Goal: Task Accomplishment & Management: Complete application form

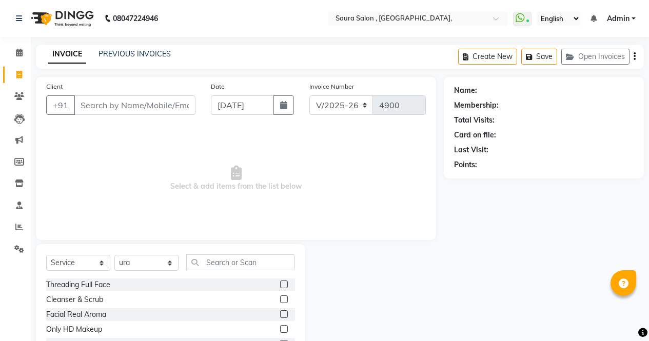
select select "6963"
select select "service"
select select "57428"
click at [157, 110] on input "Client" at bounding box center [135, 104] width 122 height 19
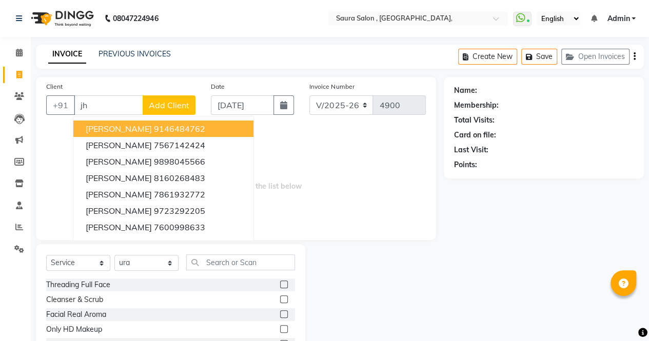
type input "j"
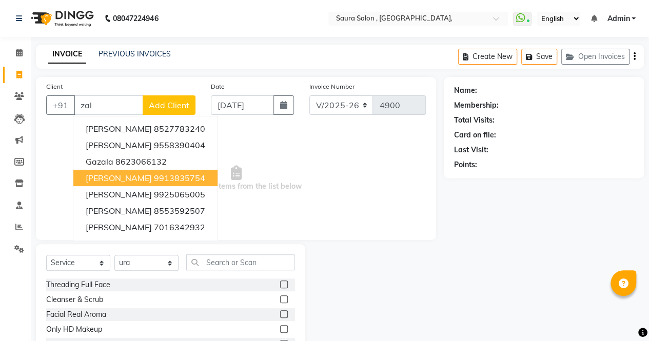
click at [122, 177] on span "[PERSON_NAME]" at bounding box center [119, 178] width 66 height 10
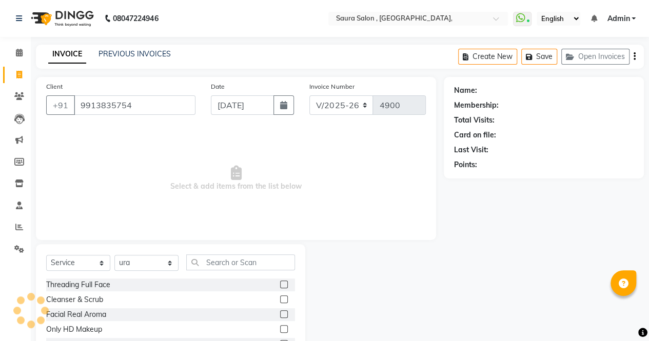
type input "9913835754"
select select "1: Object"
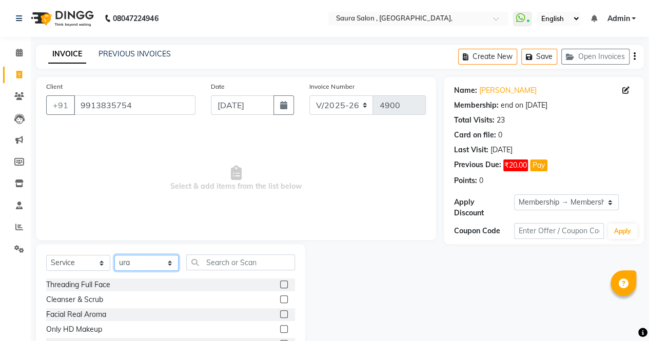
click at [171, 265] on select "Select Stylist archana asha [PERSON_NAME] deepika [PERSON_NAME] [PERSON_NAME] […" at bounding box center [146, 263] width 64 height 16
select select "56807"
click at [114, 255] on select "Select Stylist archana asha [PERSON_NAME] deepika [PERSON_NAME] [PERSON_NAME] […" at bounding box center [146, 263] width 64 height 16
click at [228, 267] on input "text" at bounding box center [240, 262] width 109 height 16
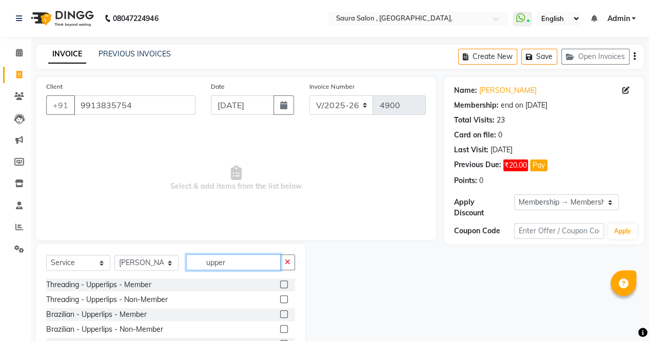
scroll to position [1, 0]
type input "upper"
click at [280, 284] on label at bounding box center [284, 284] width 8 height 8
click at [280, 284] on input "checkbox" at bounding box center [283, 284] width 7 height 7
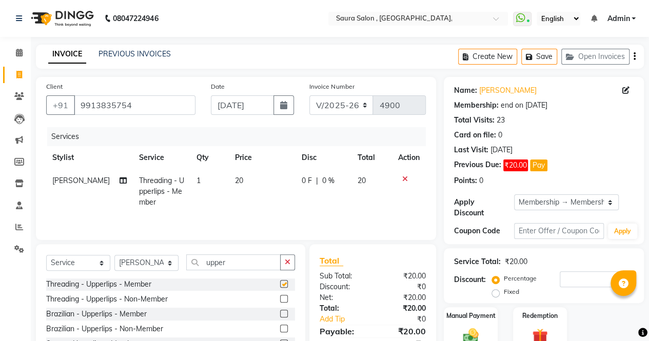
checkbox input "false"
click at [543, 167] on button "Pay" at bounding box center [538, 165] width 17 height 12
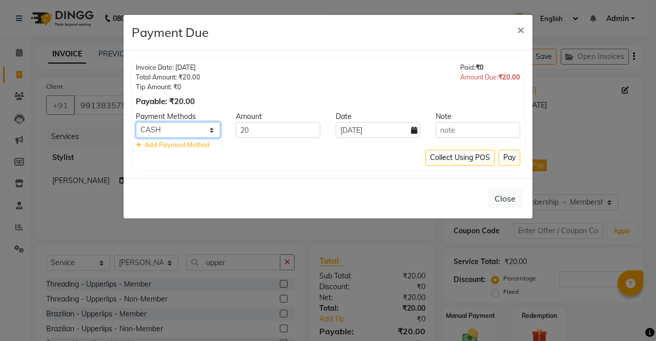
click at [180, 131] on select "CASH NearBuy UPI CARD Credit Card GPay" at bounding box center [178, 130] width 85 height 16
select select "8"
click at [136, 122] on select "CASH NearBuy UPI CARD Credit Card GPay" at bounding box center [178, 130] width 85 height 16
click at [513, 160] on button "Pay" at bounding box center [510, 158] width 22 height 16
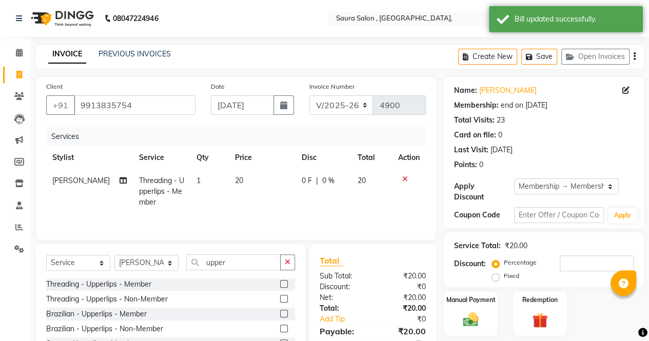
scroll to position [69, 0]
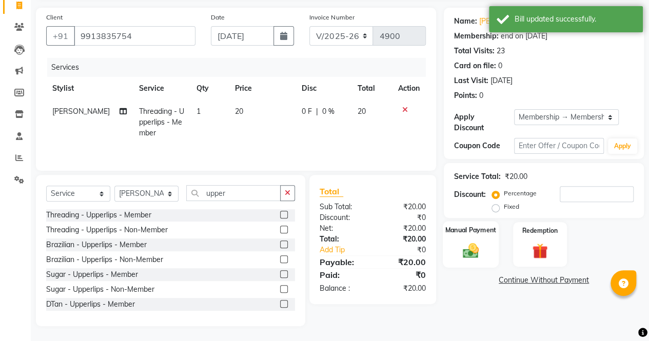
click at [454, 255] on div "Manual Payment" at bounding box center [470, 244] width 56 height 47
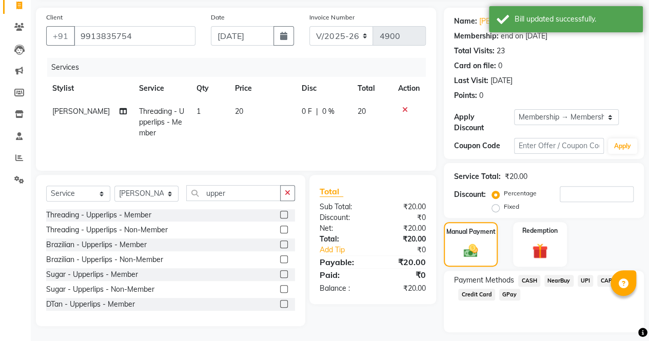
click at [583, 278] on span "UPI" at bounding box center [585, 281] width 16 height 12
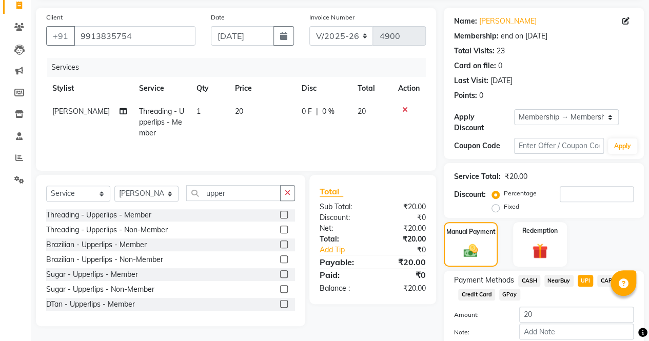
scroll to position [125, 0]
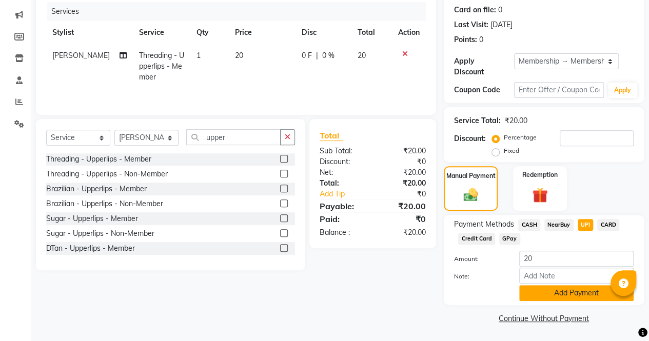
click at [578, 297] on button "Add Payment" at bounding box center [576, 293] width 114 height 16
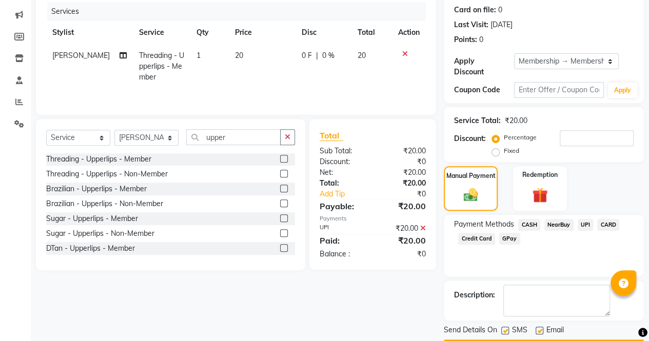
scroll to position [154, 0]
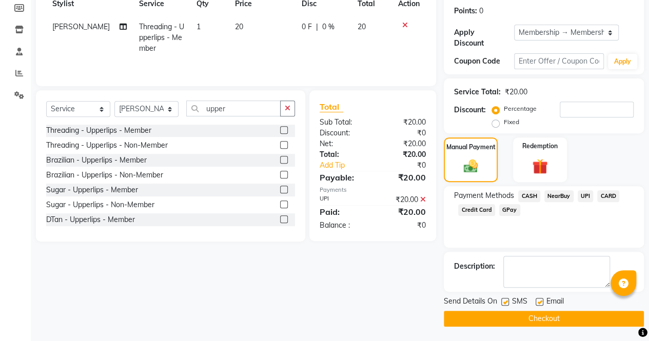
click at [538, 313] on button "Checkout" at bounding box center [543, 319] width 200 height 16
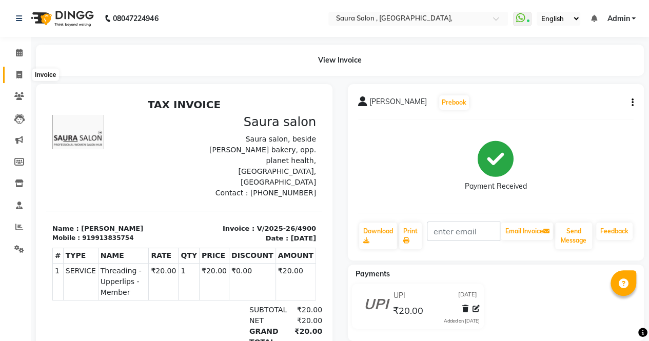
click at [17, 72] on icon at bounding box center [19, 75] width 6 height 8
select select "service"
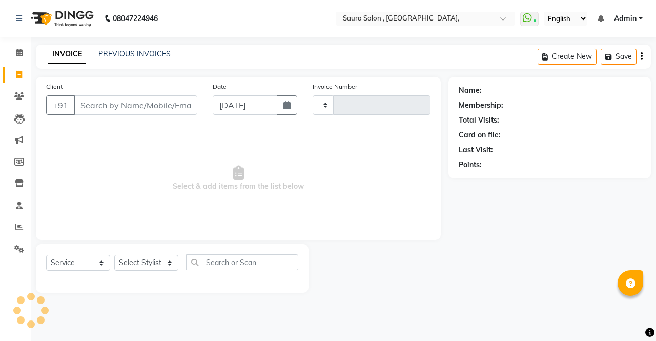
type input "4901"
select select "6963"
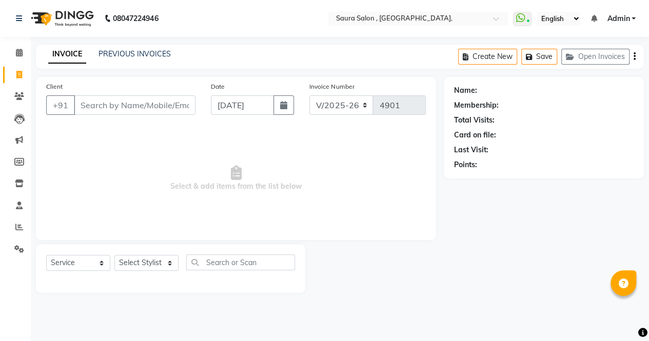
select select "57428"
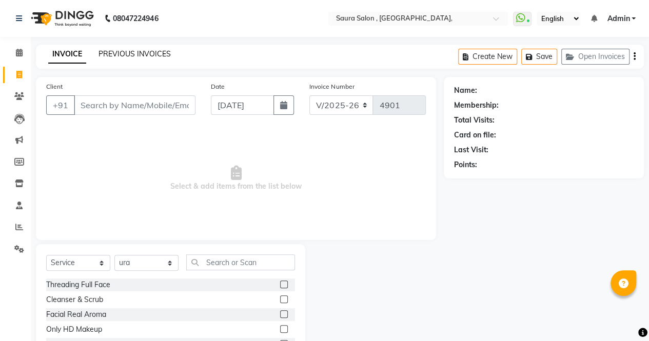
click at [144, 53] on link "PREVIOUS INVOICES" at bounding box center [134, 53] width 72 height 9
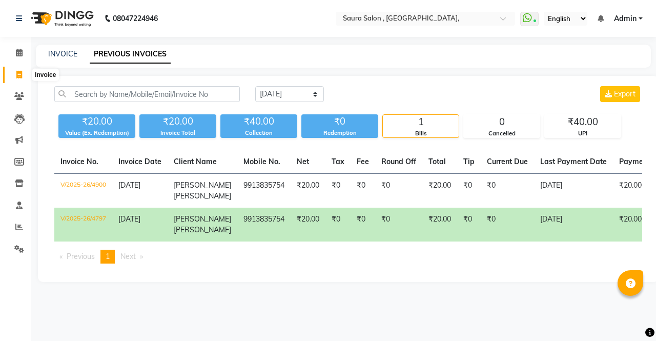
click at [23, 77] on span at bounding box center [19, 75] width 18 height 12
select select "service"
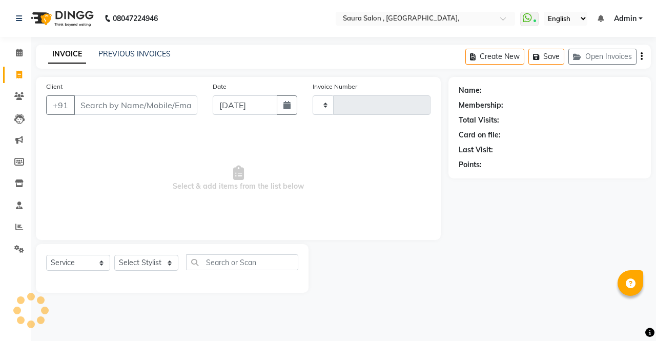
type input "4901"
select select "6963"
click at [96, 107] on input "Client" at bounding box center [136, 104] width 124 height 19
select select "57428"
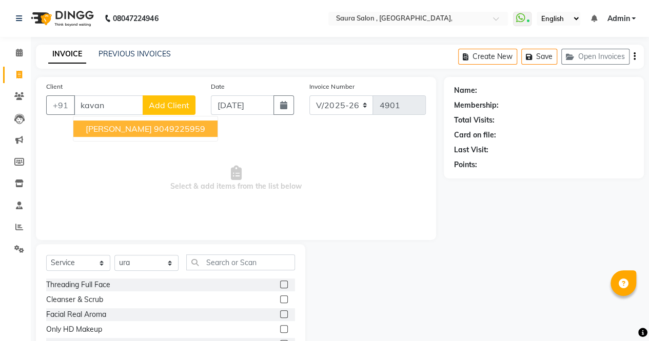
click at [101, 131] on span "[PERSON_NAME]" at bounding box center [119, 129] width 66 height 10
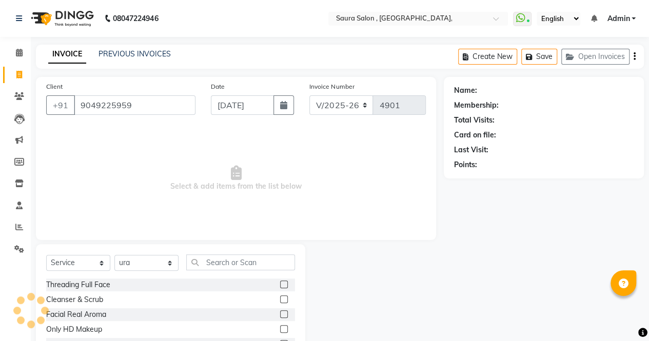
type input "9049225959"
select select "1: Object"
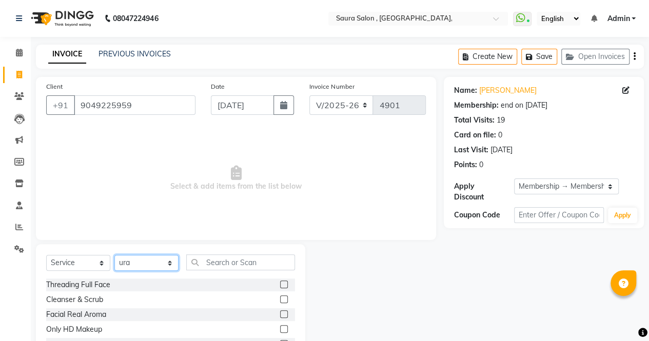
click at [164, 257] on select "Select Stylist archana asha [PERSON_NAME] deepika [PERSON_NAME] [PERSON_NAME] […" at bounding box center [146, 263] width 64 height 16
select select "82271"
click at [114, 255] on select "Select Stylist archana asha [PERSON_NAME] deepika [PERSON_NAME] [PERSON_NAME] […" at bounding box center [146, 263] width 64 height 16
click at [216, 265] on input "text" at bounding box center [240, 262] width 109 height 16
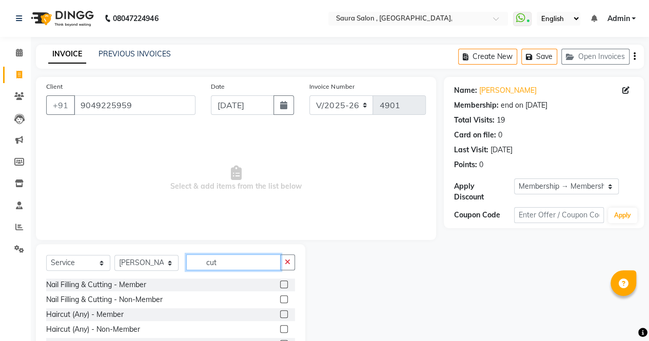
type input "cut"
click at [280, 315] on label at bounding box center [284, 314] width 8 height 8
click at [280, 315] on input "checkbox" at bounding box center [283, 314] width 7 height 7
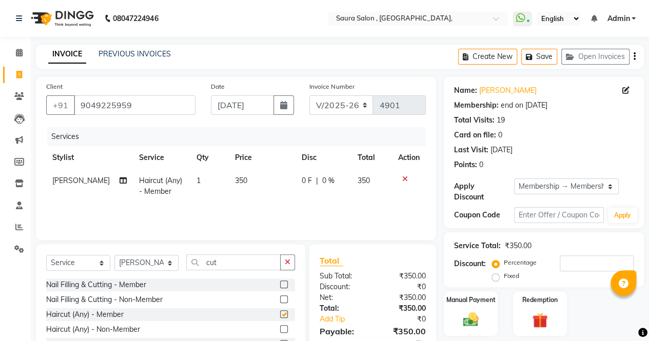
checkbox input "false"
click at [170, 263] on select "Select Stylist archana asha [PERSON_NAME] deepika [PERSON_NAME] [PERSON_NAME] […" at bounding box center [146, 263] width 64 height 16
select select "56807"
click at [114, 255] on select "Select Stylist archana asha [PERSON_NAME] deepika [PERSON_NAME] [PERSON_NAME] […" at bounding box center [146, 263] width 64 height 16
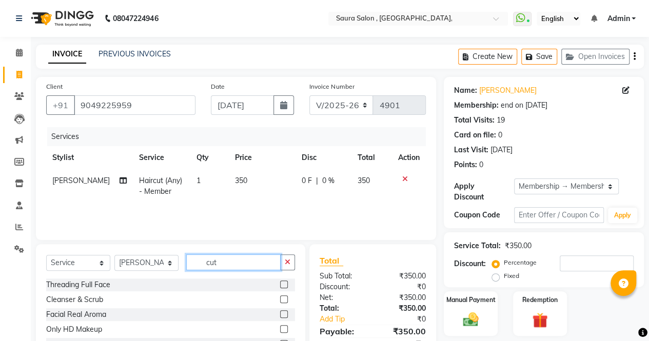
click at [223, 264] on input "cut" at bounding box center [233, 262] width 94 height 16
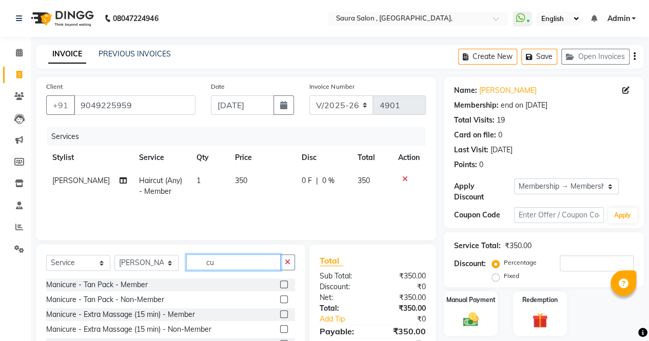
type input "c"
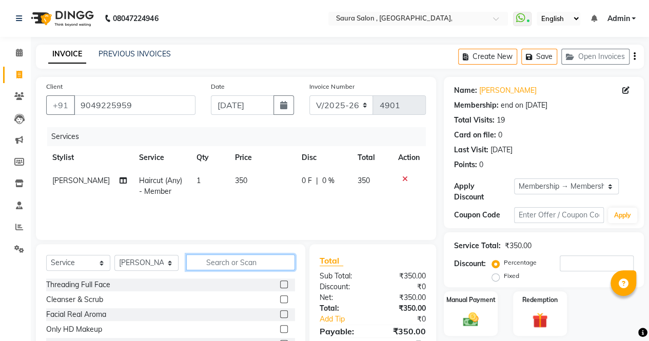
type input "e"
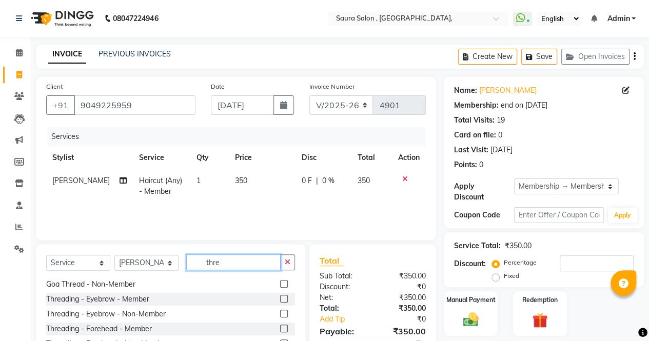
scroll to position [46, 0]
type input "thre"
click at [280, 298] on label at bounding box center [284, 298] width 8 height 8
click at [280, 298] on input "checkbox" at bounding box center [283, 298] width 7 height 7
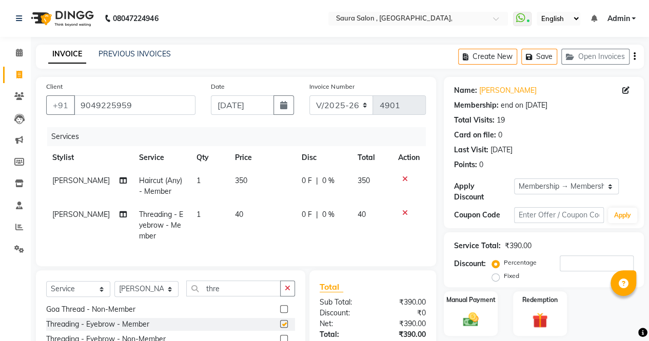
checkbox input "false"
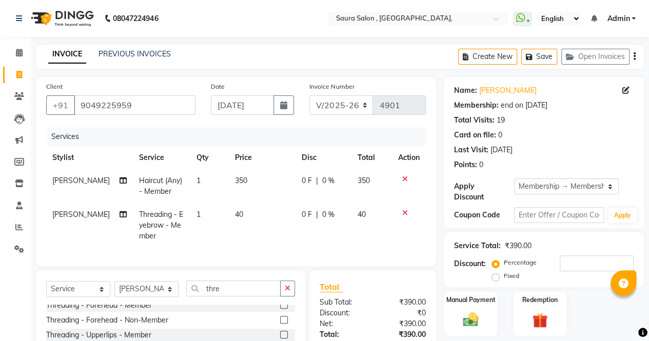
scroll to position [94, 0]
click at [280, 309] on label at bounding box center [284, 305] width 8 height 8
click at [280, 309] on input "checkbox" at bounding box center [283, 305] width 7 height 7
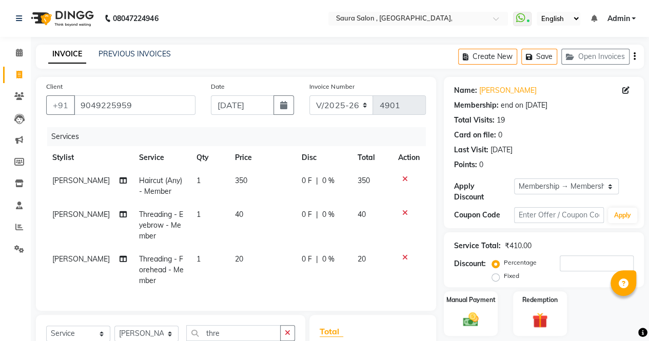
checkbox input "false"
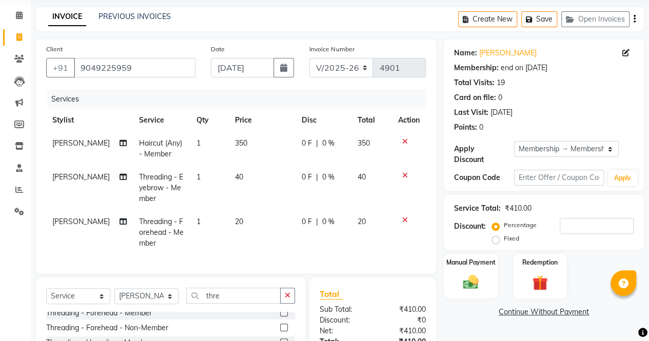
scroll to position [38, 0]
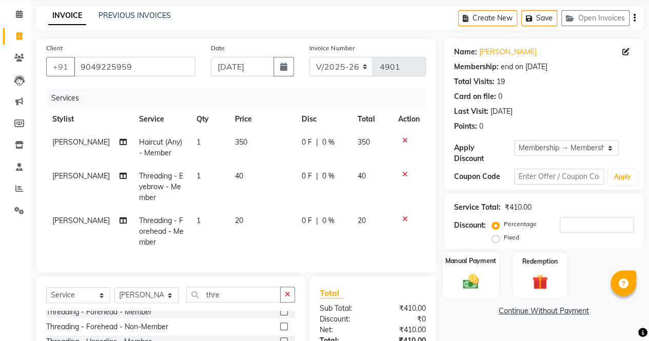
click at [465, 272] on img at bounding box center [470, 281] width 26 height 18
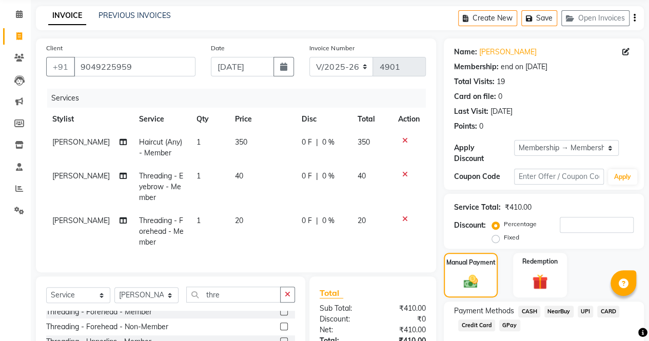
click at [532, 312] on span "CASH" at bounding box center [529, 312] width 22 height 12
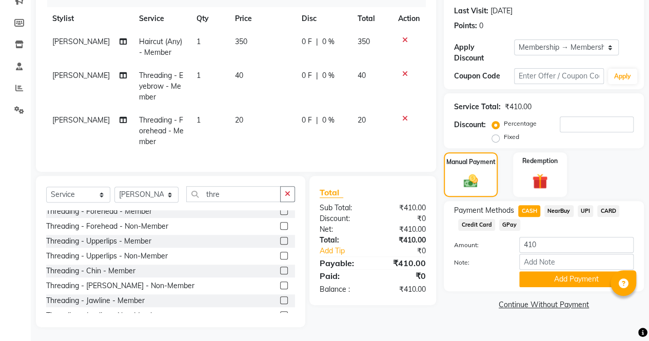
scroll to position [148, 0]
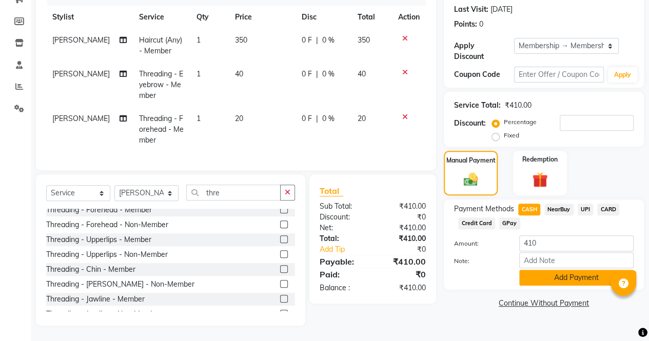
click at [566, 274] on button "Add Payment" at bounding box center [576, 278] width 114 height 16
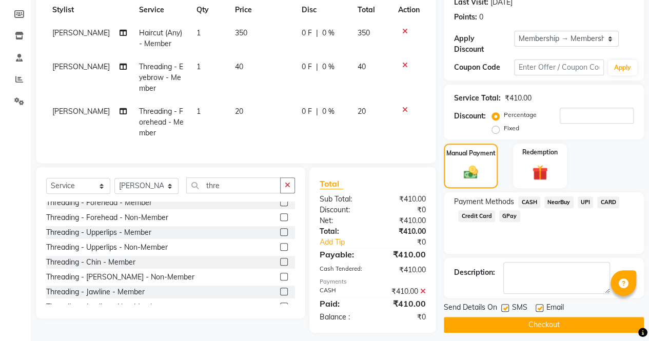
click at [546, 322] on button "Checkout" at bounding box center [543, 325] width 200 height 16
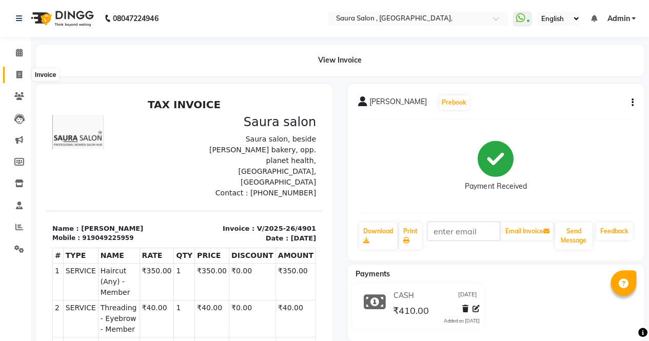
click at [18, 72] on icon at bounding box center [19, 75] width 6 height 8
select select "6963"
select select "service"
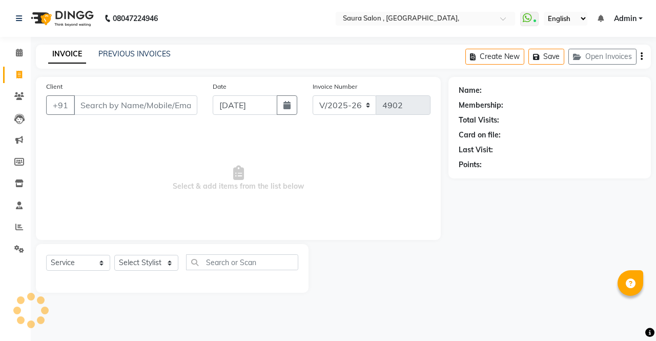
click at [84, 109] on input "Client" at bounding box center [136, 104] width 124 height 19
type input "u"
select select "57428"
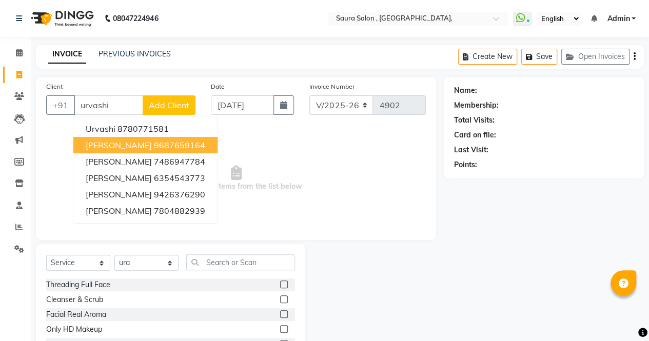
click at [146, 150] on button "[PERSON_NAME] 9687659164" at bounding box center [145, 145] width 144 height 16
type input "9687659164"
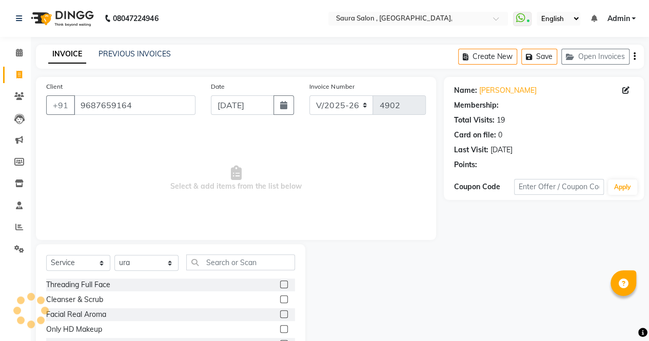
select select "1: Object"
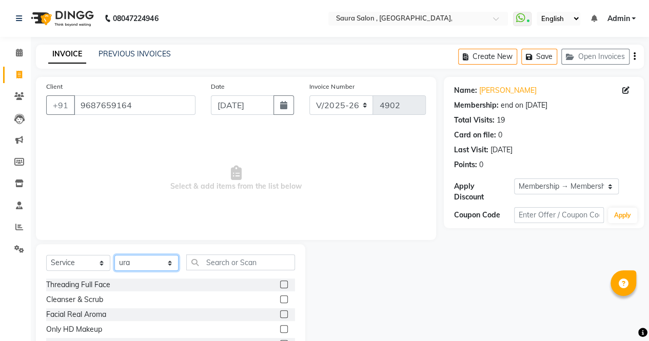
click at [135, 265] on select "Select Stylist archana asha [PERSON_NAME] deepika [PERSON_NAME] [PERSON_NAME] […" at bounding box center [146, 263] width 64 height 16
select select "56807"
click at [114, 255] on select "Select Stylist archana asha [PERSON_NAME] deepika [PERSON_NAME] [PERSON_NAME] […" at bounding box center [146, 263] width 64 height 16
click at [225, 261] on input "text" at bounding box center [240, 262] width 109 height 16
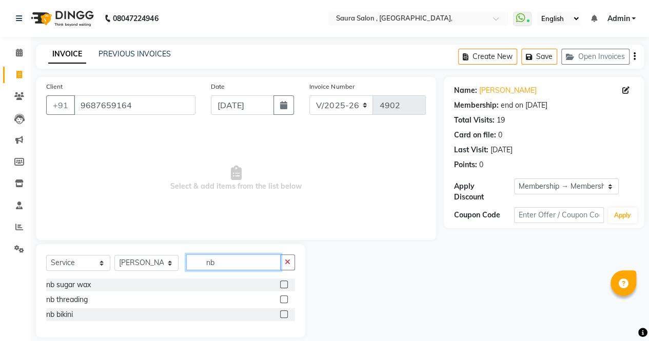
type input "nb"
click at [281, 288] on label at bounding box center [284, 284] width 8 height 8
click at [281, 288] on input "checkbox" at bounding box center [283, 284] width 7 height 7
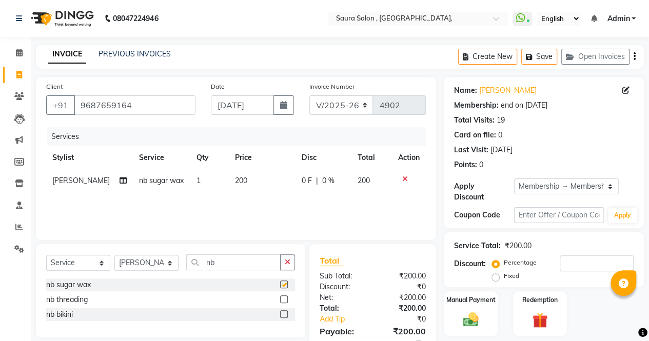
checkbox input "false"
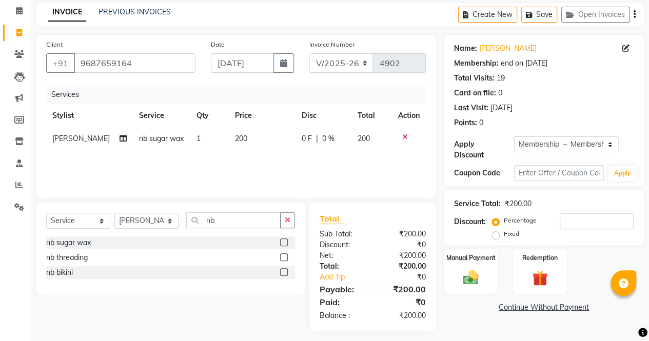
scroll to position [47, 0]
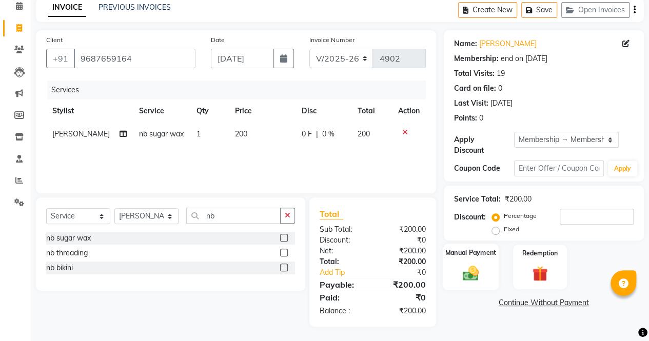
click at [464, 273] on img at bounding box center [470, 273] width 26 height 18
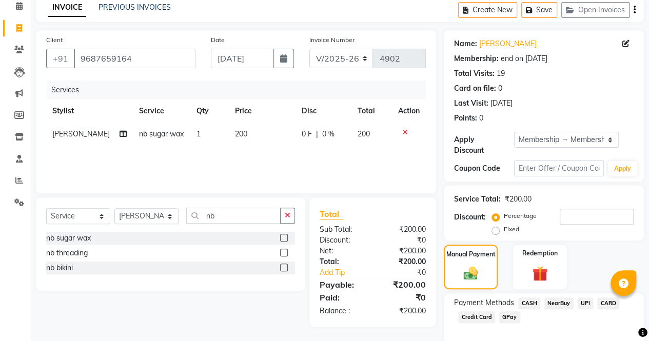
click at [556, 302] on span "NearBuy" at bounding box center [558, 303] width 29 height 12
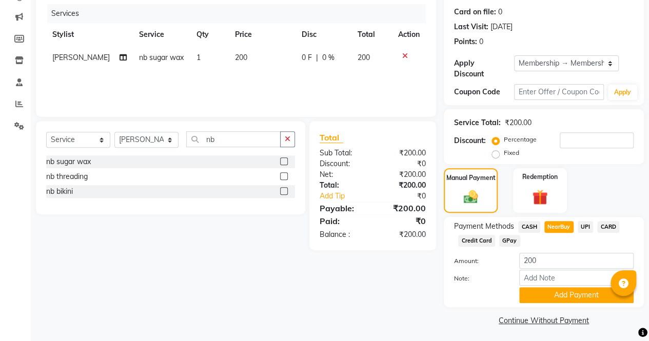
scroll to position [125, 0]
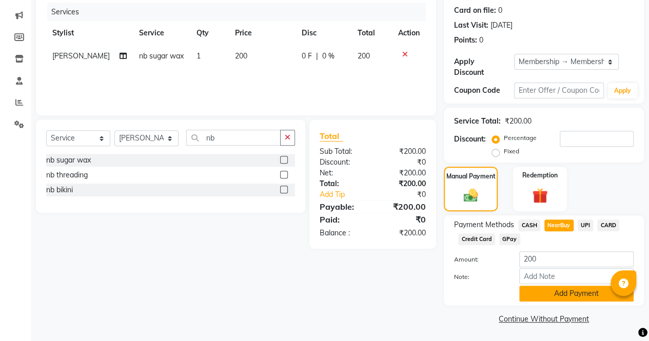
click at [558, 298] on button "Add Payment" at bounding box center [576, 294] width 114 height 16
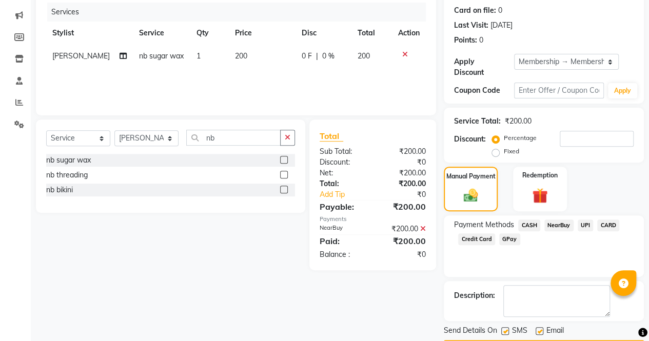
scroll to position [154, 0]
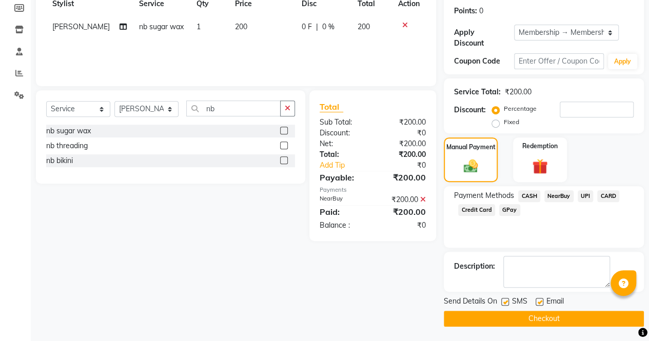
click at [508, 302] on label at bounding box center [505, 302] width 8 height 8
click at [508, 302] on input "checkbox" at bounding box center [504, 302] width 7 height 7
checkbox input "false"
click at [536, 299] on label at bounding box center [539, 302] width 8 height 8
click at [536, 299] on input "checkbox" at bounding box center [538, 302] width 7 height 7
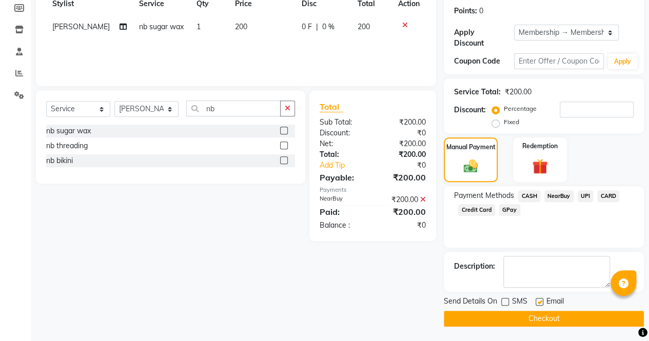
checkbox input "false"
click at [527, 316] on button "Checkout" at bounding box center [543, 319] width 200 height 16
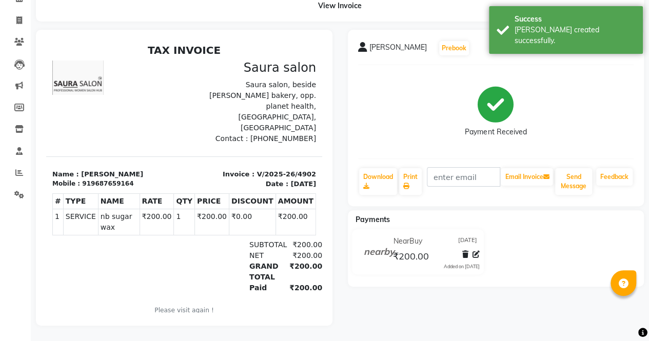
scroll to position [62, 0]
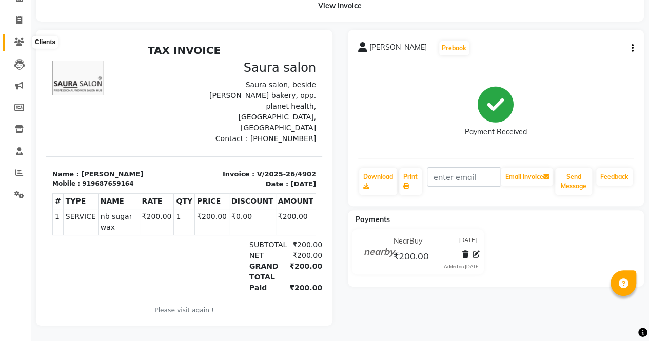
click at [11, 36] on span at bounding box center [19, 42] width 18 height 12
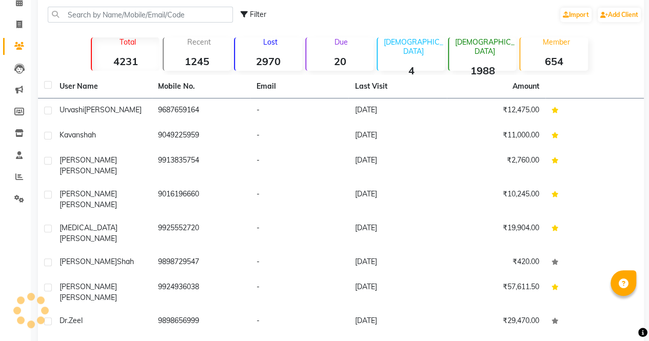
scroll to position [62, 0]
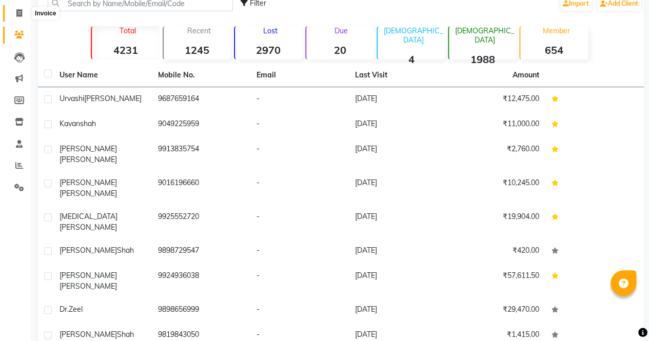
click at [16, 16] on icon at bounding box center [19, 13] width 6 height 8
select select "6963"
select select "service"
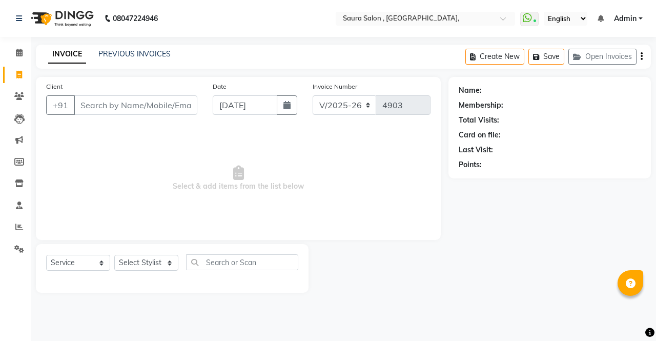
select select "57428"
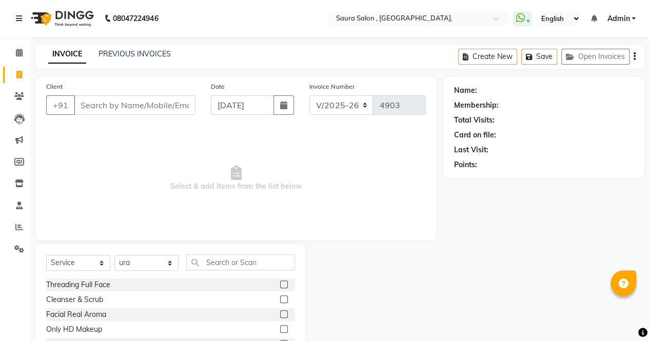
click at [90, 106] on input "Client" at bounding box center [135, 104] width 122 height 19
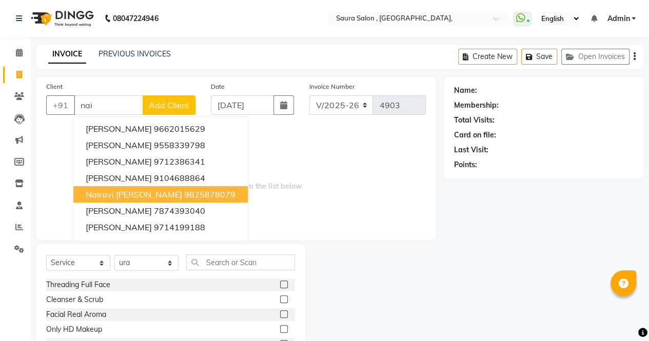
click at [117, 193] on span "nairavi [PERSON_NAME]" at bounding box center [134, 194] width 96 height 10
type input "9825878079"
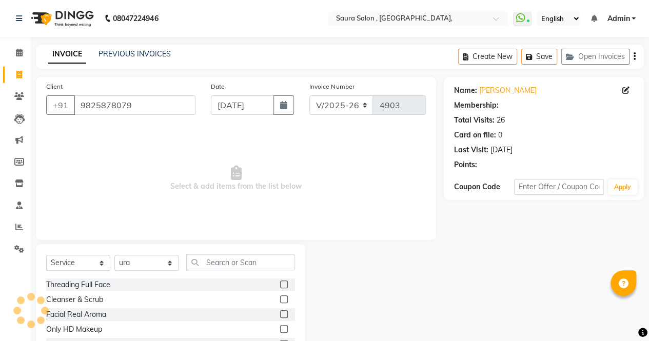
select select "1: Object"
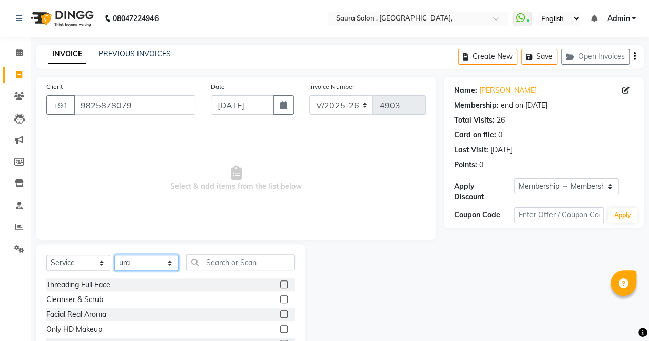
click at [173, 263] on select "Select Stylist archana asha [PERSON_NAME] deepika [PERSON_NAME] [PERSON_NAME] […" at bounding box center [146, 263] width 64 height 16
click at [114, 255] on select "Select Stylist archana asha [PERSON_NAME] deepika [PERSON_NAME] [PERSON_NAME] […" at bounding box center [146, 263] width 64 height 16
click at [158, 264] on select "Select Stylist archana asha [PERSON_NAME] deepika [PERSON_NAME] [PERSON_NAME] […" at bounding box center [146, 263] width 64 height 16
select select "72513"
click at [114, 255] on select "Select Stylist archana asha [PERSON_NAME] deepika [PERSON_NAME] [PERSON_NAME] […" at bounding box center [146, 263] width 64 height 16
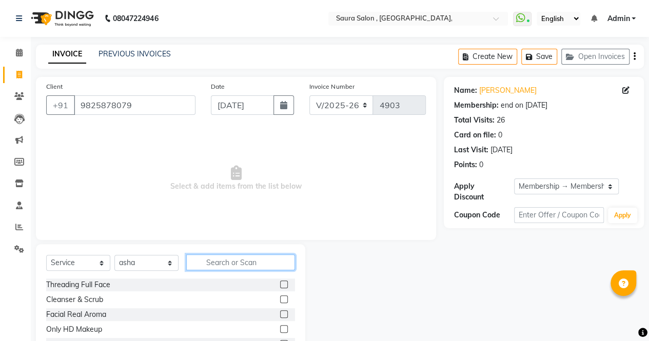
click at [218, 263] on input "text" at bounding box center [240, 262] width 109 height 16
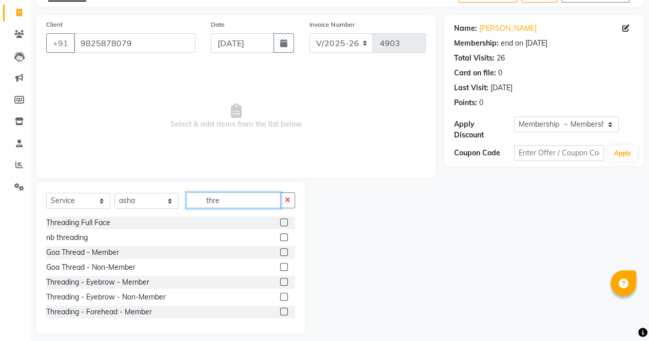
scroll to position [69, 0]
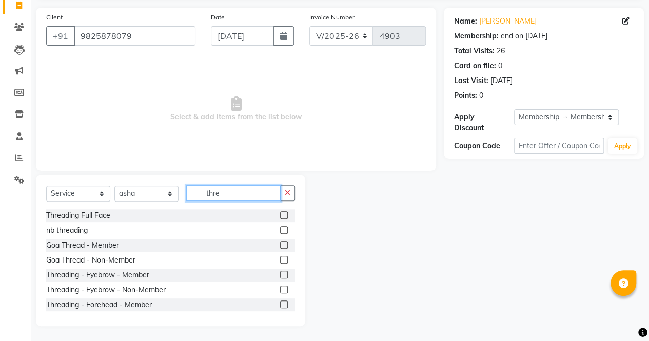
type input "thre"
click at [280, 275] on label at bounding box center [284, 275] width 8 height 8
click at [280, 275] on input "checkbox" at bounding box center [283, 275] width 7 height 7
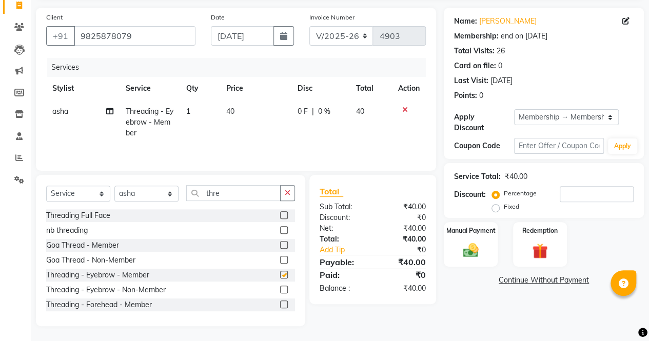
checkbox input "false"
click at [280, 306] on label at bounding box center [284, 304] width 8 height 8
click at [280, 306] on input "checkbox" at bounding box center [283, 304] width 7 height 7
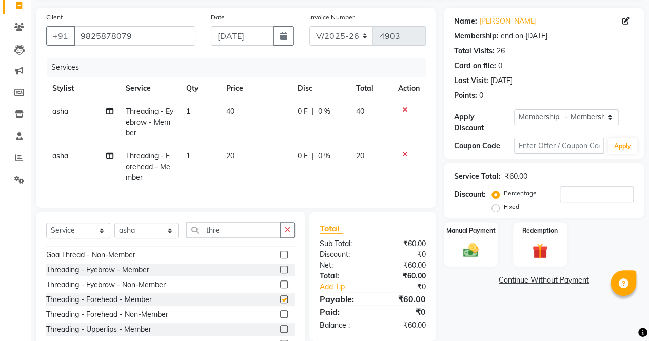
checkbox input "false"
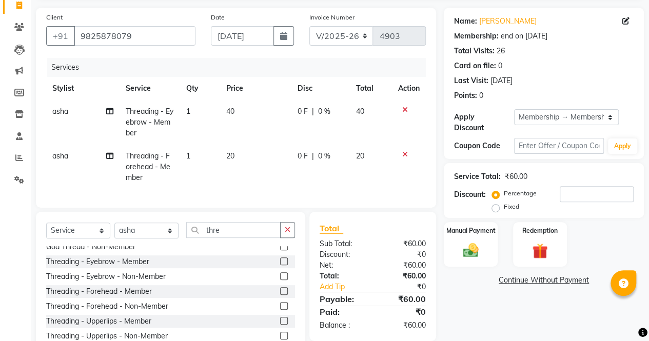
scroll to position [51, 0]
click at [280, 324] on label at bounding box center [284, 320] width 8 height 8
click at [280, 324] on input "checkbox" at bounding box center [283, 320] width 7 height 7
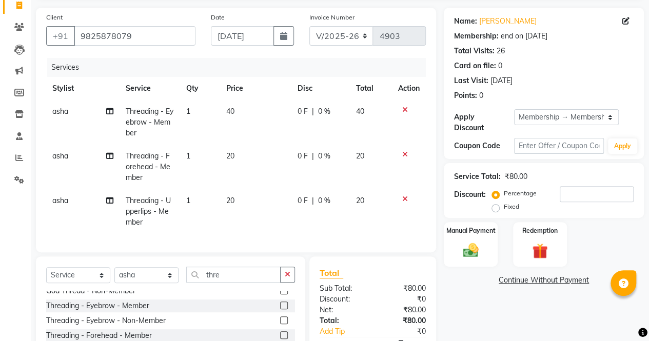
checkbox input "false"
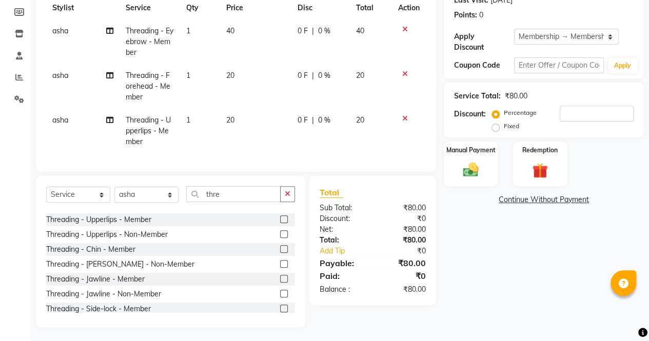
scroll to position [158, 0]
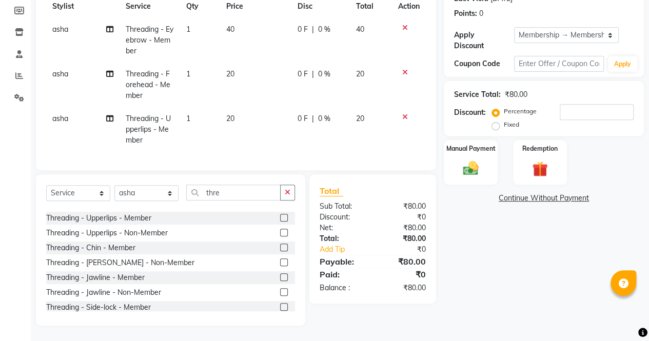
click at [280, 249] on label at bounding box center [284, 248] width 8 height 8
click at [280, 249] on input "checkbox" at bounding box center [283, 248] width 7 height 7
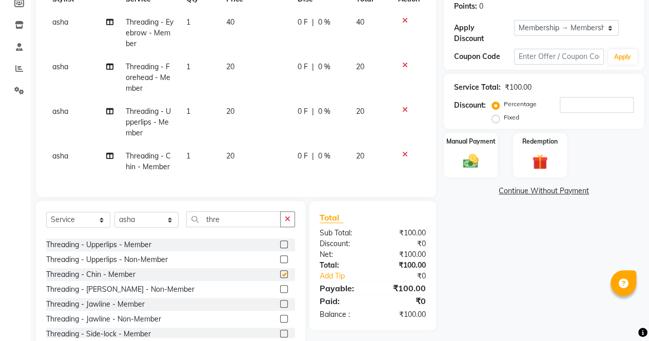
checkbox input "false"
click at [170, 228] on select "Select Stylist archana asha [PERSON_NAME] deepika [PERSON_NAME] [PERSON_NAME] […" at bounding box center [146, 220] width 64 height 16
select select "56810"
click at [114, 219] on select "Select Stylist archana asha [PERSON_NAME] deepika [PERSON_NAME] [PERSON_NAME] […" at bounding box center [146, 220] width 64 height 16
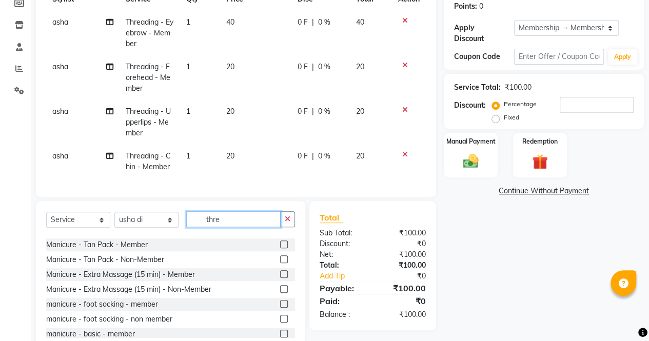
click at [224, 227] on input "thre" at bounding box center [233, 219] width 94 height 16
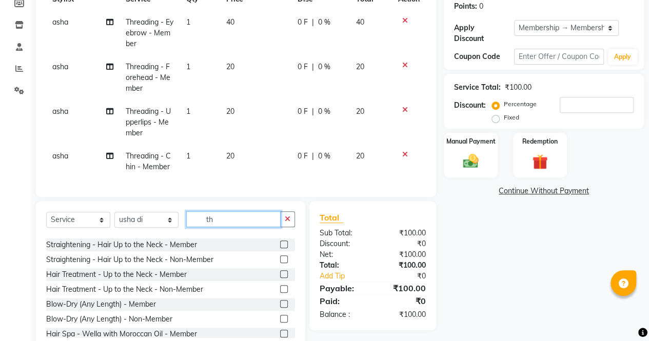
type input "t"
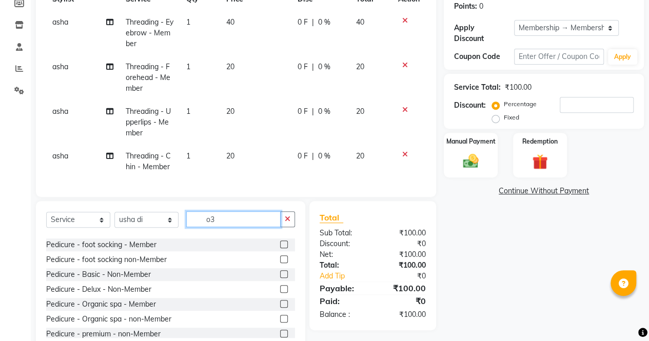
scroll to position [0, 0]
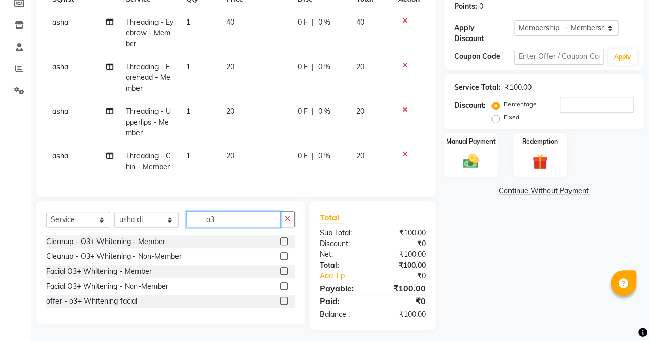
type input "o3"
click at [282, 275] on label at bounding box center [284, 271] width 8 height 8
click at [282, 275] on input "checkbox" at bounding box center [283, 271] width 7 height 7
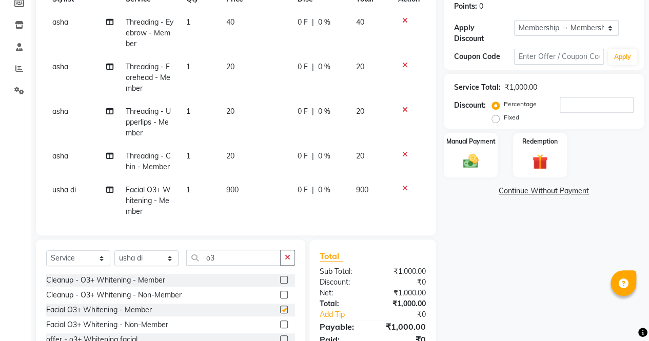
checkbox input "false"
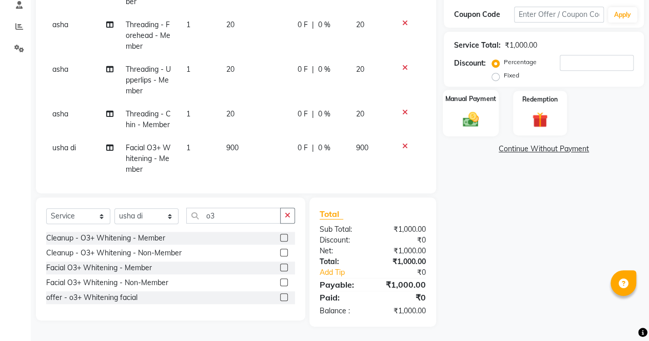
click at [476, 131] on div "Manual Payment" at bounding box center [470, 113] width 56 height 47
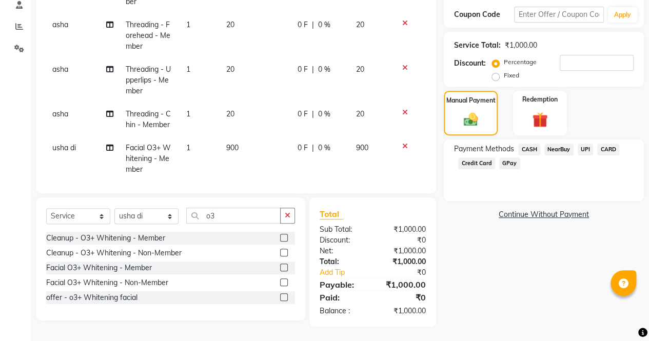
click at [530, 148] on span "CASH" at bounding box center [529, 150] width 22 height 12
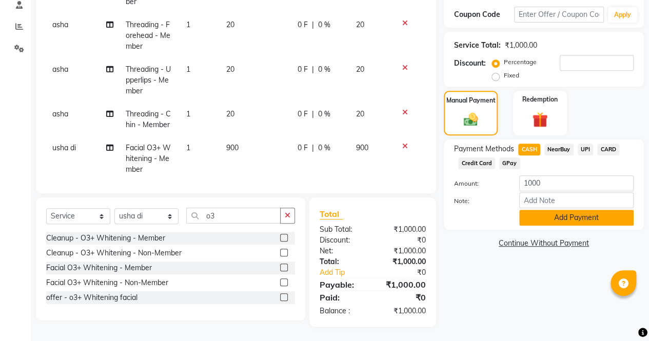
click at [571, 217] on button "Add Payment" at bounding box center [576, 218] width 114 height 16
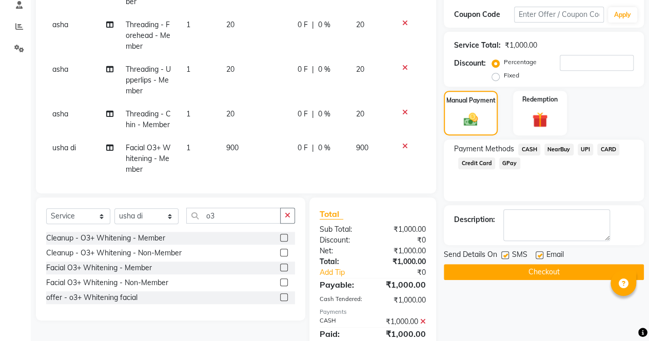
click at [532, 269] on button "Checkout" at bounding box center [543, 272] width 200 height 16
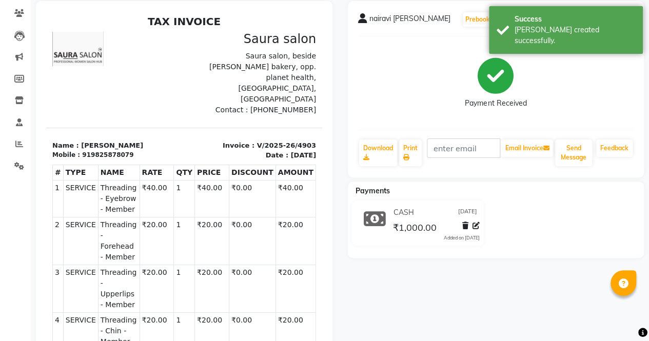
scroll to position [85, 0]
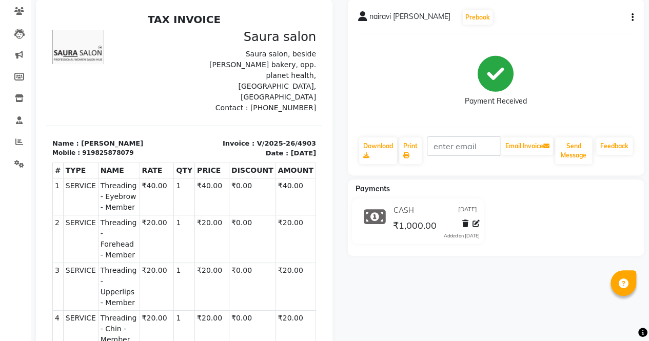
click at [17, 66] on li "Members" at bounding box center [15, 77] width 31 height 22
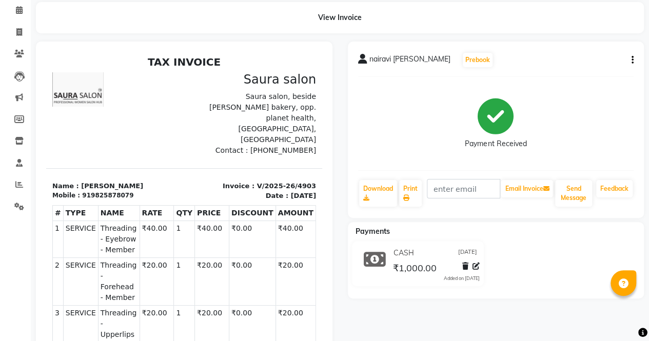
scroll to position [42, 0]
click at [10, 34] on span at bounding box center [19, 33] width 18 height 12
select select "service"
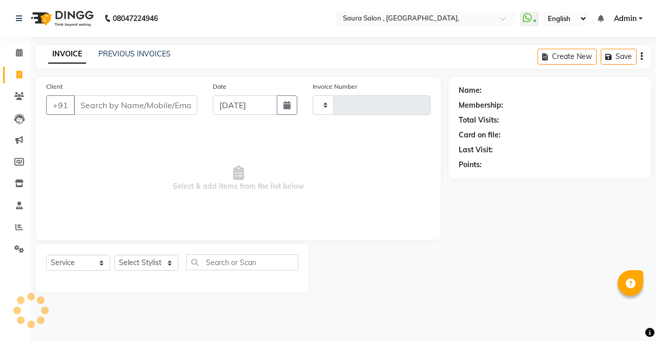
type input "4904"
select select "6963"
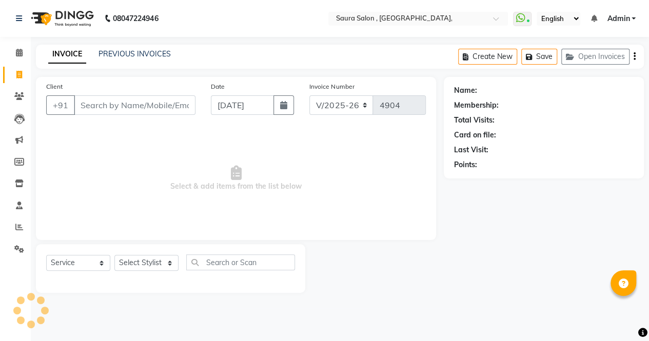
select select "57428"
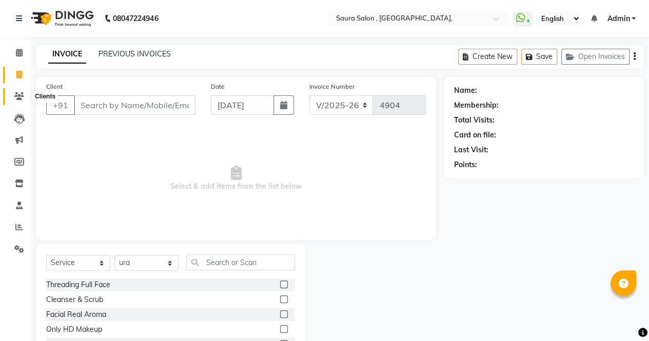
click at [16, 101] on span at bounding box center [19, 97] width 18 height 12
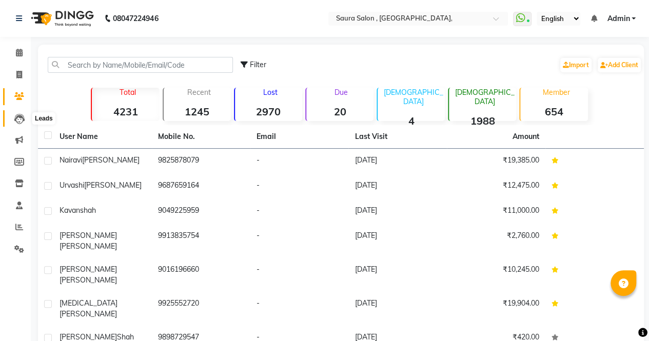
click at [19, 122] on icon at bounding box center [19, 119] width 10 height 10
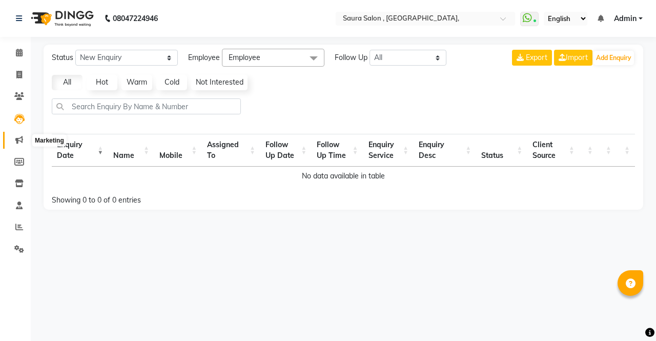
click at [21, 143] on icon at bounding box center [19, 140] width 8 height 8
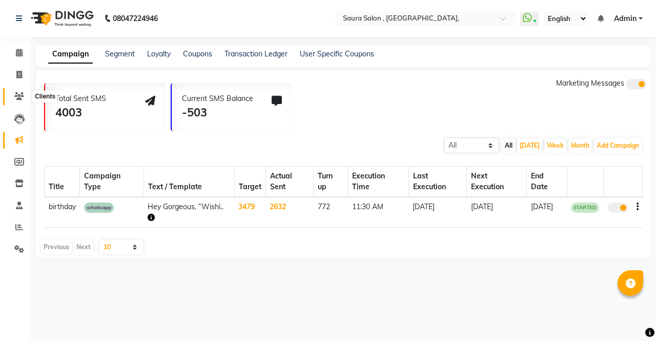
click at [16, 97] on icon at bounding box center [19, 96] width 10 height 8
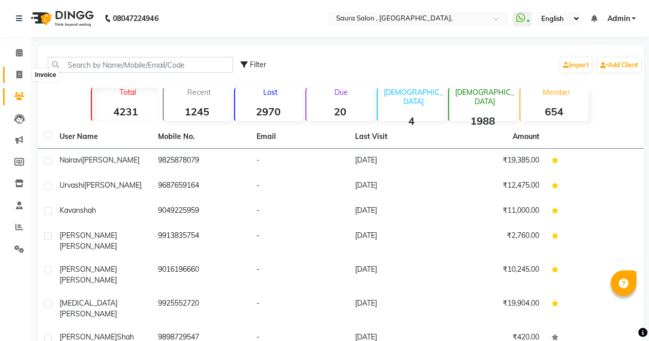
click at [21, 72] on icon at bounding box center [19, 75] width 6 height 8
select select "service"
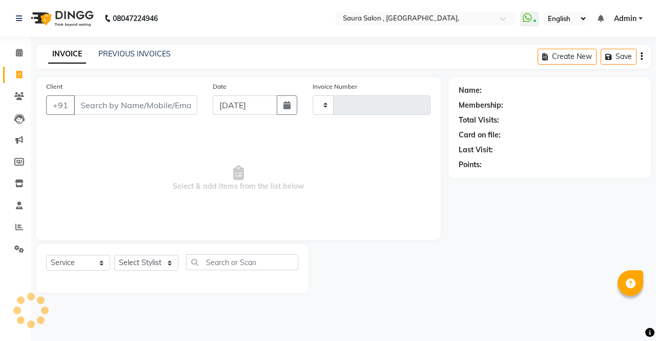
type input "4904"
select select "6963"
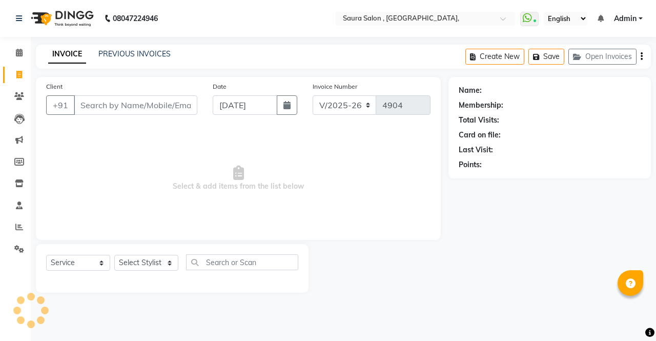
click at [130, 59] on div "PREVIOUS INVOICES" at bounding box center [134, 54] width 72 height 11
select select "57428"
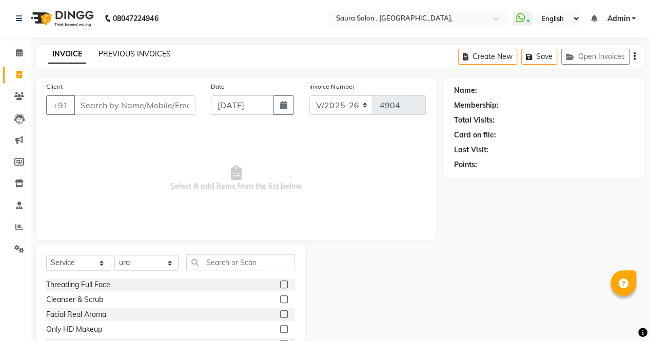
click at [134, 58] on link "PREVIOUS INVOICES" at bounding box center [134, 53] width 72 height 9
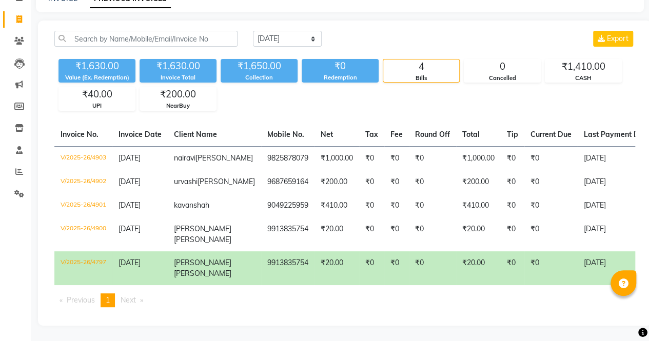
scroll to position [0, 247]
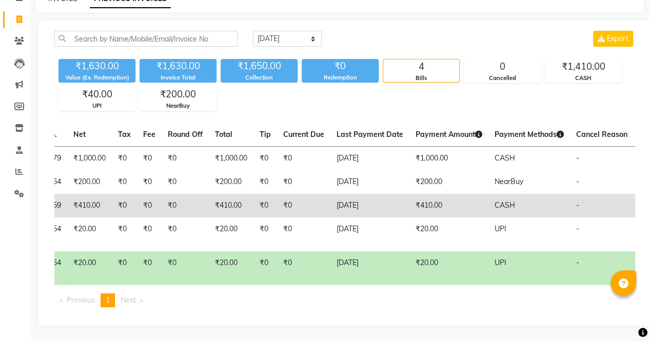
click at [409, 217] on td "₹410.00" at bounding box center [448, 206] width 79 height 24
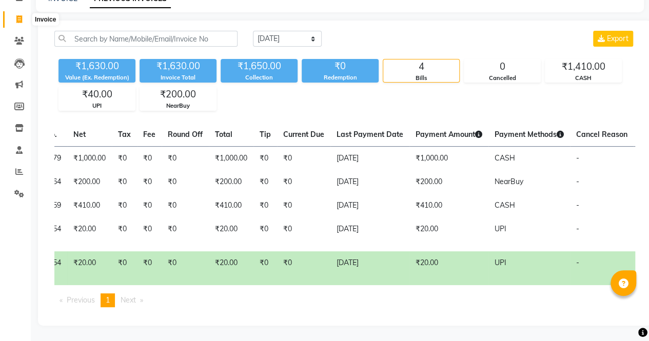
click at [15, 14] on span at bounding box center [19, 20] width 18 height 12
select select "service"
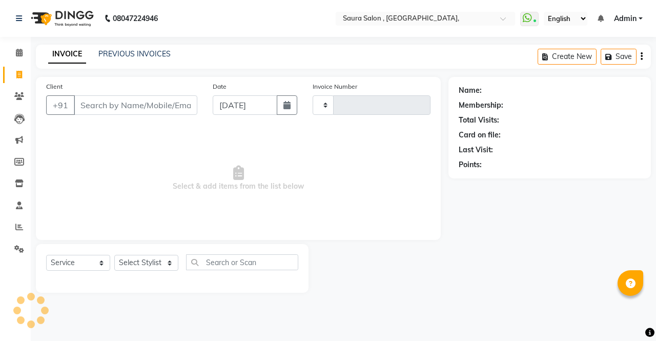
type input "4904"
select select "6963"
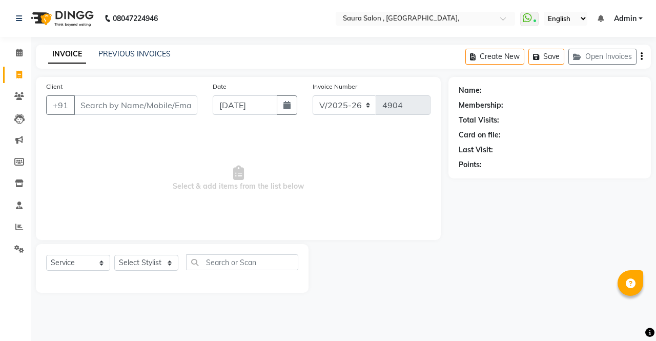
select select "57428"
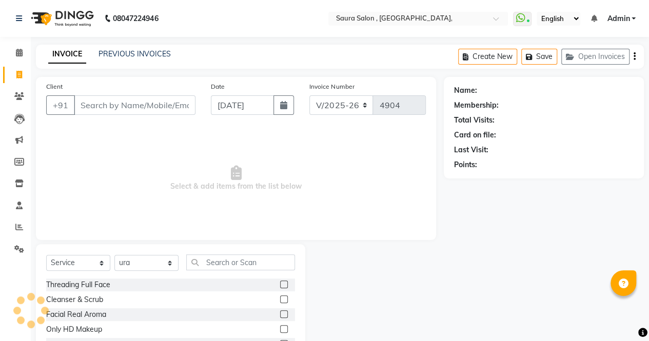
click at [132, 109] on input "Client" at bounding box center [135, 104] width 122 height 19
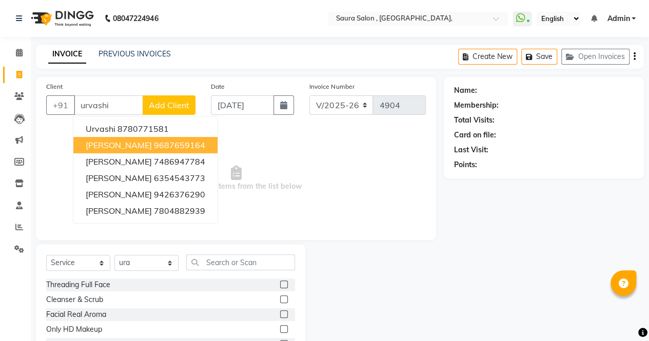
click at [119, 144] on span "[PERSON_NAME]" at bounding box center [119, 145] width 66 height 10
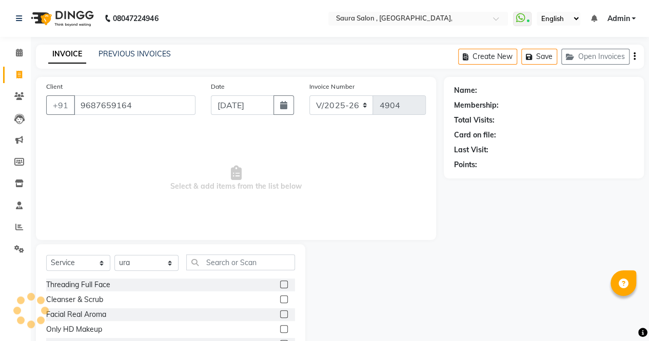
type input "9687659164"
select select "1: Object"
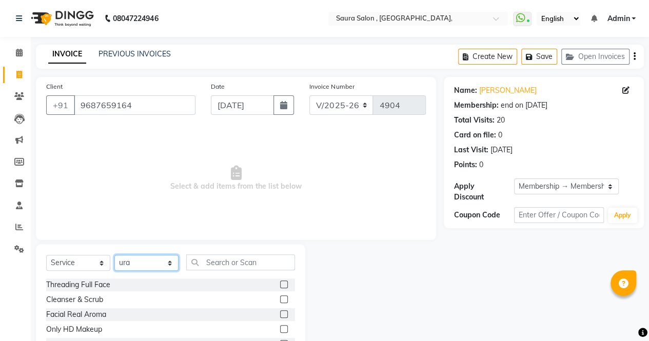
click at [164, 270] on select "Select Stylist archana asha [PERSON_NAME] deepika [PERSON_NAME] [PERSON_NAME] […" at bounding box center [146, 263] width 64 height 16
select select "56807"
click at [114, 255] on select "Select Stylist archana asha [PERSON_NAME] deepika [PERSON_NAME] [PERSON_NAME] […" at bounding box center [146, 263] width 64 height 16
click at [210, 266] on input "text" at bounding box center [240, 262] width 109 height 16
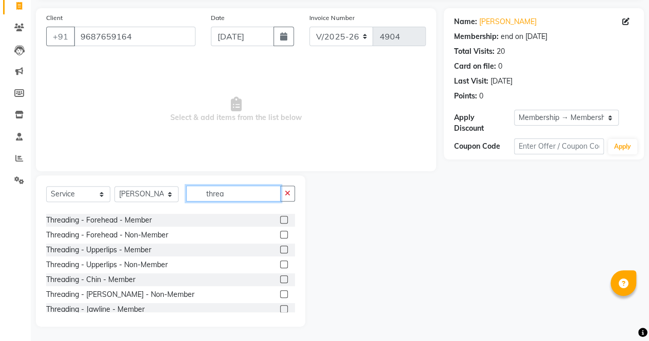
scroll to position [69, 0]
type input "threa"
click at [280, 219] on label at bounding box center [284, 219] width 8 height 8
click at [280, 219] on input "checkbox" at bounding box center [283, 219] width 7 height 7
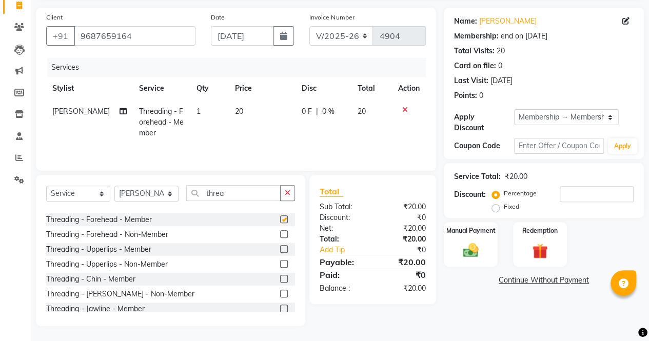
checkbox input "false"
click at [280, 250] on label at bounding box center [284, 249] width 8 height 8
click at [280, 250] on input "checkbox" at bounding box center [283, 249] width 7 height 7
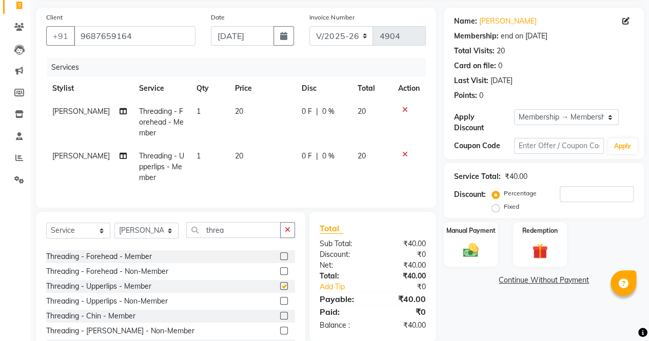
checkbox input "false"
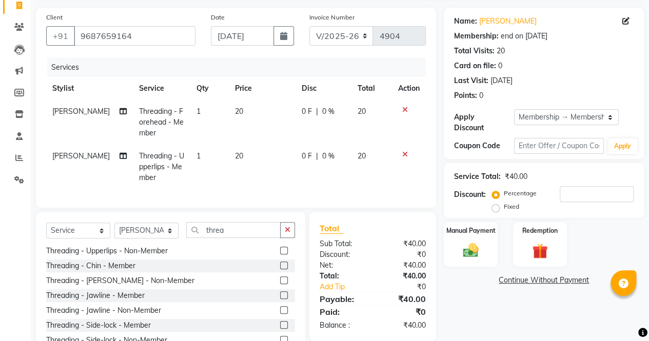
scroll to position [133, 0]
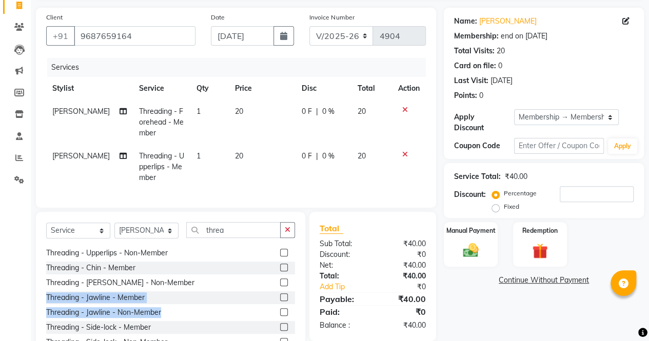
drag, startPoint x: 241, startPoint y: 315, endPoint x: 228, endPoint y: 281, distance: 36.4
click at [228, 281] on div "Threading Full Face nb threading Goa Thread - Member [GEOGRAPHIC_DATA] Thread -…" at bounding box center [170, 297] width 249 height 103
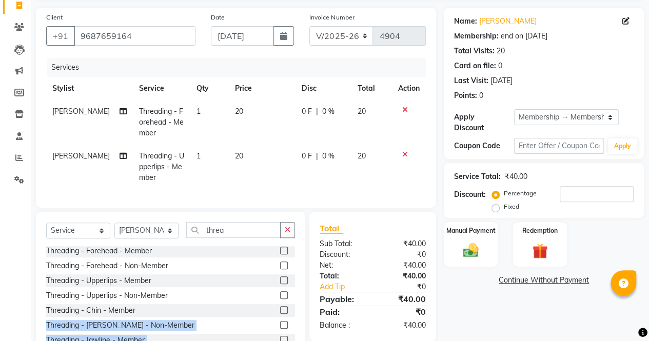
scroll to position [87, 0]
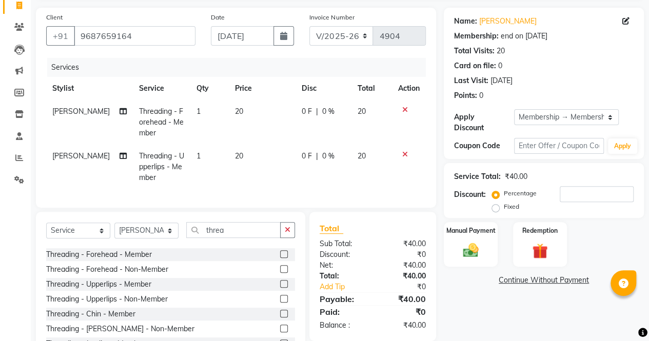
click at [404, 154] on icon at bounding box center [405, 154] width 6 height 7
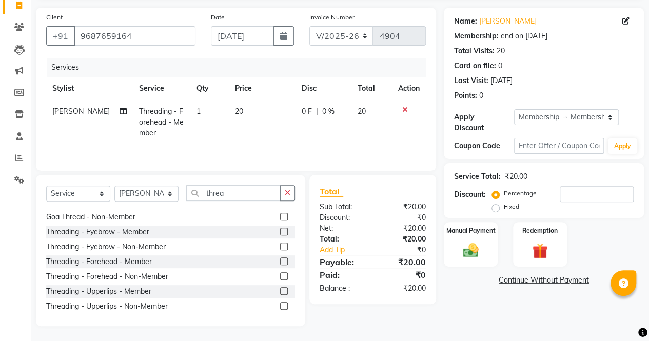
scroll to position [42, 0]
click at [280, 232] on label at bounding box center [284, 233] width 8 height 8
click at [280, 232] on input "checkbox" at bounding box center [283, 233] width 7 height 7
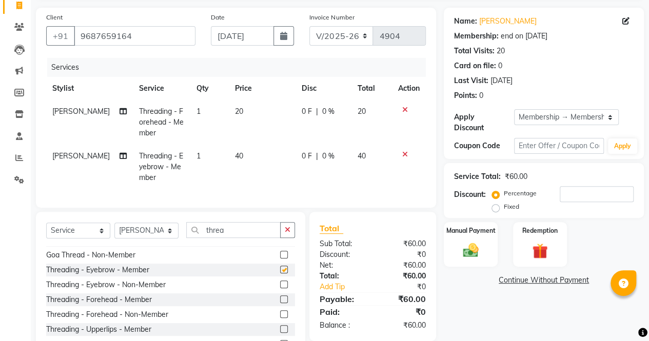
checkbox input "false"
click at [236, 224] on div "Select Service Product Membership Package Voucher Prepaid Gift Card Select Styl…" at bounding box center [170, 287] width 269 height 151
click at [230, 236] on input "threa" at bounding box center [233, 230] width 94 height 16
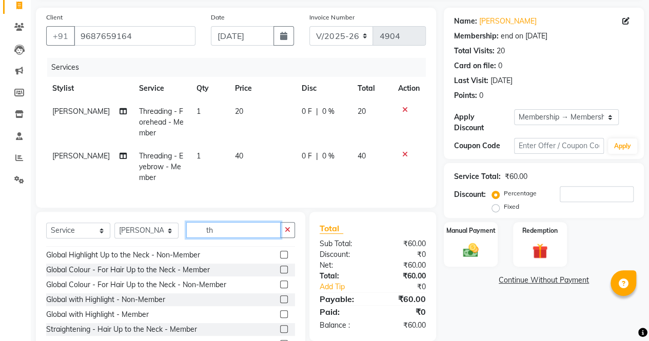
type input "t"
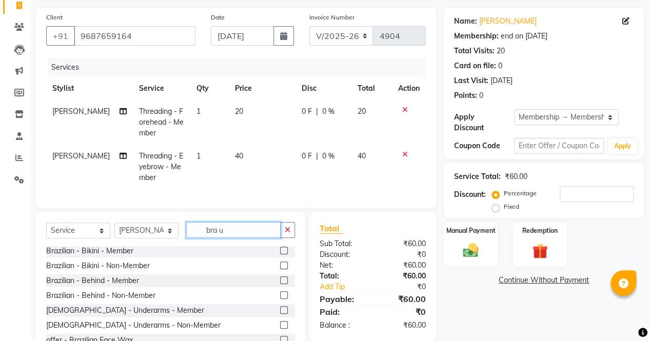
scroll to position [0, 0]
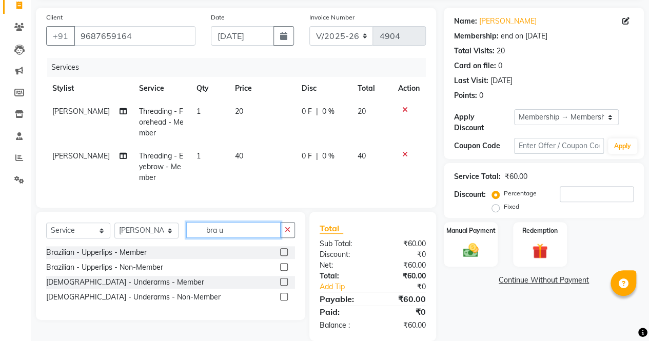
type input "bra u"
click at [288, 258] on div at bounding box center [287, 252] width 15 height 13
click at [284, 256] on label at bounding box center [284, 252] width 8 height 8
click at [284, 256] on input "checkbox" at bounding box center [283, 252] width 7 height 7
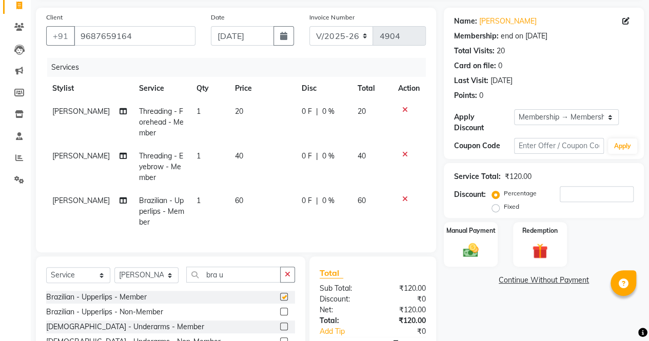
checkbox input "false"
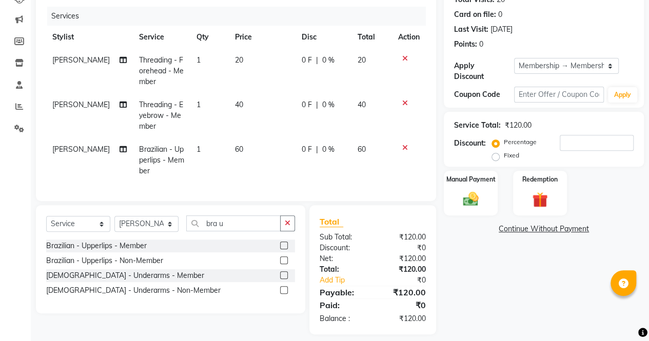
scroll to position [136, 0]
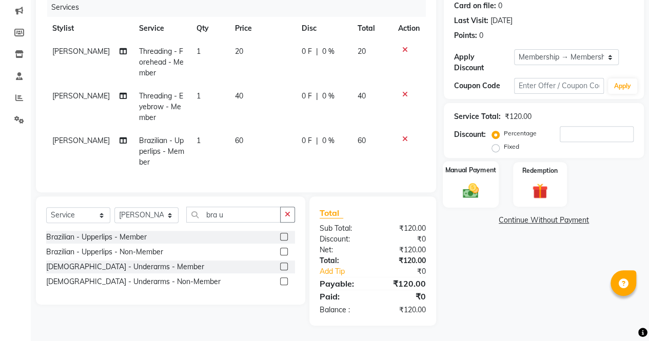
click at [461, 181] on img at bounding box center [470, 190] width 26 height 18
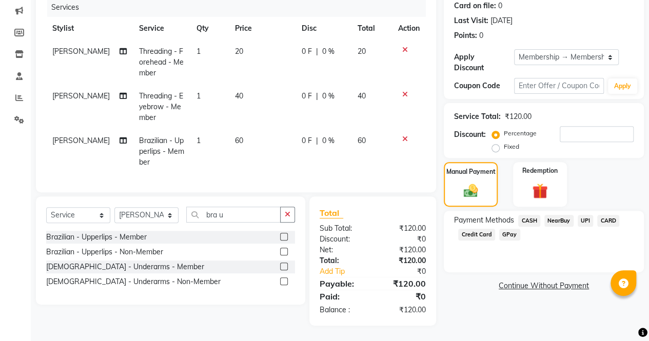
click at [528, 216] on span "CASH" at bounding box center [529, 221] width 22 height 12
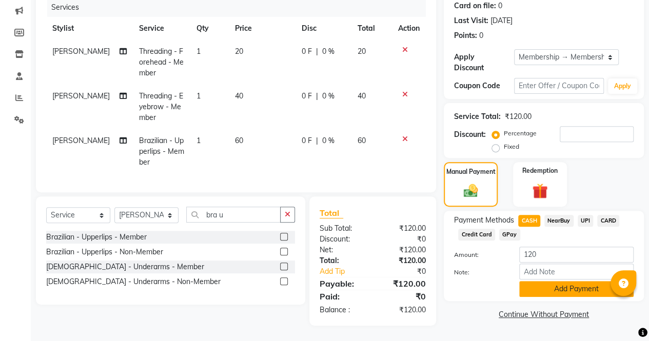
click at [550, 285] on button "Add Payment" at bounding box center [576, 289] width 114 height 16
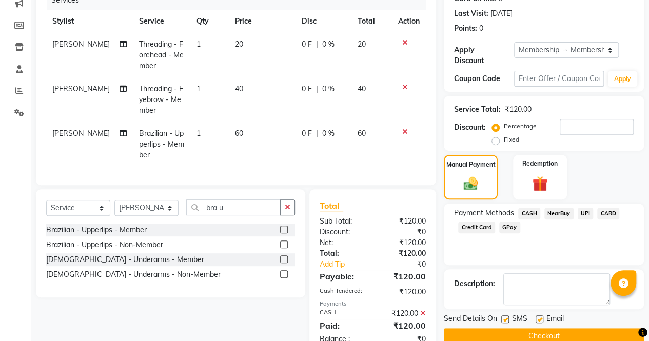
scroll to position [172, 0]
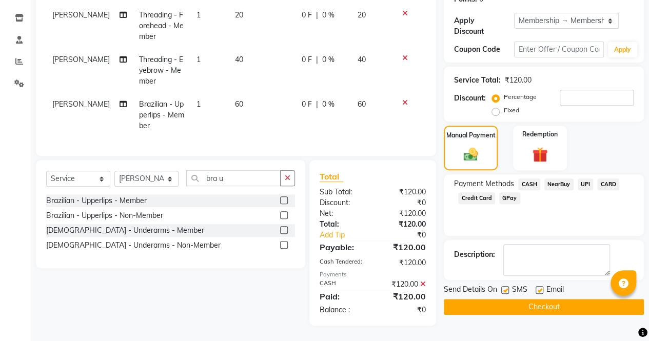
click at [543, 301] on button "Checkout" at bounding box center [543, 307] width 200 height 16
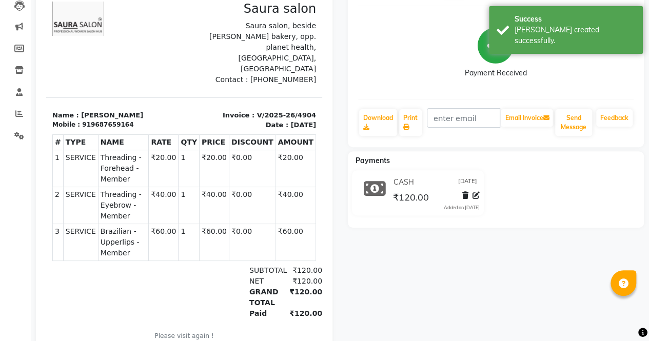
scroll to position [113, 0]
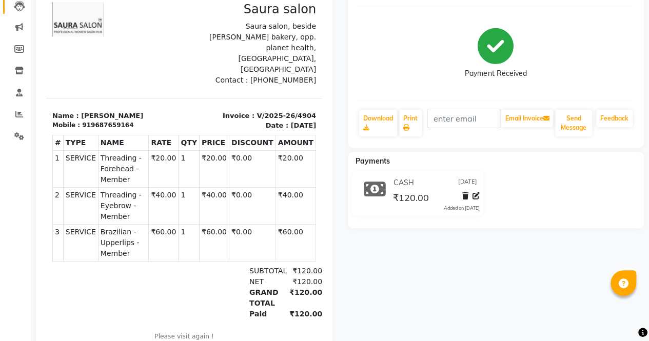
select select "service"
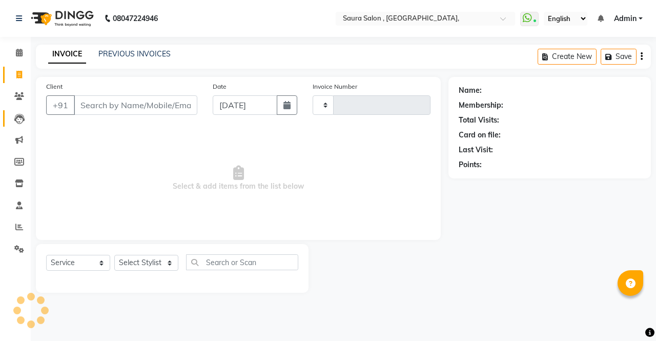
type input "4905"
select select "6963"
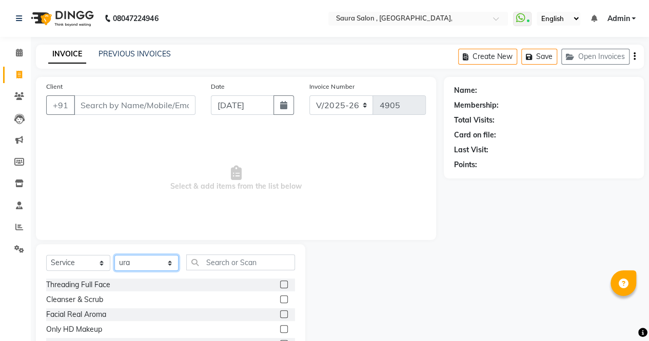
click at [165, 269] on select "Select Stylist archana asha [PERSON_NAME] deepika [PERSON_NAME] [PERSON_NAME] […" at bounding box center [146, 263] width 64 height 16
select select "56840"
click at [114, 255] on select "Select Stylist archana asha [PERSON_NAME] deepika [PERSON_NAME] [PERSON_NAME] […" at bounding box center [146, 263] width 64 height 16
click at [149, 108] on input "Client" at bounding box center [135, 104] width 122 height 19
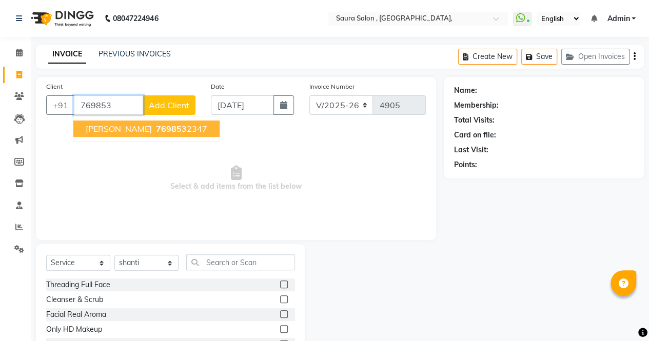
click at [156, 129] on span "769853" at bounding box center [171, 129] width 31 height 10
type input "7698532347"
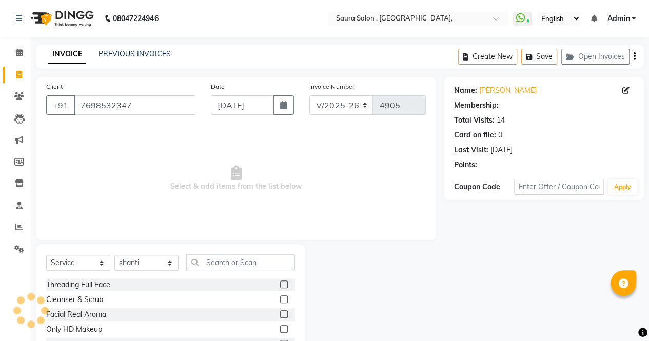
select select "1: Object"
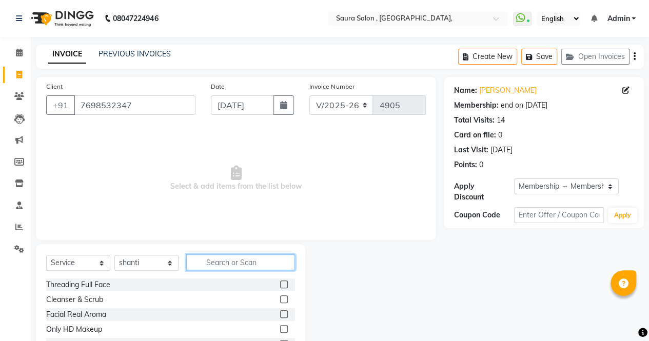
click at [235, 262] on input "text" at bounding box center [240, 262] width 109 height 16
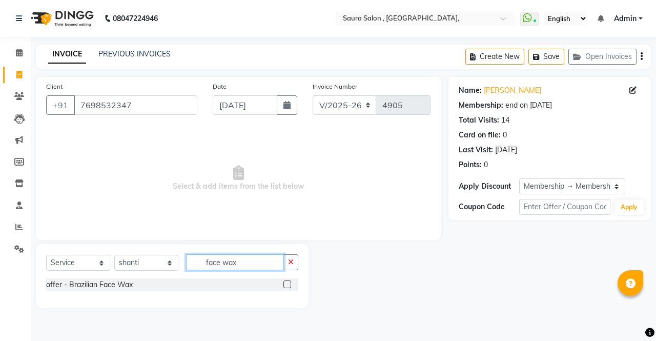
type input "face wax"
click at [286, 284] on label at bounding box center [288, 284] width 8 height 8
click at [286, 284] on input "checkbox" at bounding box center [287, 284] width 7 height 7
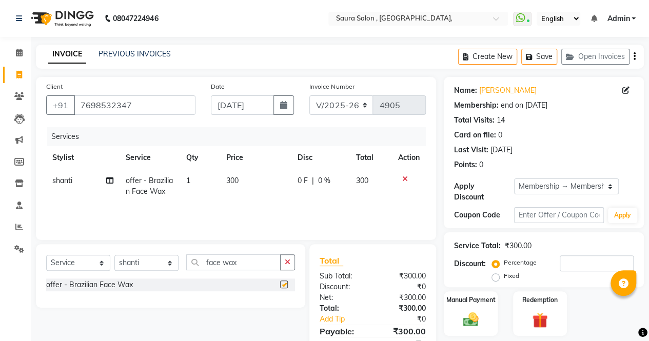
checkbox input "false"
click at [260, 264] on input "face wax" at bounding box center [233, 262] width 94 height 16
type input "f"
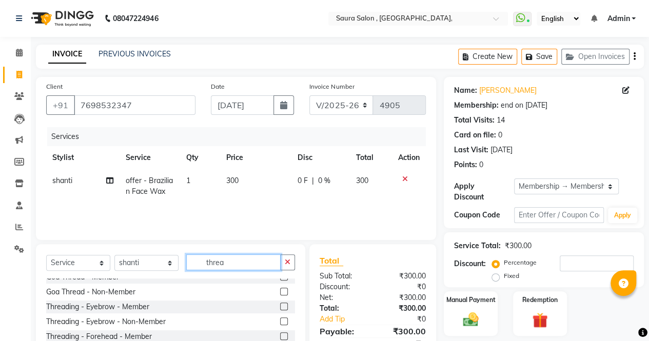
scroll to position [44, 0]
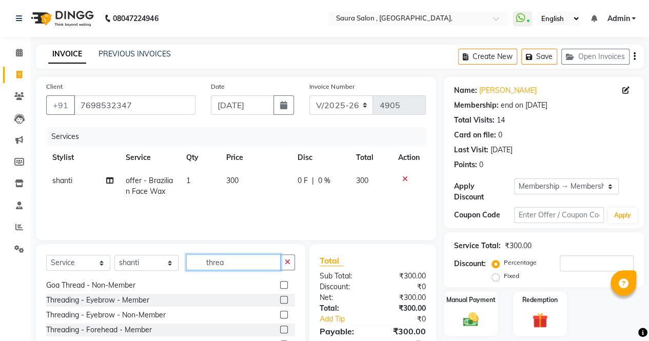
type input "threa"
click at [280, 300] on label at bounding box center [284, 300] width 8 height 8
click at [280, 300] on input "checkbox" at bounding box center [283, 300] width 7 height 7
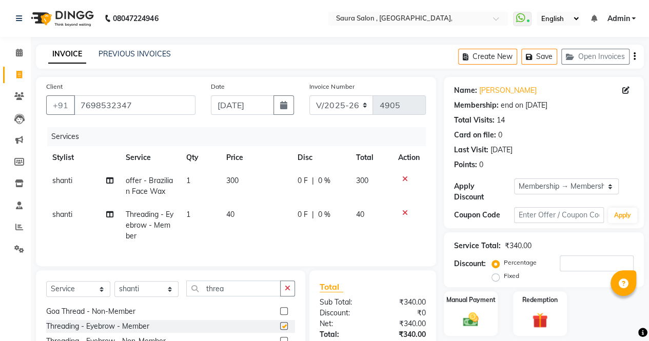
checkbox input "false"
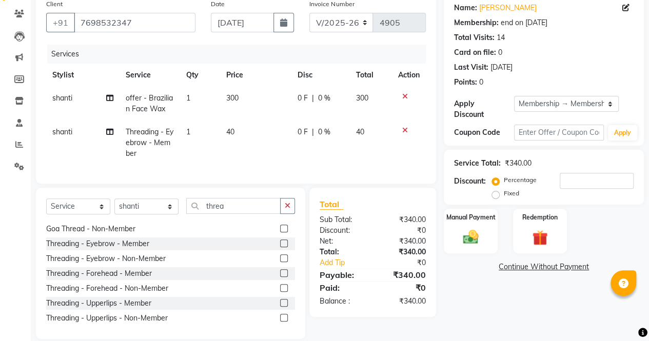
scroll to position [83, 0]
click at [460, 238] on img at bounding box center [470, 236] width 26 height 18
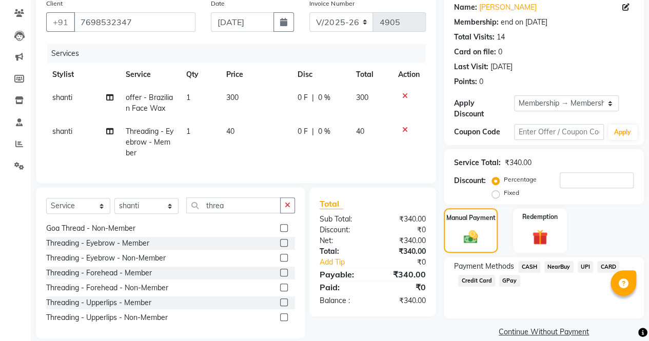
click at [527, 265] on span "CASH" at bounding box center [529, 267] width 22 height 12
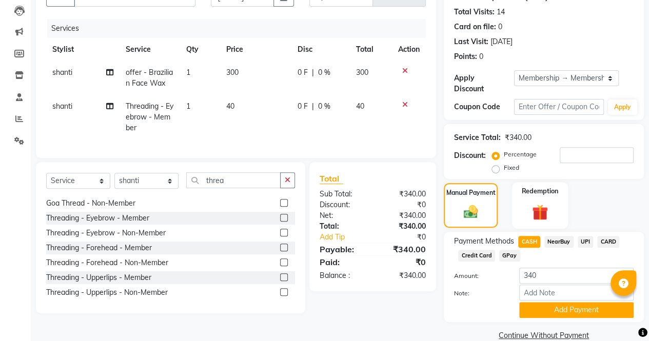
scroll to position [108, 0]
click at [585, 243] on span "UPI" at bounding box center [585, 242] width 16 height 12
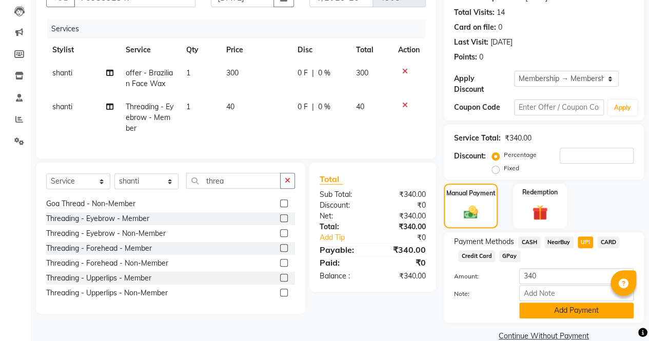
click at [570, 312] on button "Add Payment" at bounding box center [576, 310] width 114 height 16
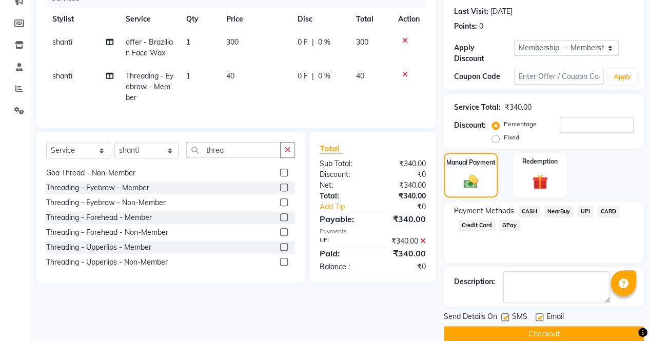
scroll to position [154, 0]
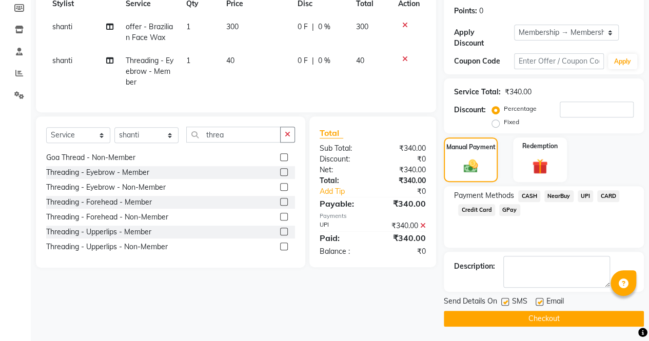
click at [535, 316] on button "Checkout" at bounding box center [543, 319] width 200 height 16
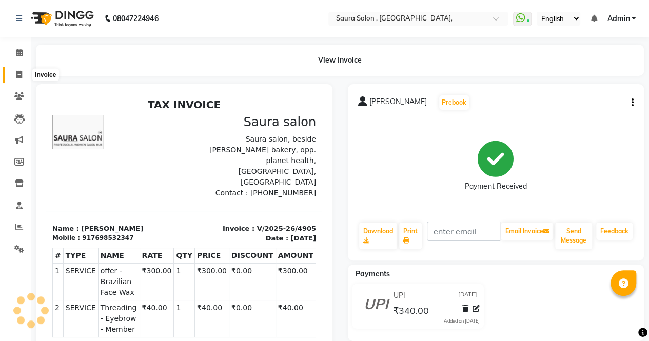
click at [15, 76] on span at bounding box center [19, 75] width 18 height 12
select select "service"
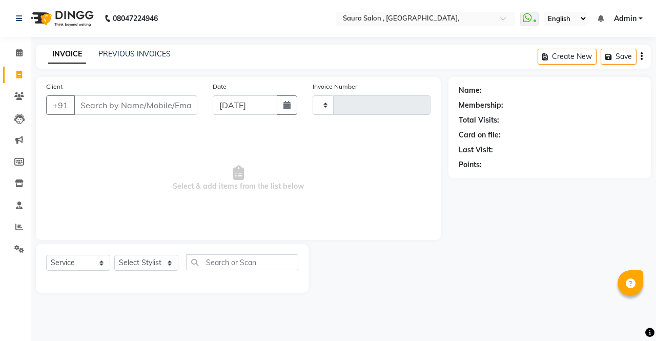
type input "4906"
select select "6963"
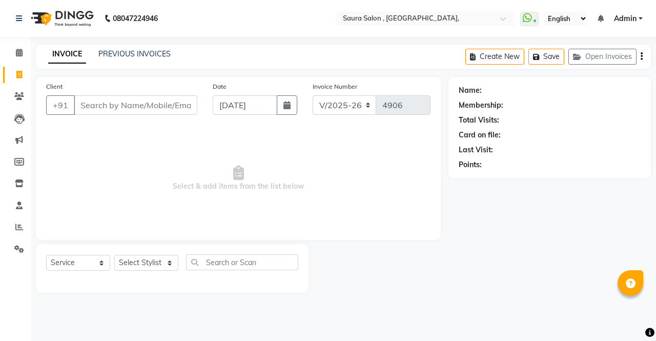
select select "57428"
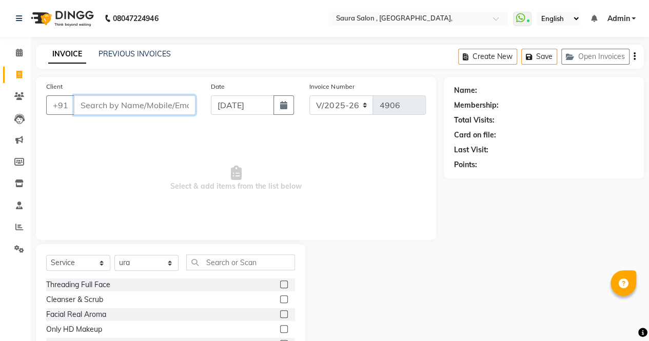
click at [102, 105] on input "Client" at bounding box center [135, 104] width 122 height 19
click at [155, 104] on input "Client" at bounding box center [135, 104] width 122 height 19
type input "9629000063"
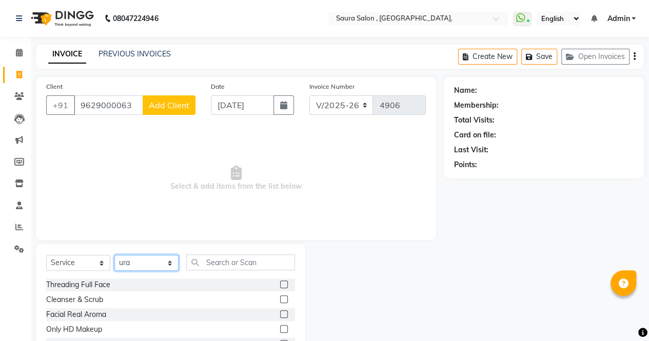
click at [156, 269] on select "Select Stylist archana asha [PERSON_NAME] deepika [PERSON_NAME] [PERSON_NAME] […" at bounding box center [146, 263] width 64 height 16
select select "75621"
click at [114, 255] on select "Select Stylist archana asha [PERSON_NAME] deepika [PERSON_NAME] [PERSON_NAME] […" at bounding box center [146, 263] width 64 height 16
click at [221, 260] on input "text" at bounding box center [240, 262] width 109 height 16
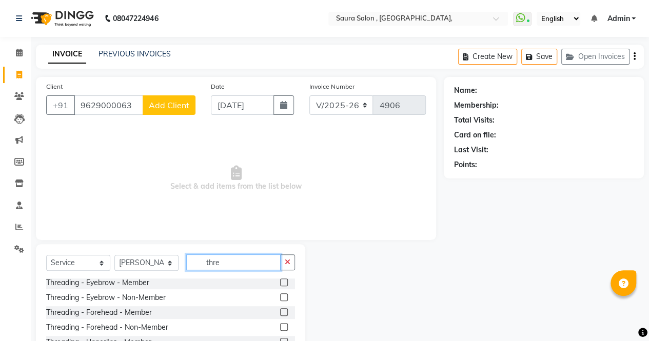
scroll to position [62, 0]
type input "thre"
click at [280, 327] on label at bounding box center [284, 327] width 8 height 8
click at [280, 327] on input "checkbox" at bounding box center [283, 327] width 7 height 7
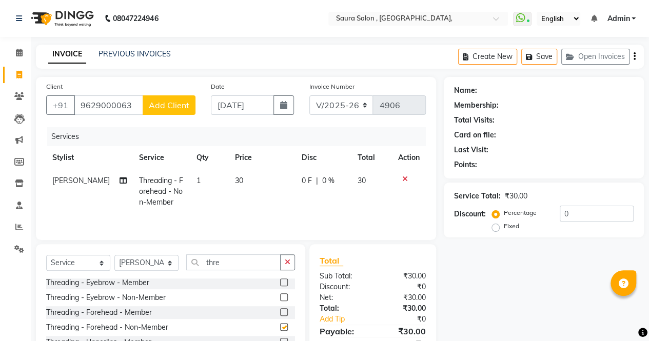
checkbox input "false"
click at [99, 106] on input "9629000063" at bounding box center [108, 104] width 69 height 19
type input "9628000063"
click at [280, 295] on label at bounding box center [284, 297] width 8 height 8
click at [280, 295] on input "checkbox" at bounding box center [283, 297] width 7 height 7
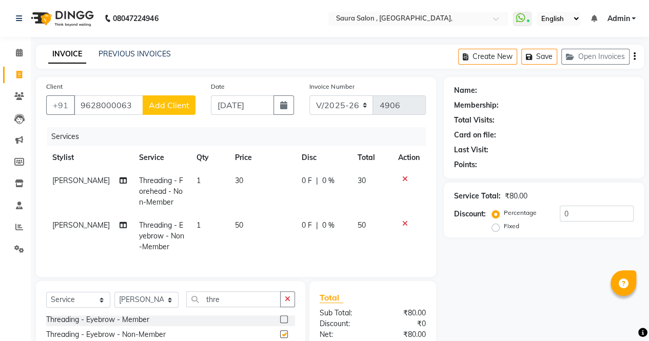
checkbox input "false"
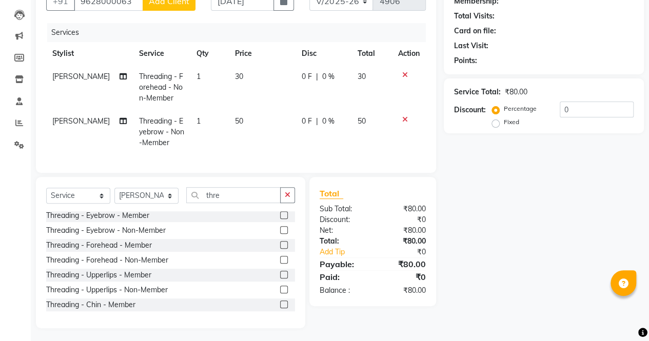
scroll to position [111, 0]
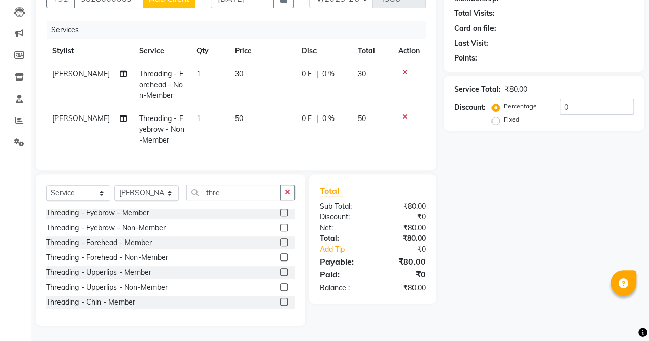
click at [280, 291] on label at bounding box center [284, 287] width 8 height 8
click at [280, 291] on input "checkbox" at bounding box center [283, 287] width 7 height 7
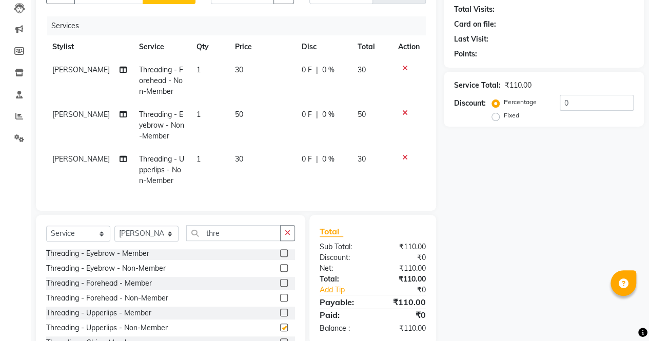
checkbox input "false"
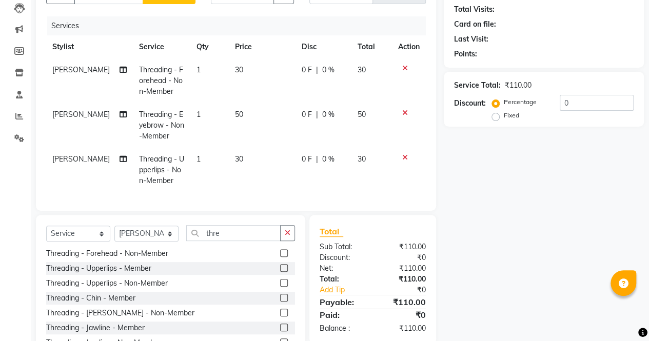
scroll to position [107, 0]
click at [280, 316] on label at bounding box center [284, 312] width 8 height 8
click at [280, 316] on input "checkbox" at bounding box center [283, 312] width 7 height 7
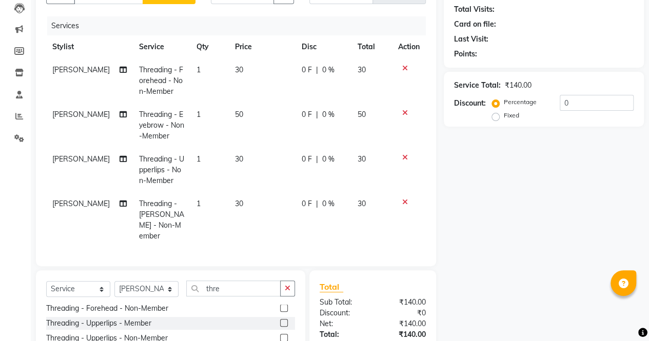
checkbox input "false"
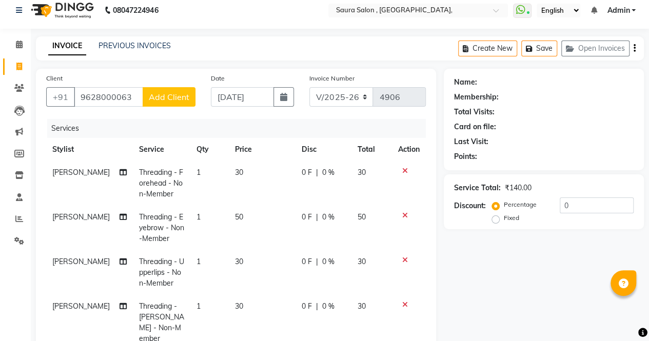
scroll to position [0, 0]
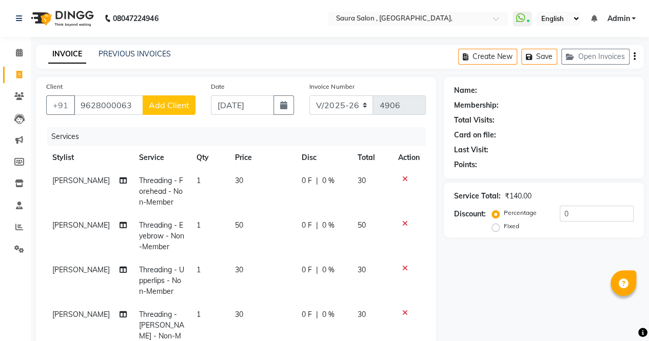
click at [499, 263] on div "Name: Membership: Total Visits: Card on file: Last Visit: Points: Service Total…" at bounding box center [547, 304] width 208 height 455
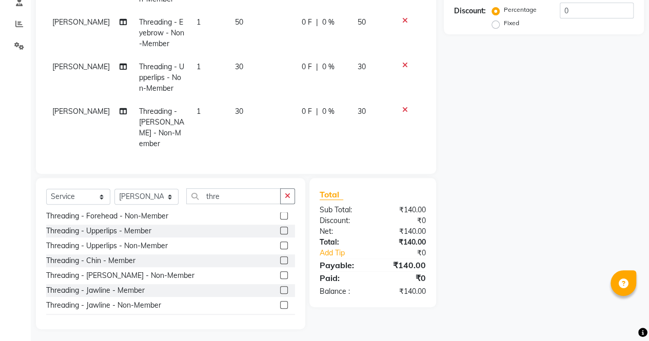
scroll to position [203, 0]
click at [575, 98] on div "Name: Membership: Total Visits: Card on file: Last Visit: Points: Service Total…" at bounding box center [547, 101] width 208 height 455
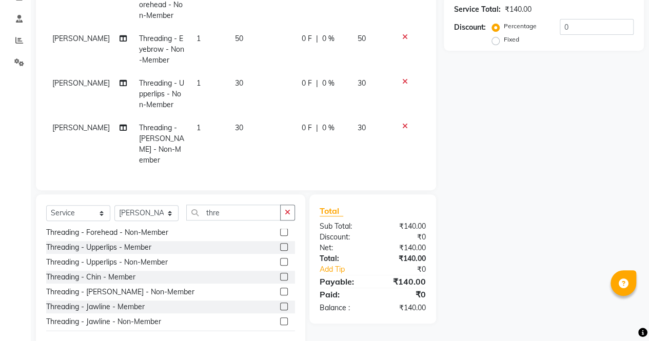
scroll to position [188, 0]
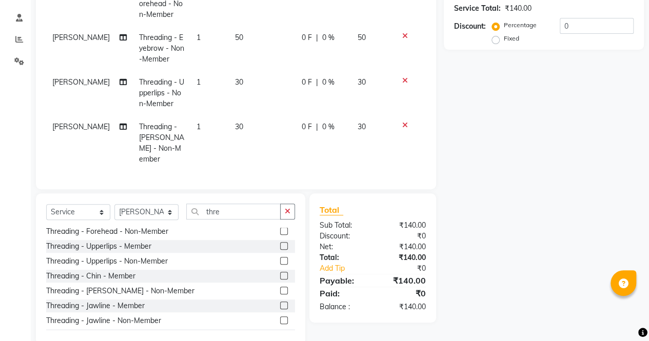
click at [442, 118] on div "Client [PHONE_NUMBER] Add Client Date [DATE] Invoice Number V/2025 V/[PHONE_NUM…" at bounding box center [235, 116] width 415 height 455
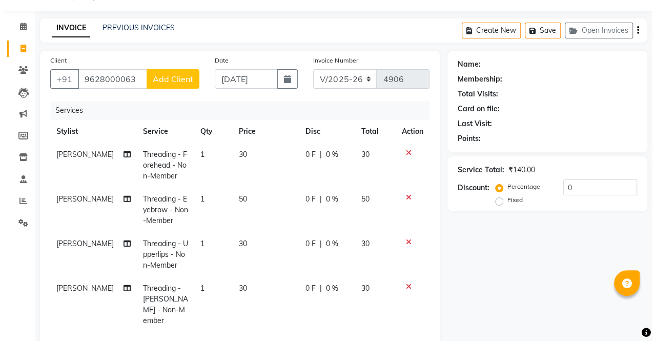
scroll to position [0, 0]
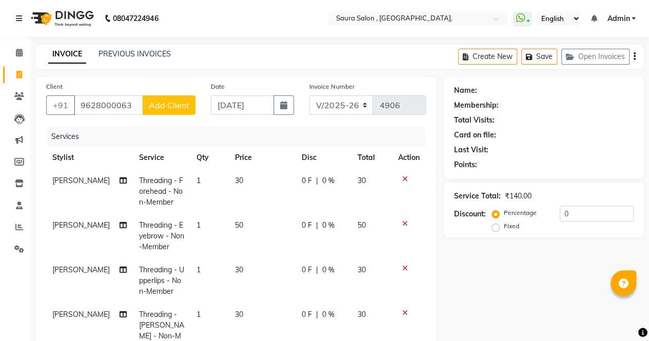
click at [167, 103] on span "Add Client" at bounding box center [169, 105] width 41 height 10
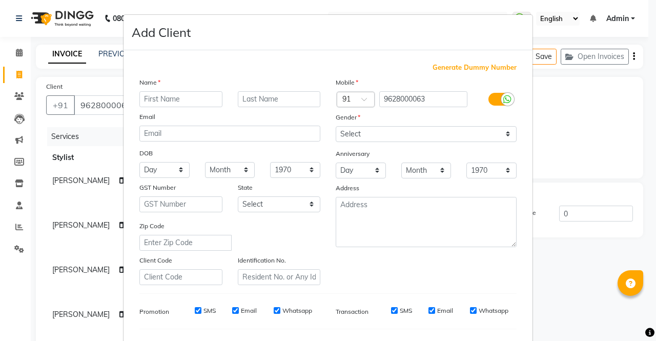
click at [80, 124] on ngb-modal-window "Add Client Generate Dummy Number Name Email DOB Day 01 02 03 04 05 06 07 08 09 …" at bounding box center [328, 170] width 656 height 341
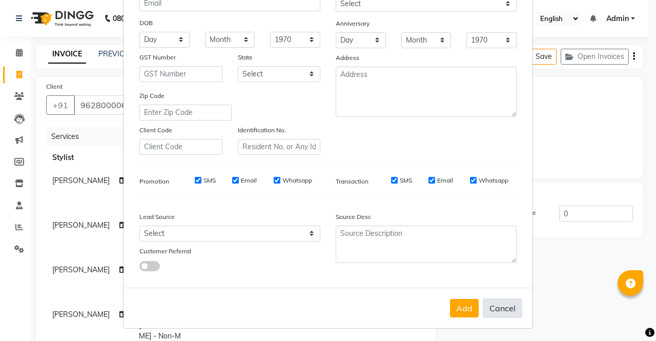
click at [510, 311] on button "Cancel" at bounding box center [502, 307] width 39 height 19
select select
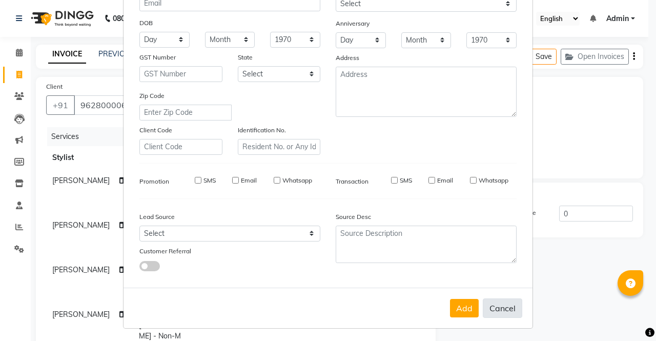
select select
checkbox input "false"
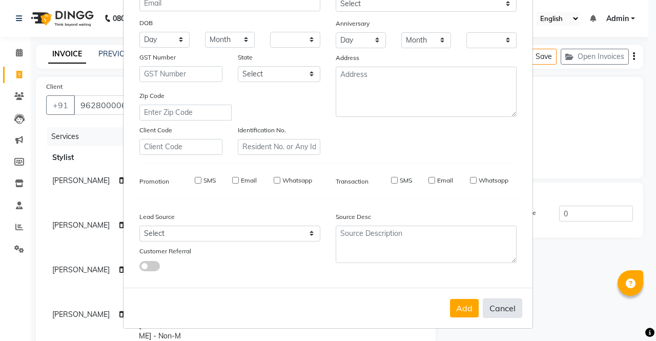
checkbox input "false"
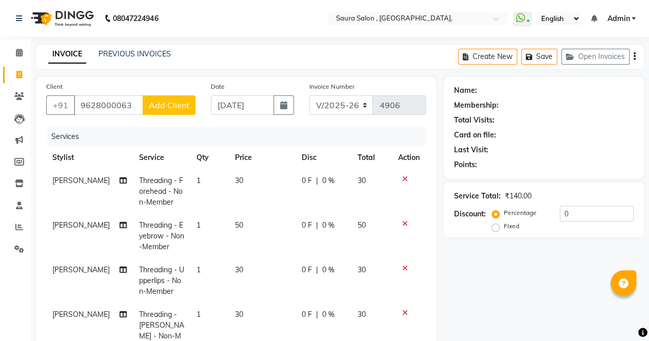
click at [163, 105] on span "Add Client" at bounding box center [169, 105] width 41 height 10
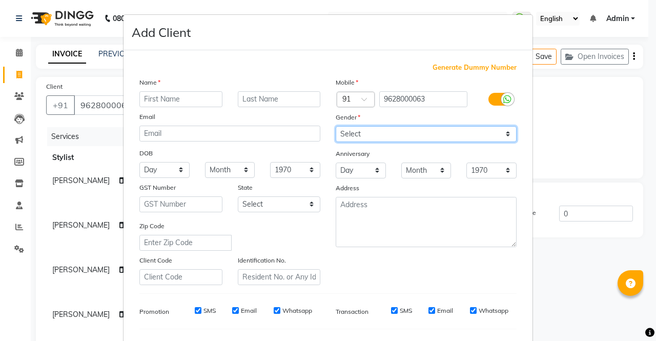
click at [374, 135] on select "Select [DEMOGRAPHIC_DATA] [DEMOGRAPHIC_DATA] Other Prefer Not To Say" at bounding box center [426, 134] width 181 height 16
select select "[DEMOGRAPHIC_DATA]"
click at [336, 126] on select "Select [DEMOGRAPHIC_DATA] [DEMOGRAPHIC_DATA] Other Prefer Not To Say" at bounding box center [426, 134] width 181 height 16
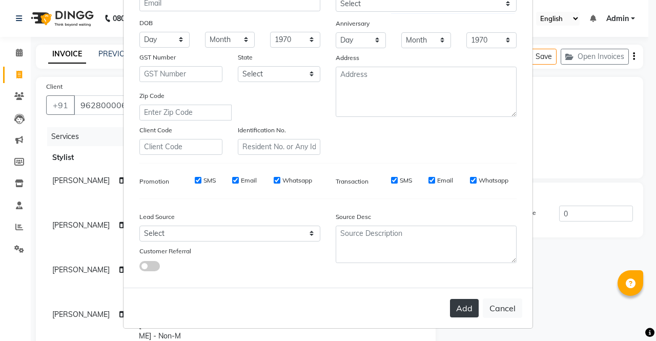
click at [458, 312] on button "Add" at bounding box center [464, 308] width 29 height 18
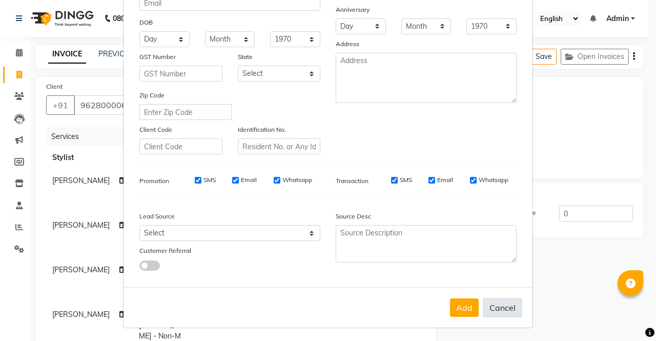
click at [499, 306] on button "Cancel" at bounding box center [502, 307] width 39 height 19
select select
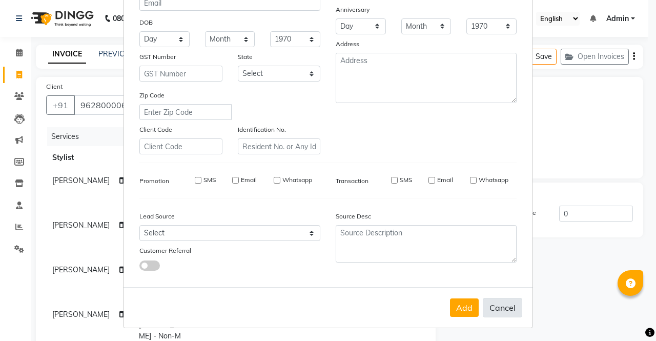
select select
checkbox input "false"
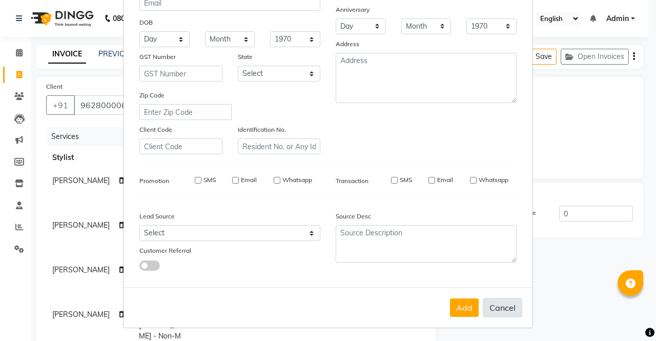
checkbox input "false"
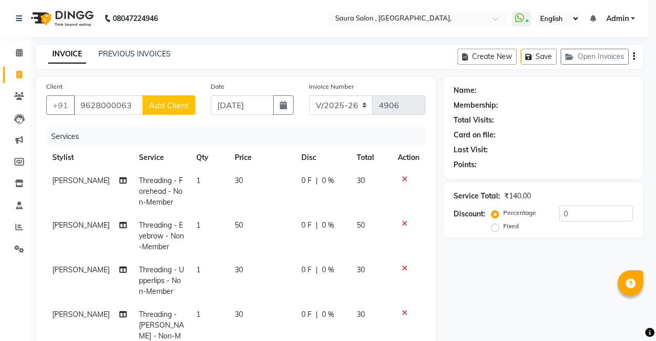
scroll to position [141, 0]
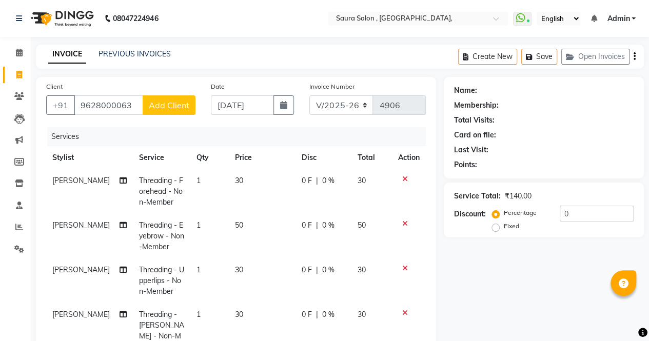
click at [168, 108] on span "Add Client" at bounding box center [169, 105] width 41 height 10
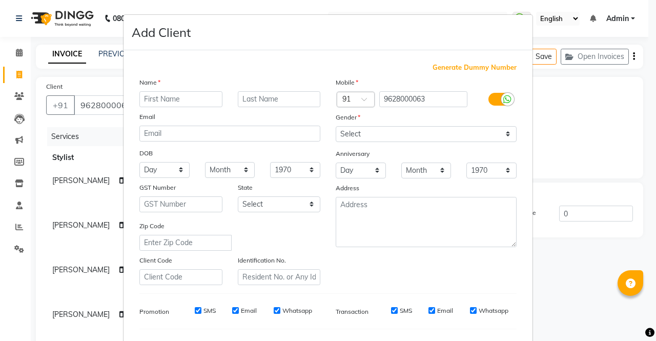
click at [193, 99] on input "text" at bounding box center [180, 99] width 83 height 16
type input "client"
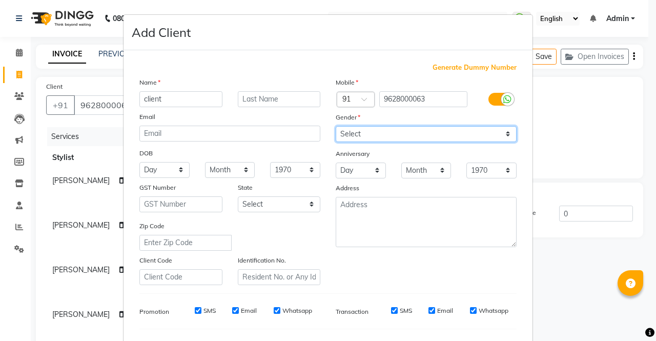
click at [348, 138] on select "Select [DEMOGRAPHIC_DATA] [DEMOGRAPHIC_DATA] Other Prefer Not To Say" at bounding box center [426, 134] width 181 height 16
select select "[DEMOGRAPHIC_DATA]"
click at [336, 126] on select "Select [DEMOGRAPHIC_DATA] [DEMOGRAPHIC_DATA] Other Prefer Not To Say" at bounding box center [426, 134] width 181 height 16
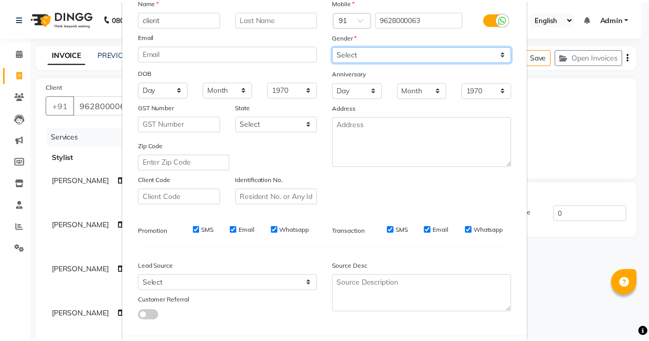
scroll to position [130, 0]
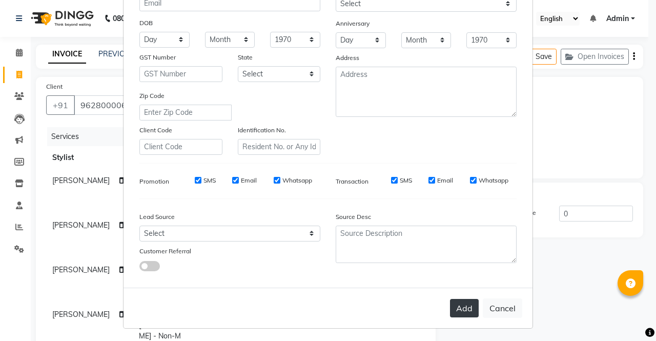
click at [454, 308] on button "Add" at bounding box center [464, 308] width 29 height 18
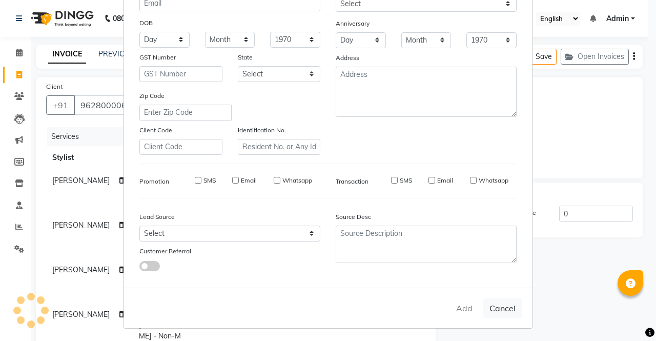
select select
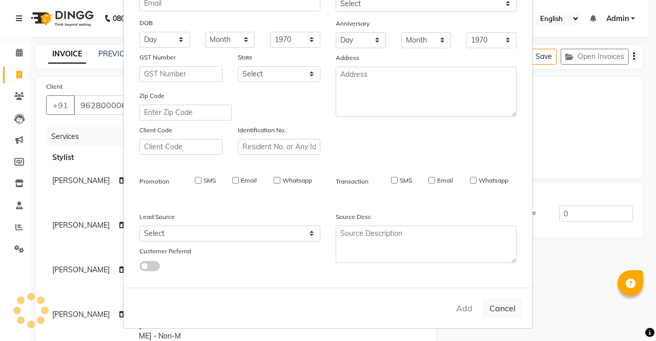
select select
checkbox input "false"
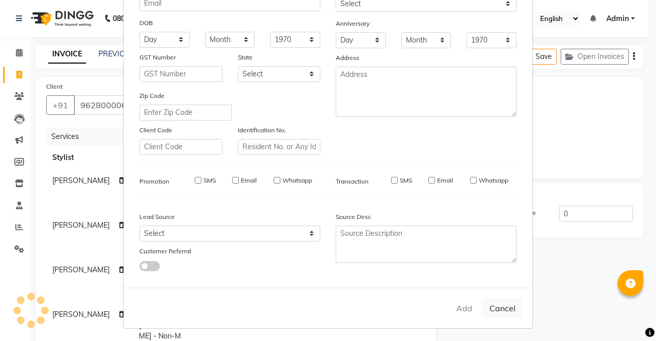
checkbox input "false"
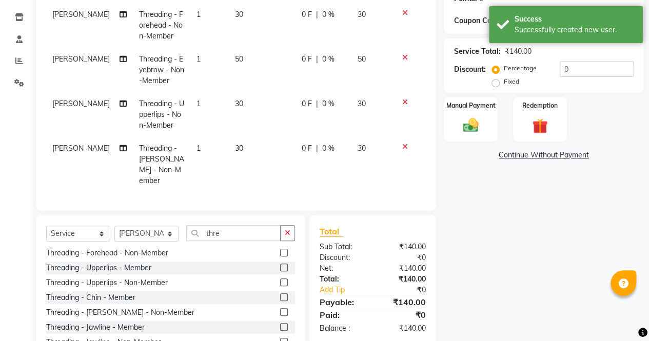
scroll to position [168, 0]
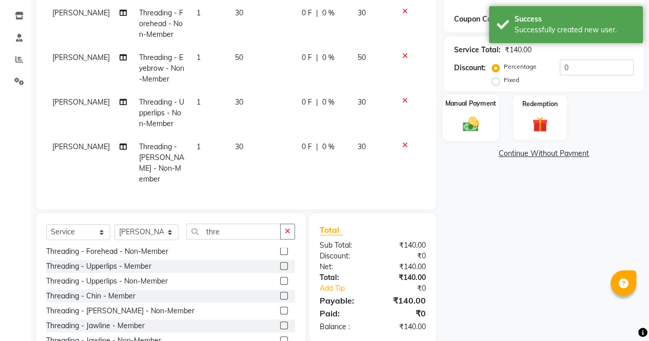
click at [474, 115] on img at bounding box center [470, 123] width 26 height 18
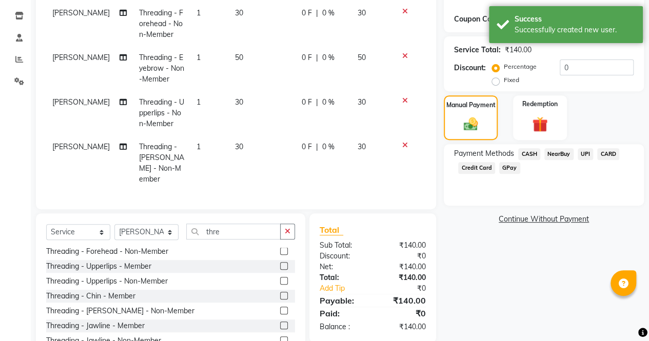
click at [526, 153] on span "CASH" at bounding box center [529, 154] width 22 height 12
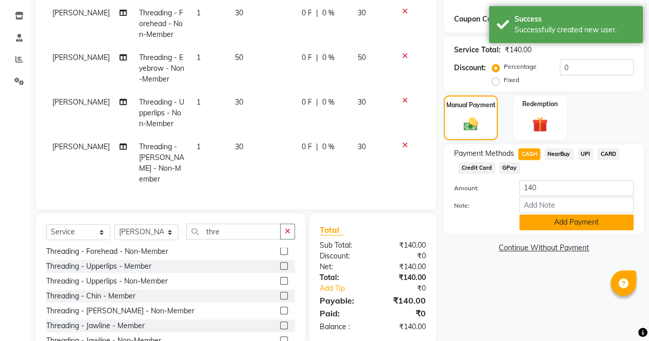
click at [573, 220] on button "Add Payment" at bounding box center [576, 222] width 114 height 16
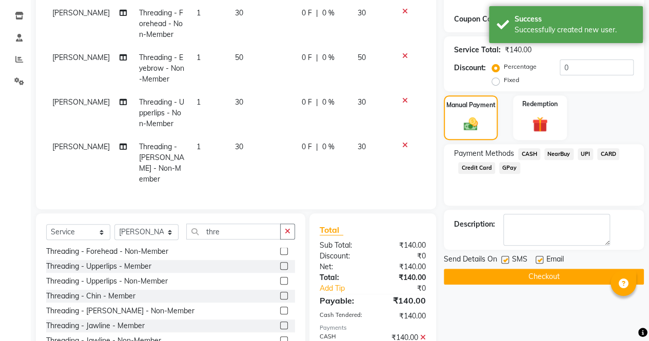
scroll to position [217, 0]
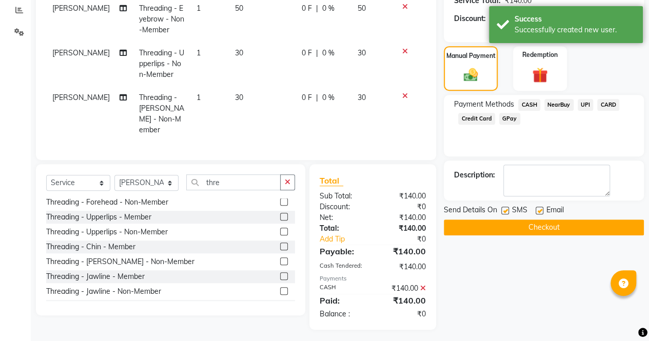
click at [561, 227] on button "Checkout" at bounding box center [543, 227] width 200 height 16
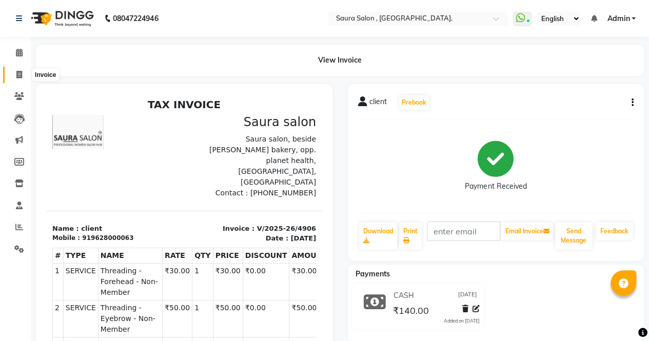
click at [20, 75] on icon at bounding box center [19, 75] width 6 height 8
select select "service"
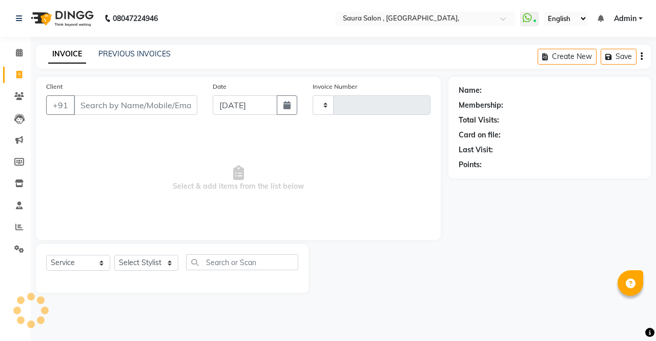
type input "4907"
select select "6963"
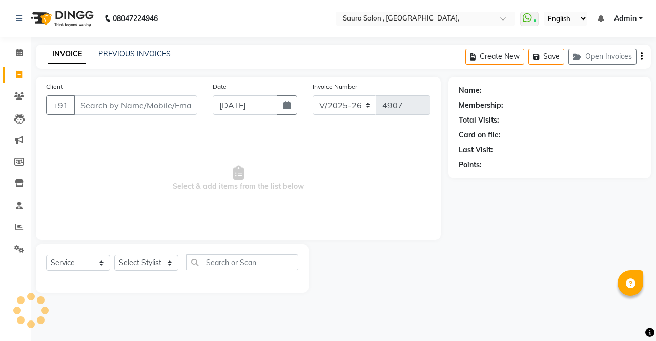
select select "57428"
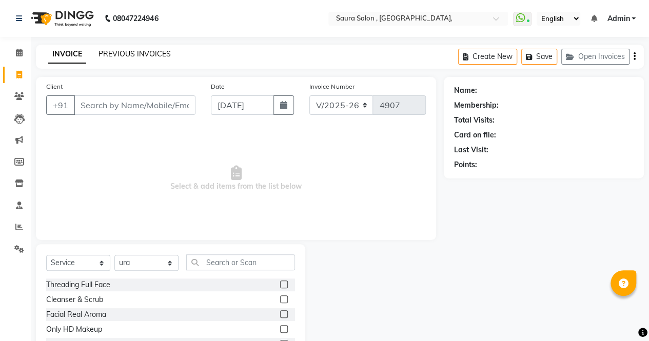
click at [148, 52] on link "PREVIOUS INVOICES" at bounding box center [134, 53] width 72 height 9
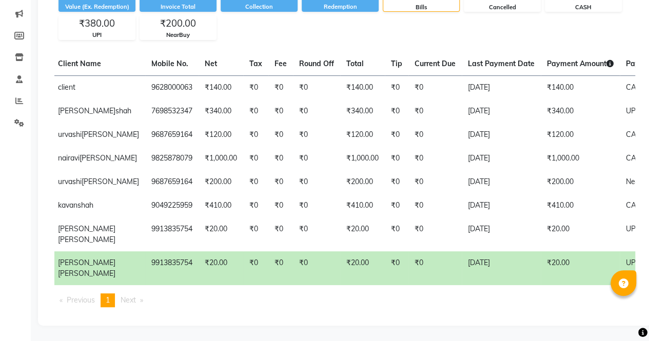
scroll to position [0, 112]
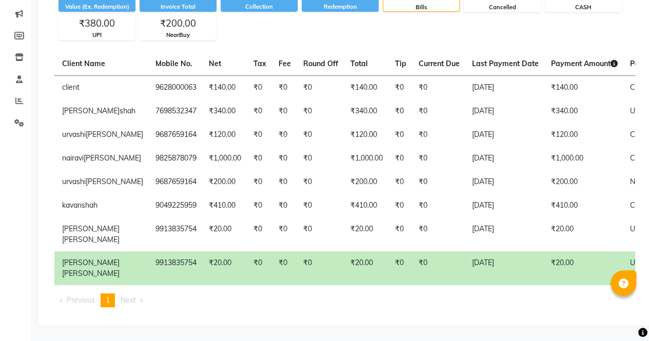
select select "service"
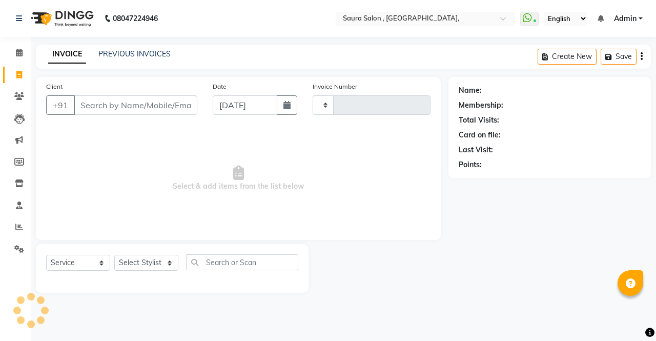
type input "4907"
select select "6963"
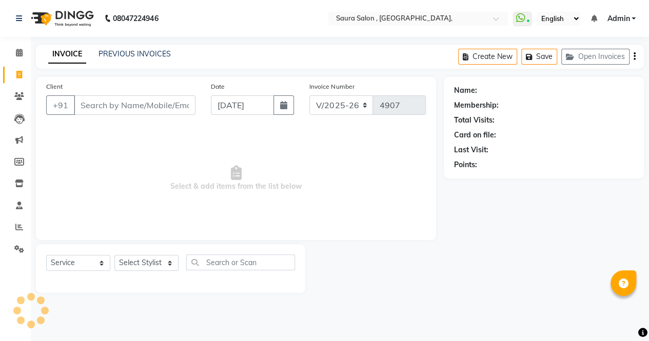
select select "57428"
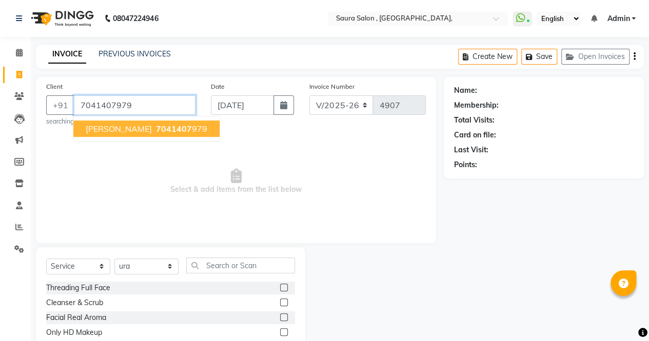
type input "7041407979"
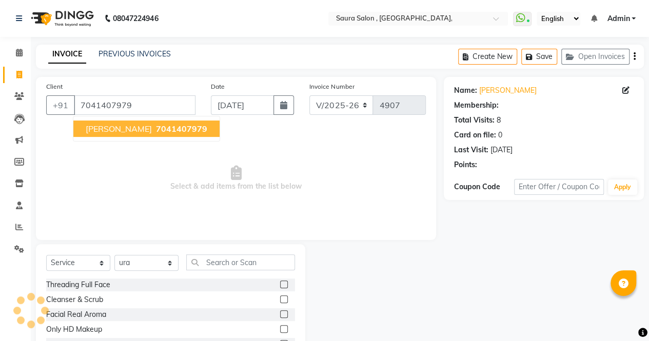
select select "1: Object"
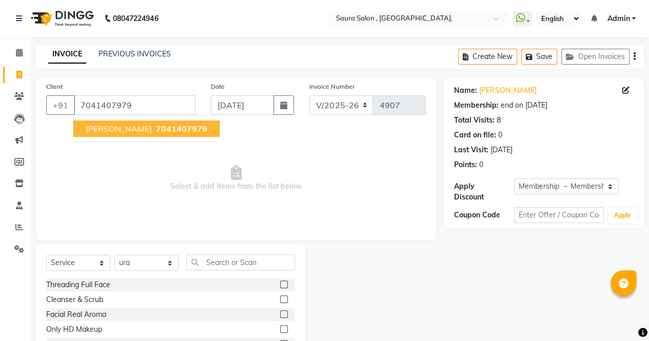
click at [117, 131] on span "[PERSON_NAME]" at bounding box center [119, 129] width 66 height 10
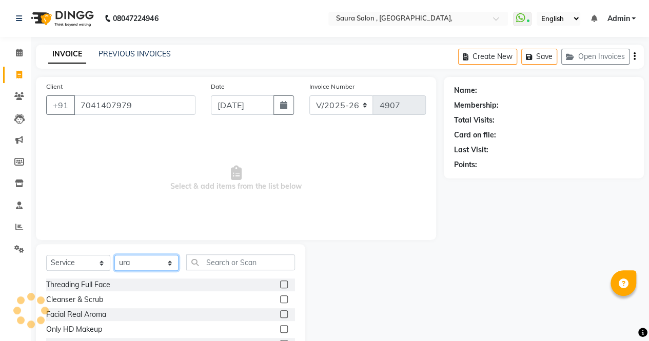
click at [154, 260] on select "Select Stylist archana asha [PERSON_NAME] deepika [PERSON_NAME] [PERSON_NAME] […" at bounding box center [146, 263] width 64 height 16
select select "1: Object"
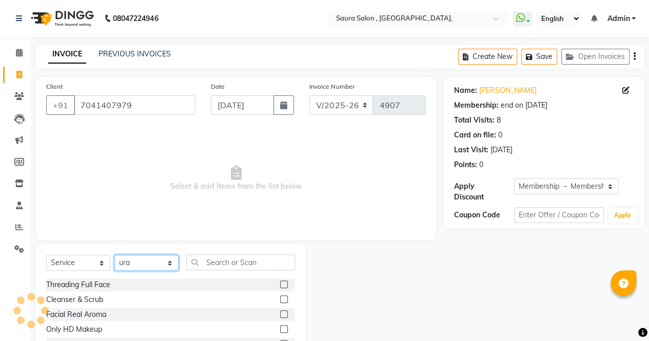
select select "75621"
click at [114, 255] on select "Select Stylist archana asha [PERSON_NAME] deepika [PERSON_NAME] [PERSON_NAME] […" at bounding box center [146, 263] width 64 height 16
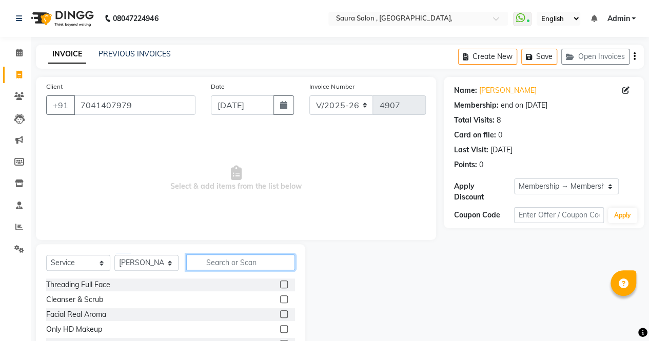
click at [206, 265] on input "text" at bounding box center [240, 262] width 109 height 16
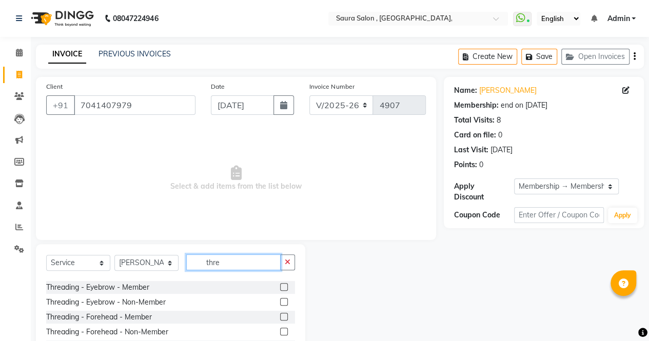
scroll to position [57, 0]
type input "thre"
click at [280, 286] on label at bounding box center [284, 286] width 8 height 8
click at [280, 286] on input "checkbox" at bounding box center [283, 287] width 7 height 7
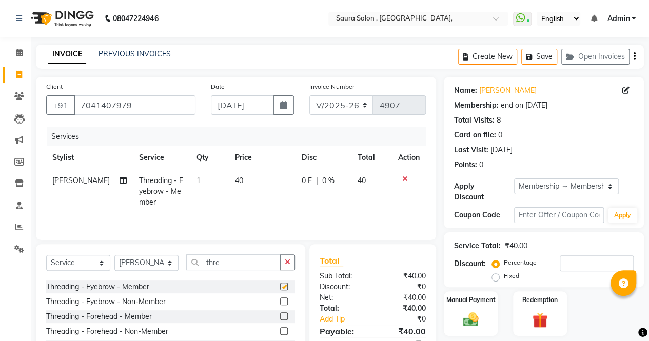
checkbox input "false"
click at [280, 317] on label at bounding box center [284, 316] width 8 height 8
click at [280, 317] on input "checkbox" at bounding box center [283, 316] width 7 height 7
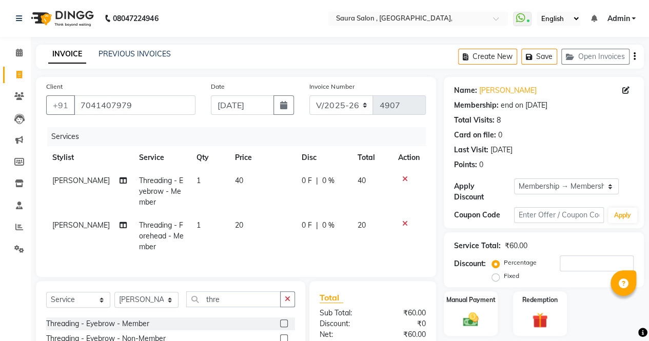
checkbox input "false"
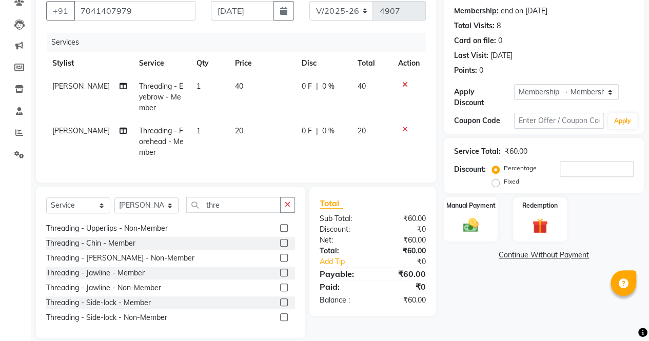
scroll to position [114, 0]
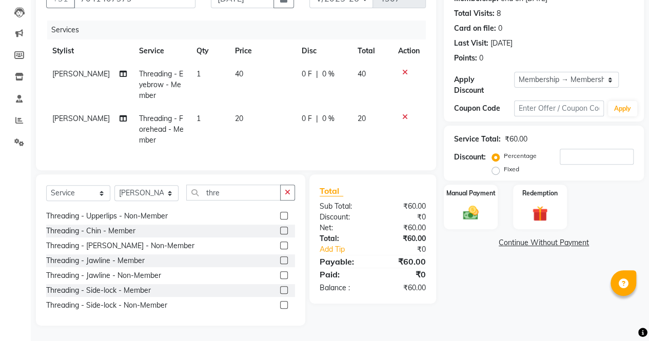
click at [280, 231] on label at bounding box center [284, 231] width 8 height 8
click at [280, 231] on input "checkbox" at bounding box center [283, 231] width 7 height 7
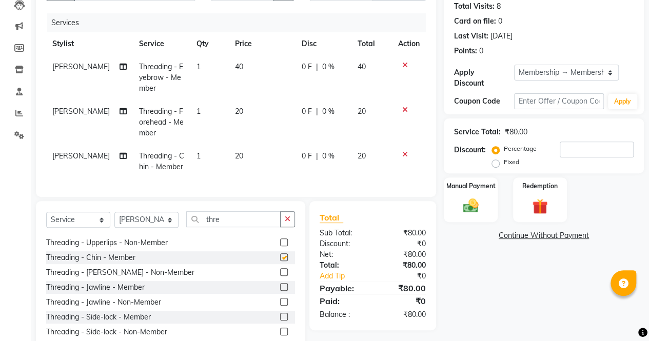
checkbox input "false"
click at [196, 256] on div "Threading Full Face nb threading Goa Thread - Member [GEOGRAPHIC_DATA] Thread -…" at bounding box center [170, 286] width 249 height 103
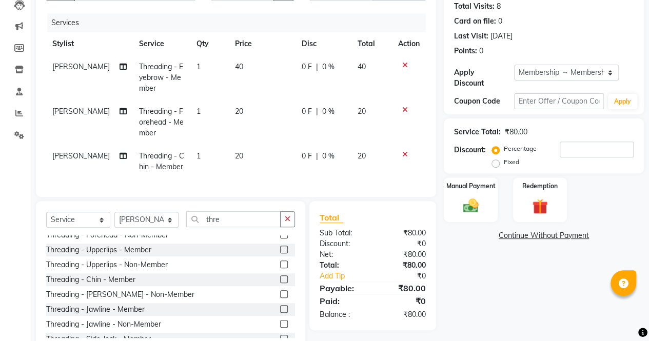
scroll to position [110, 0]
click at [280, 254] on label at bounding box center [284, 250] width 8 height 8
click at [280, 254] on input "checkbox" at bounding box center [283, 250] width 7 height 7
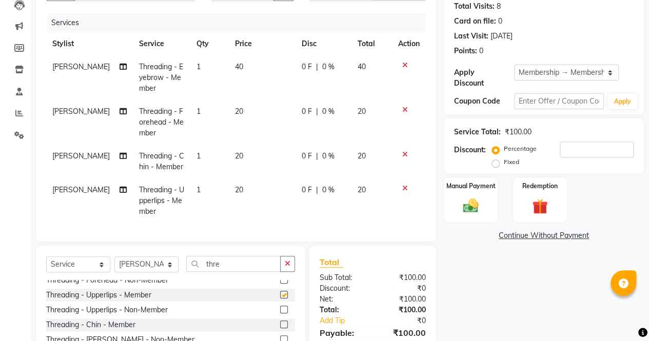
checkbox input "false"
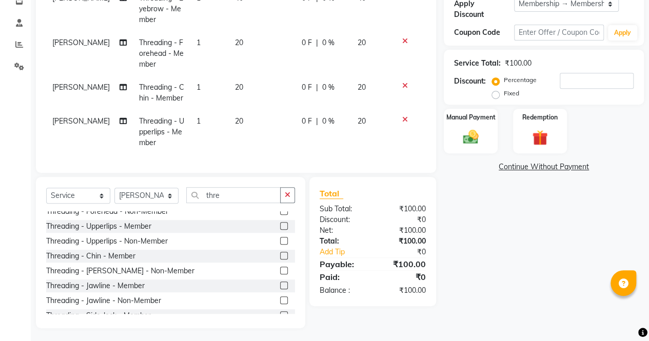
scroll to position [192, 0]
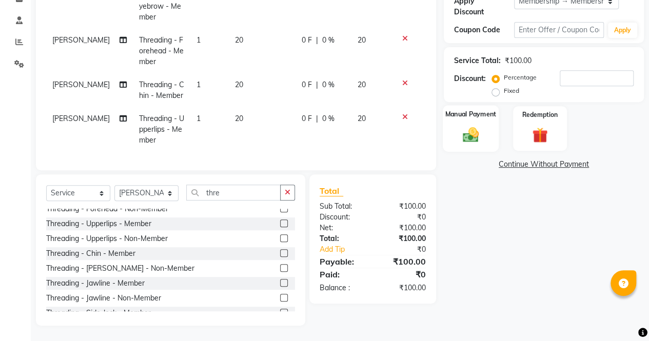
click at [470, 125] on img at bounding box center [470, 134] width 26 height 18
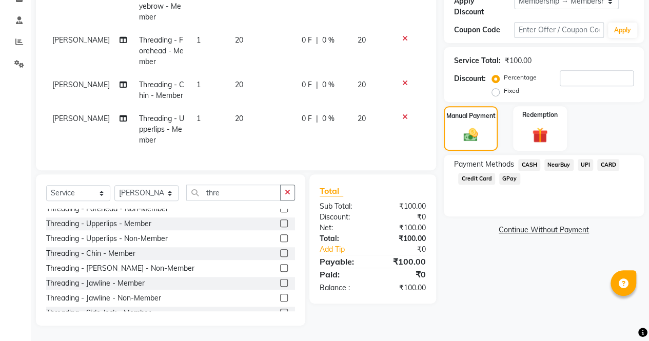
click at [530, 160] on span "CASH" at bounding box center [529, 165] width 22 height 12
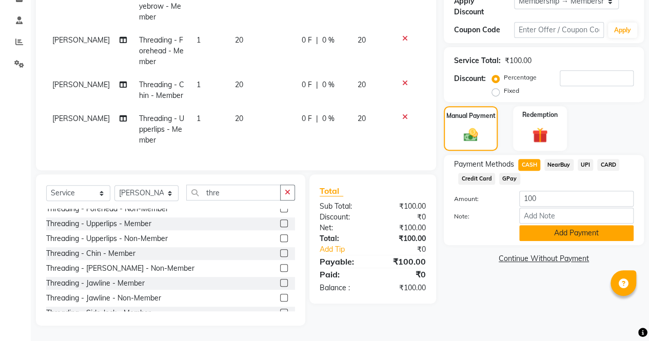
click at [566, 225] on button "Add Payment" at bounding box center [576, 233] width 114 height 16
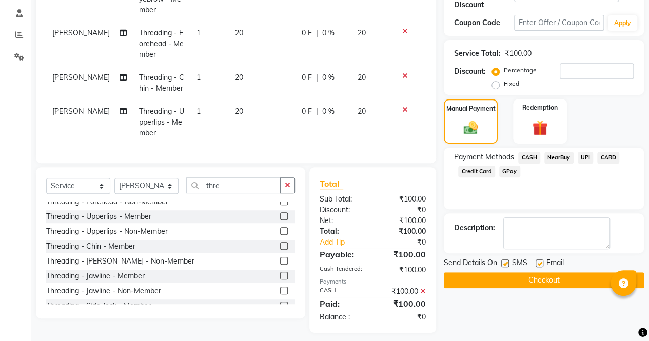
click at [534, 276] on button "Checkout" at bounding box center [543, 280] width 200 height 16
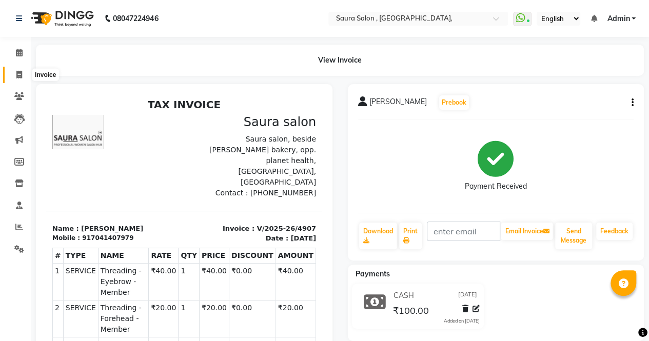
click at [23, 74] on span at bounding box center [19, 75] width 18 height 12
select select "service"
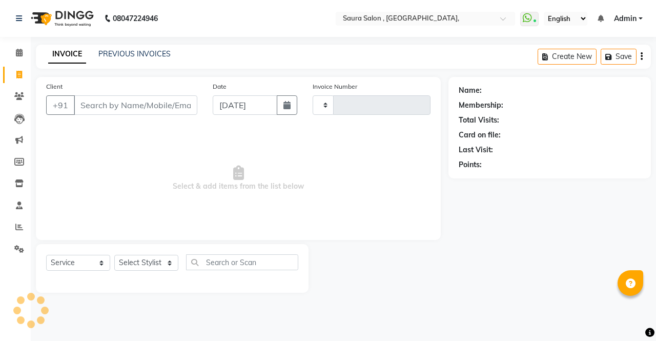
type input "4908"
select select "6963"
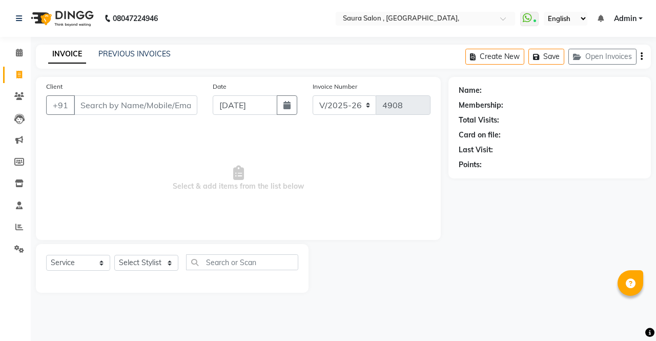
select select "57428"
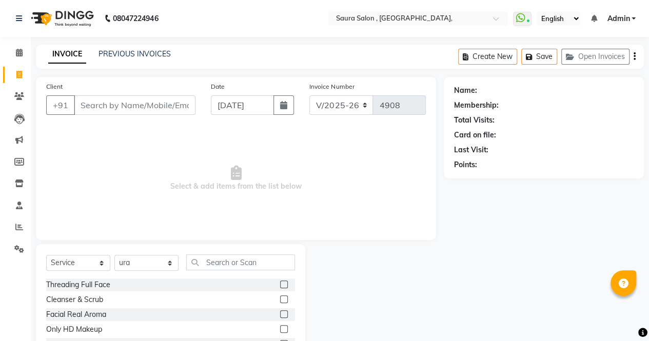
click at [124, 105] on input "Client" at bounding box center [135, 104] width 122 height 19
click at [121, 109] on input "Client" at bounding box center [135, 104] width 122 height 19
click at [104, 108] on input "Client" at bounding box center [135, 104] width 122 height 19
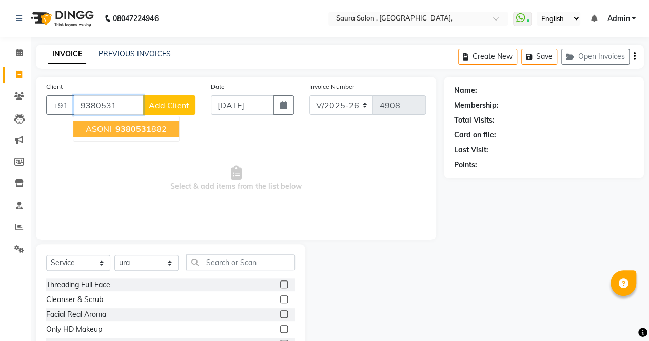
click at [120, 130] on span "9380531" at bounding box center [133, 129] width 36 height 10
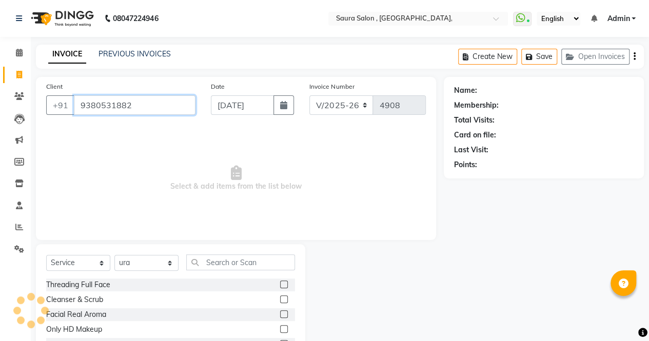
type input "9380531882"
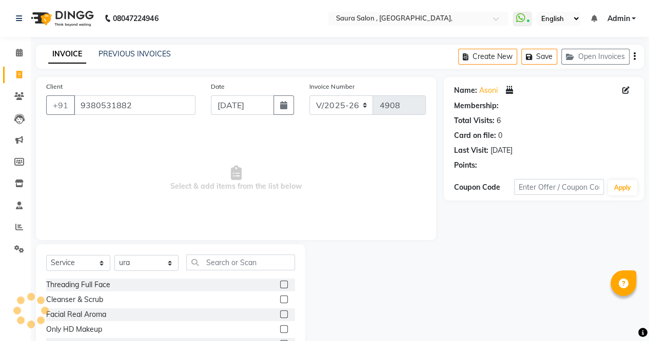
select select "1: Object"
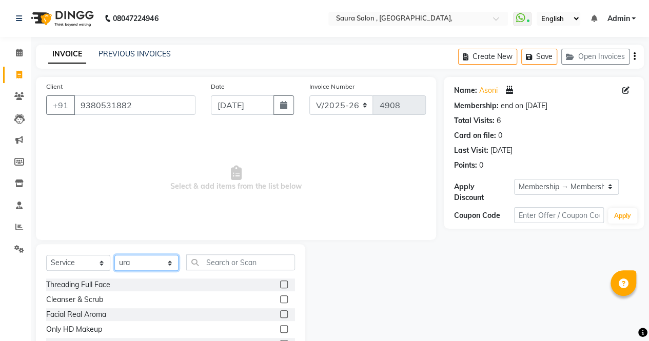
click at [152, 267] on select "Select Stylist archana asha [PERSON_NAME] deepika [PERSON_NAME] [PERSON_NAME] […" at bounding box center [146, 263] width 64 height 16
select select "56817"
click at [114, 255] on select "Select Stylist archana asha [PERSON_NAME] deepika [PERSON_NAME] [PERSON_NAME] […" at bounding box center [146, 263] width 64 height 16
click at [230, 259] on input "text" at bounding box center [240, 262] width 109 height 16
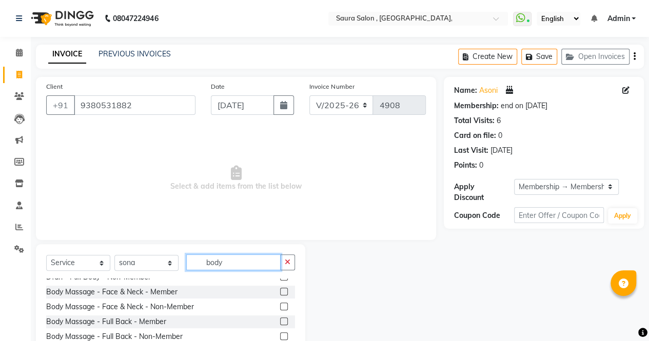
scroll to position [172, 0]
type input "body"
click at [280, 289] on label at bounding box center [284, 291] width 8 height 8
click at [280, 289] on input "checkbox" at bounding box center [283, 291] width 7 height 7
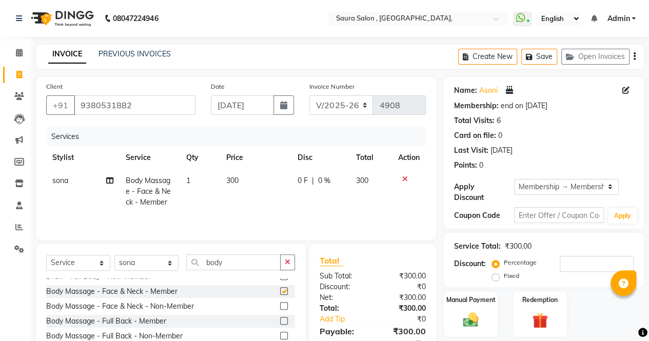
checkbox input "false"
click at [231, 264] on input "body" at bounding box center [233, 262] width 94 height 16
type input "b"
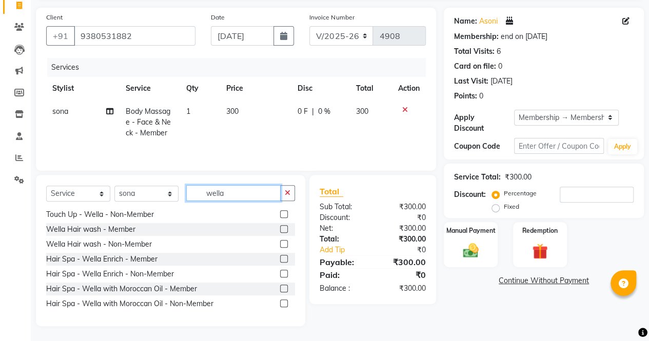
scroll to position [16, 0]
type input "wella"
click at [280, 259] on label at bounding box center [284, 258] width 8 height 8
click at [280, 259] on input "checkbox" at bounding box center [283, 258] width 7 height 7
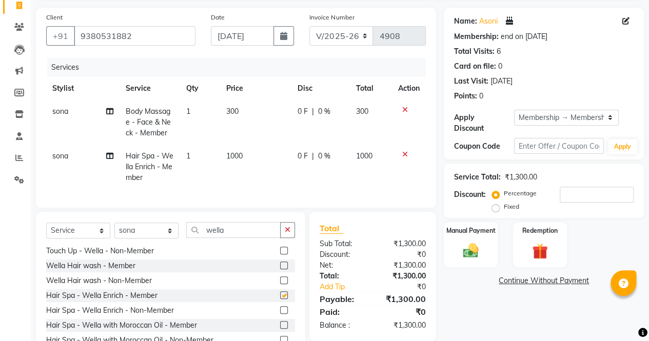
checkbox input "false"
click at [405, 111] on icon at bounding box center [405, 109] width 6 height 7
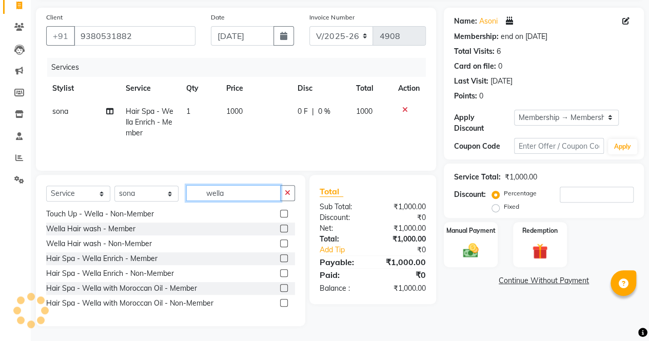
click at [243, 192] on input "wella" at bounding box center [233, 193] width 94 height 16
type input "w"
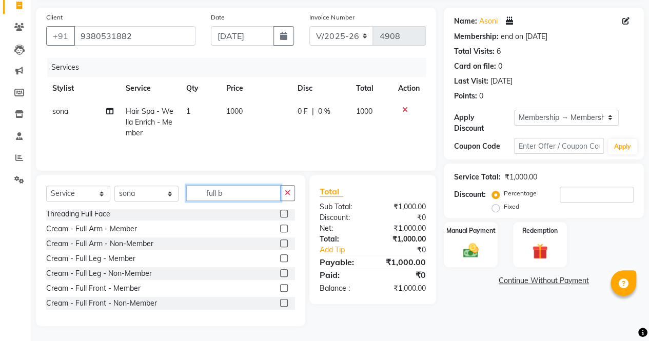
scroll to position [0, 0]
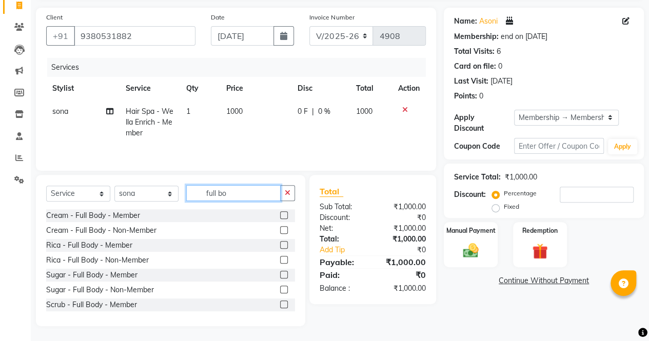
type input "full bo"
click at [280, 214] on label at bounding box center [284, 215] width 8 height 8
click at [280, 214] on input "checkbox" at bounding box center [283, 215] width 7 height 7
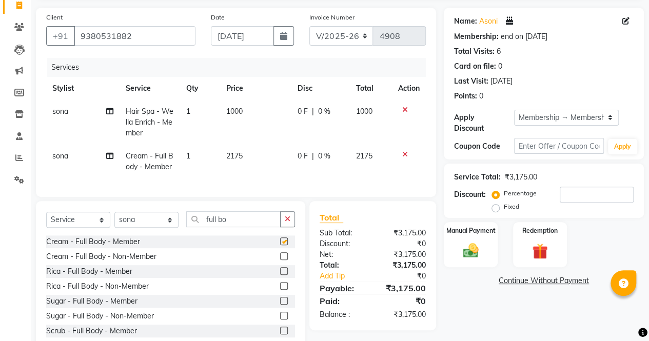
checkbox input "false"
click at [402, 152] on icon at bounding box center [405, 154] width 6 height 7
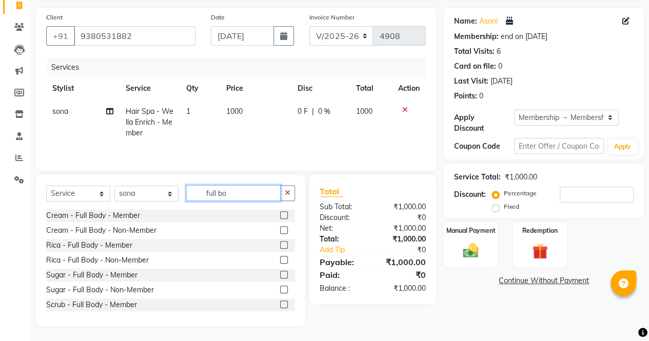
click at [230, 195] on input "full bo" at bounding box center [233, 193] width 94 height 16
type input "f"
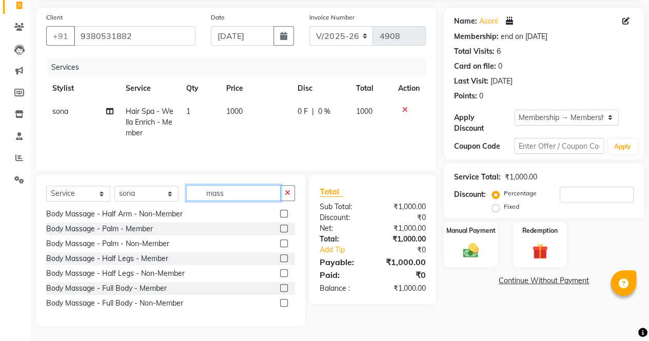
scroll to position [223, 0]
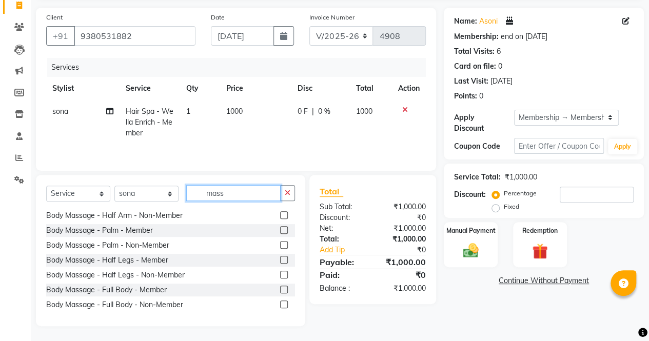
type input "mass"
click at [280, 292] on label at bounding box center [284, 290] width 8 height 8
click at [280, 292] on input "checkbox" at bounding box center [283, 290] width 7 height 7
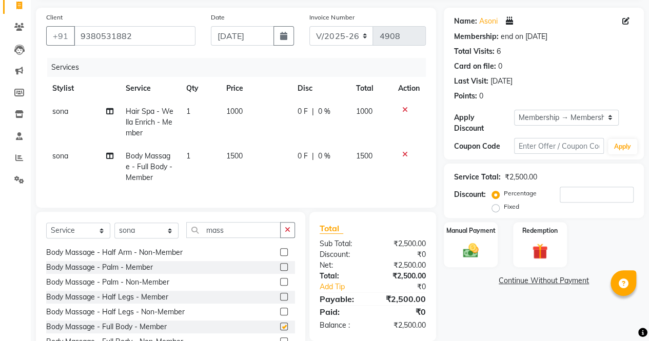
checkbox input "false"
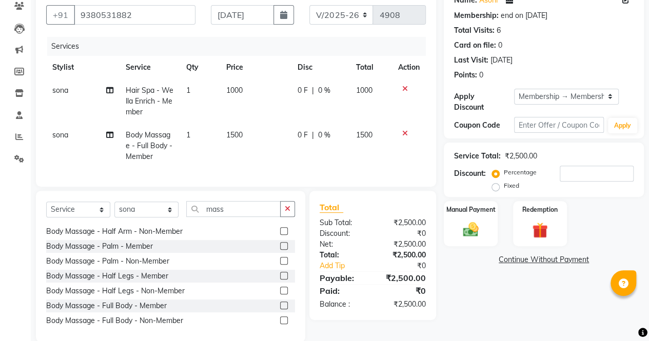
scroll to position [91, 0]
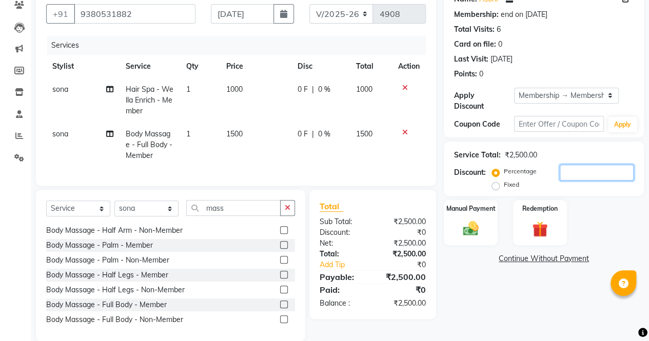
click at [578, 169] on input "number" at bounding box center [596, 173] width 74 height 16
type input "50"
click at [457, 221] on img at bounding box center [470, 228] width 26 height 18
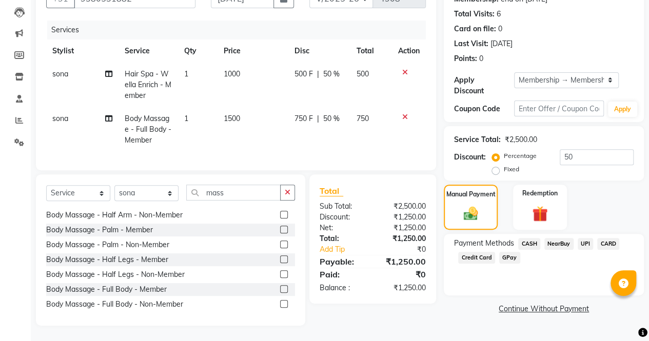
scroll to position [114, 0]
click at [584, 238] on span "UPI" at bounding box center [585, 244] width 16 height 12
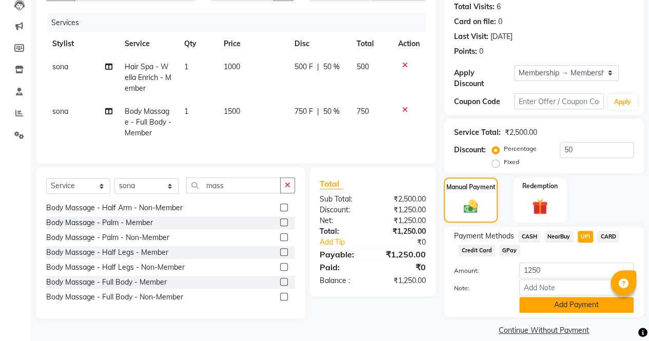
click at [556, 309] on button "Add Payment" at bounding box center [576, 305] width 114 height 16
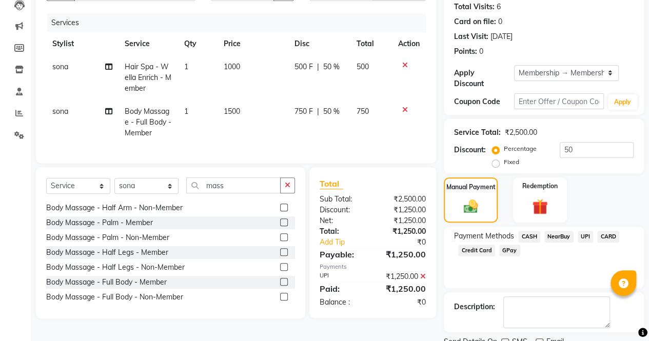
scroll to position [154, 0]
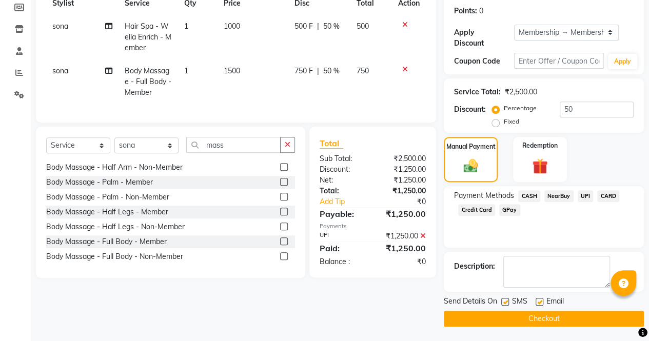
click at [547, 316] on button "Checkout" at bounding box center [543, 319] width 200 height 16
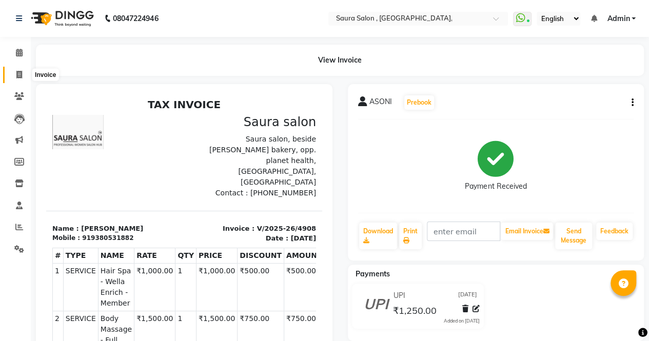
click at [14, 75] on span at bounding box center [19, 75] width 18 height 12
select select "6963"
select select "service"
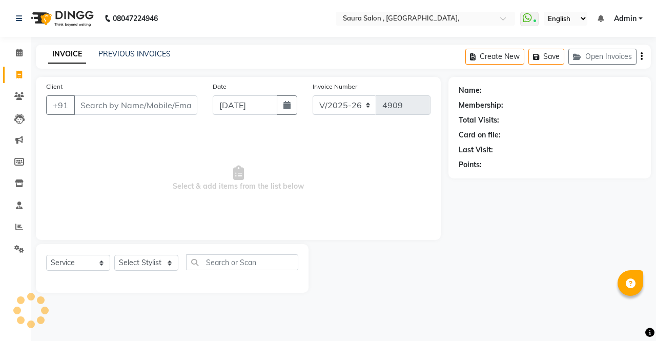
select select "57428"
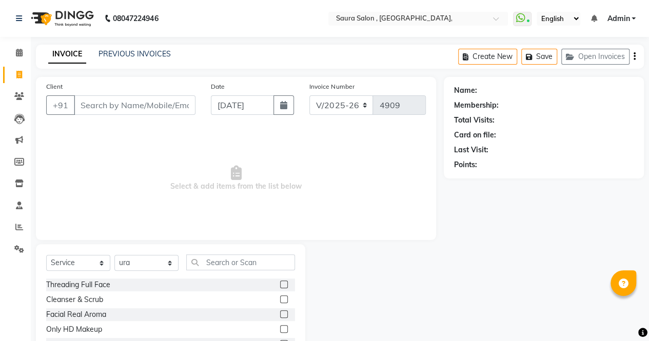
click at [143, 109] on input "Client" at bounding box center [135, 104] width 122 height 19
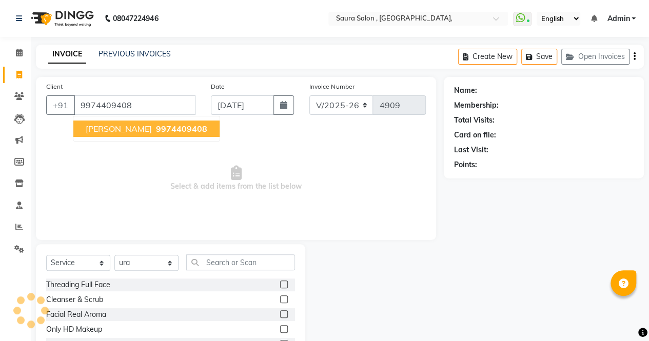
type input "9974409408"
select select "1: Object"
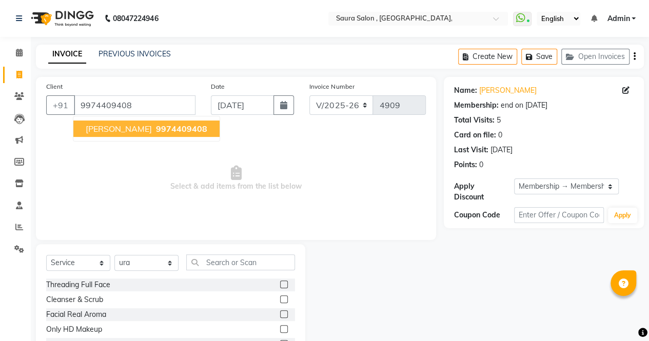
click at [161, 120] on button "[PERSON_NAME] 9974409408" at bounding box center [146, 128] width 146 height 16
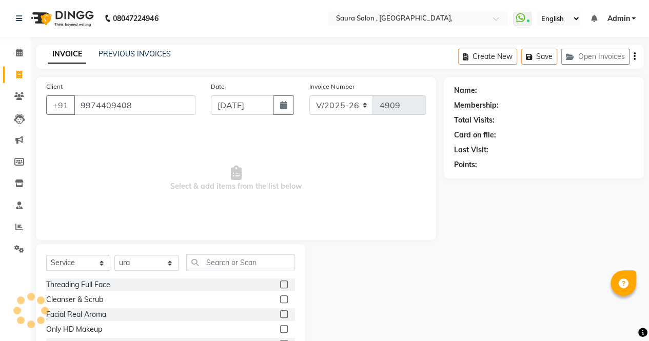
select select "1: Object"
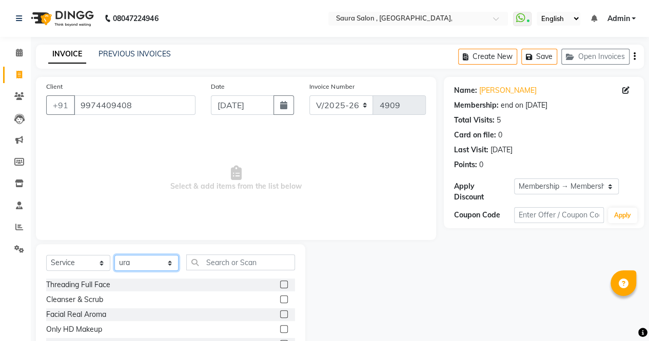
click at [168, 262] on select "Select Stylist archana asha [PERSON_NAME] deepika [PERSON_NAME] [PERSON_NAME] […" at bounding box center [146, 263] width 64 height 16
select select "76377"
click at [114, 255] on select "Select Stylist archana asha [PERSON_NAME] deepika [PERSON_NAME] [PERSON_NAME] […" at bounding box center [146, 263] width 64 height 16
click at [237, 266] on input "text" at bounding box center [240, 262] width 109 height 16
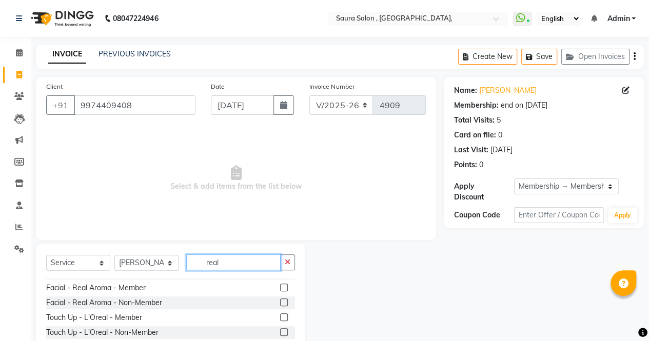
scroll to position [41, 0]
type input "real"
click at [280, 288] on label at bounding box center [284, 288] width 8 height 8
click at [280, 288] on input "checkbox" at bounding box center [283, 288] width 7 height 7
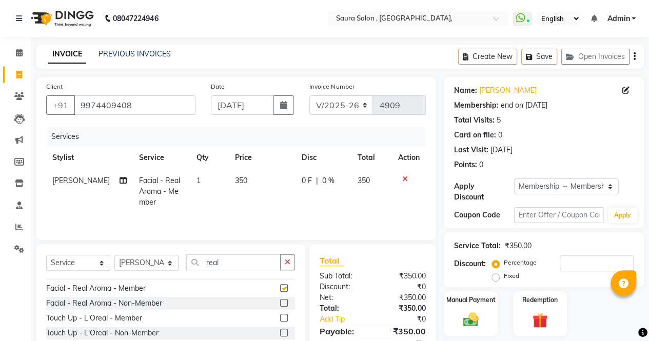
checkbox input "false"
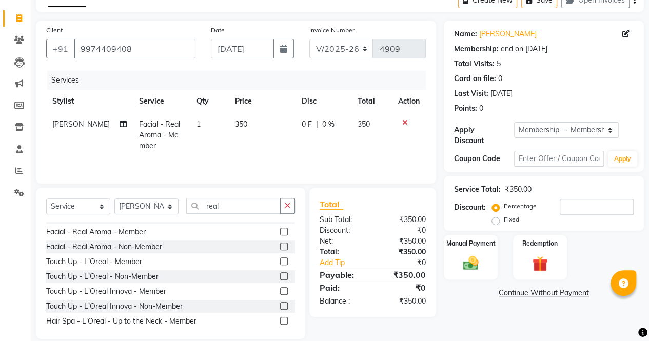
scroll to position [69, 0]
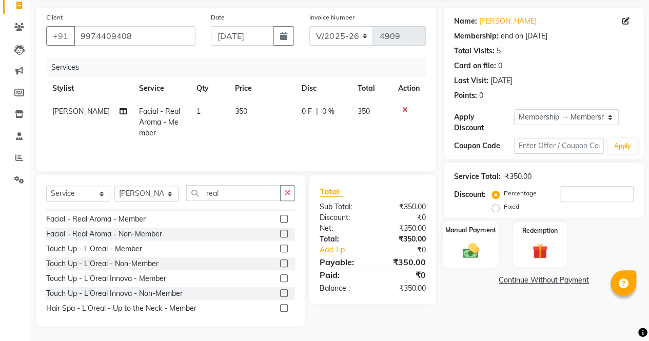
click at [473, 259] on img at bounding box center [470, 250] width 26 height 18
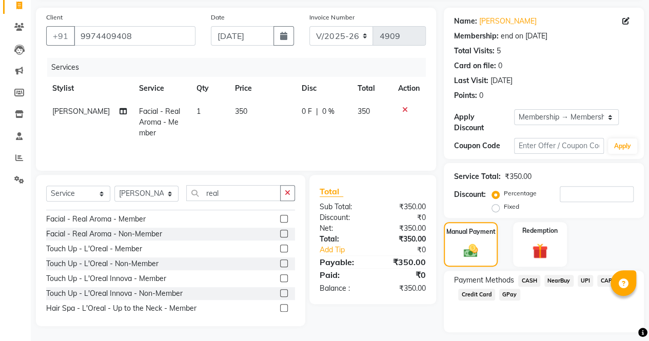
click at [529, 279] on span "CASH" at bounding box center [529, 281] width 22 height 12
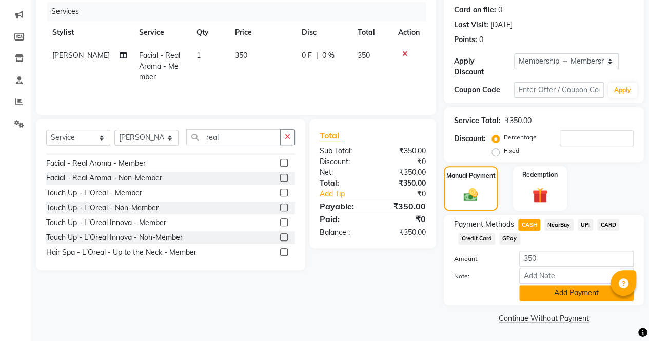
click at [578, 288] on button "Add Payment" at bounding box center [576, 293] width 114 height 16
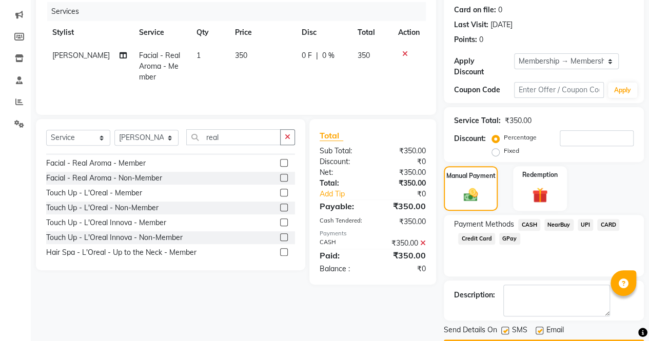
scroll to position [154, 0]
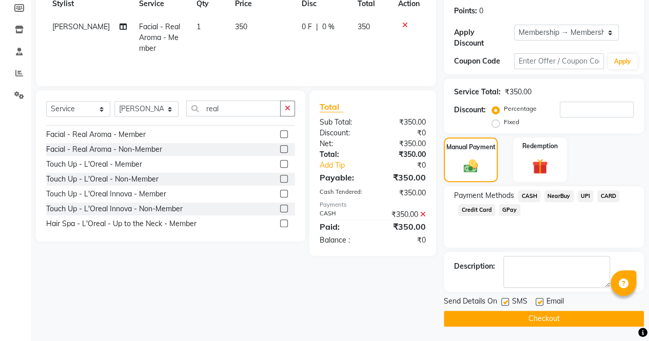
click at [509, 318] on button "Checkout" at bounding box center [543, 319] width 200 height 16
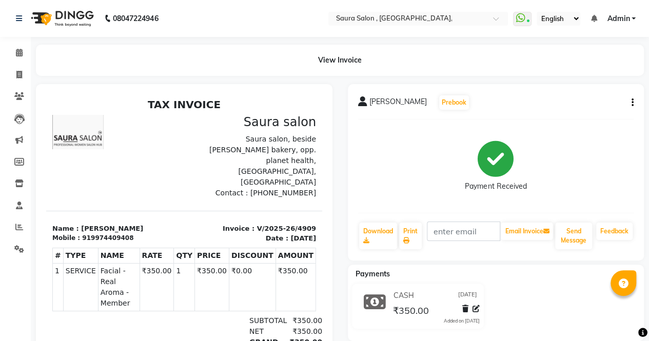
select select "service"
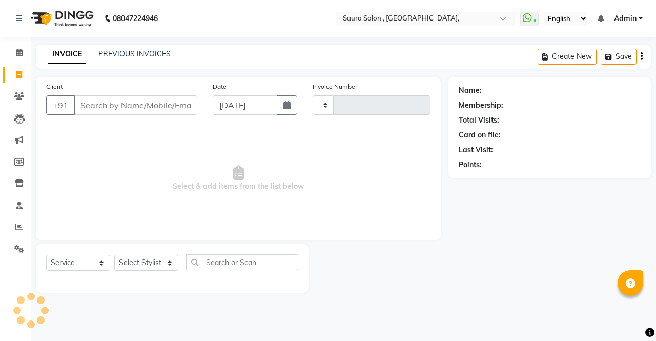
type input "4910"
select select "6963"
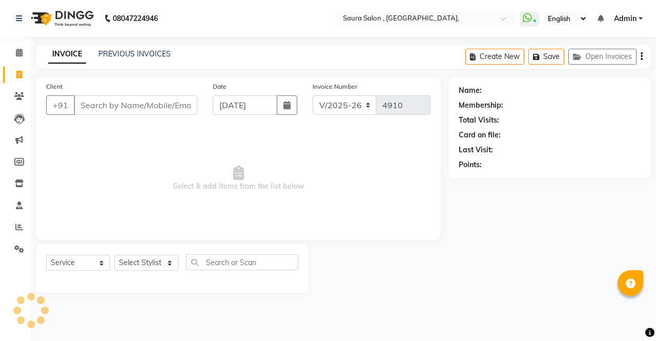
select select "57428"
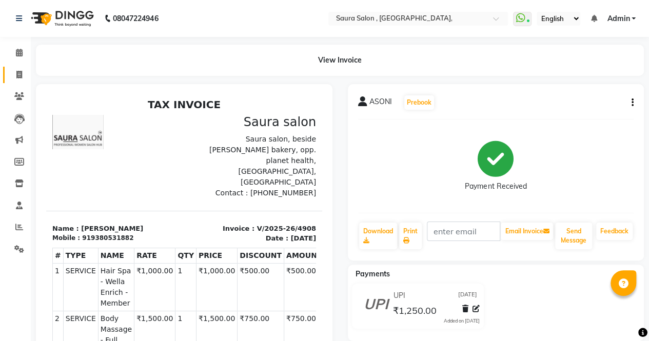
click at [21, 68] on link "Invoice" at bounding box center [15, 75] width 25 height 17
select select "service"
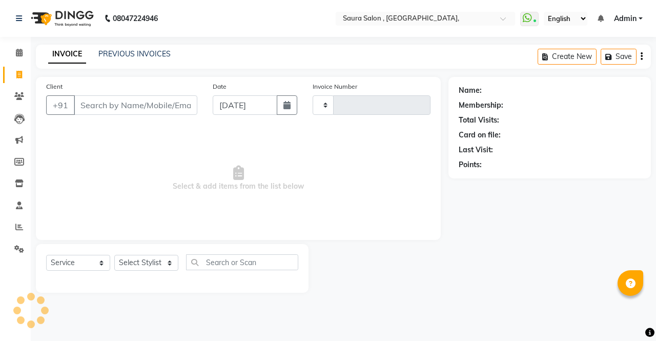
type input "4910"
select select "6963"
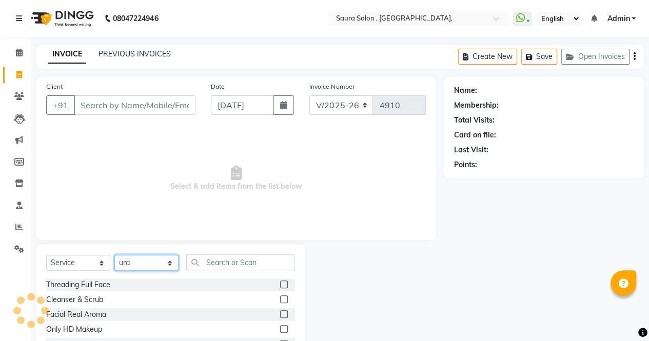
click at [154, 261] on select "Select Stylist archana asha [PERSON_NAME] deepika [PERSON_NAME] [PERSON_NAME] […" at bounding box center [146, 263] width 64 height 16
select select "67661"
click at [114, 255] on select "Select Stylist archana asha [PERSON_NAME] deepika [PERSON_NAME] [PERSON_NAME] […" at bounding box center [146, 263] width 64 height 16
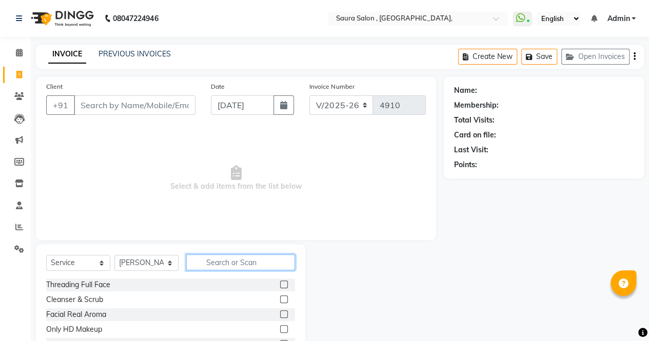
click at [248, 265] on input "text" at bounding box center [240, 262] width 109 height 16
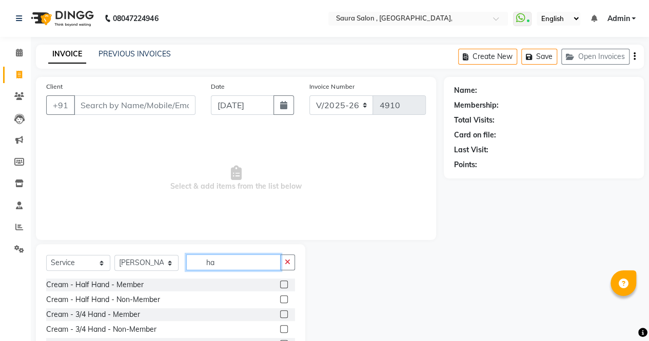
type input "h"
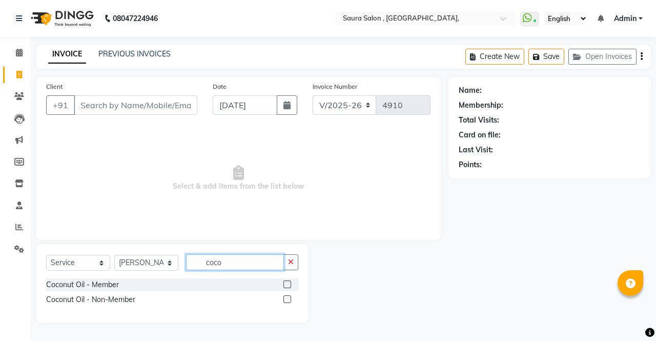
type input "coco"
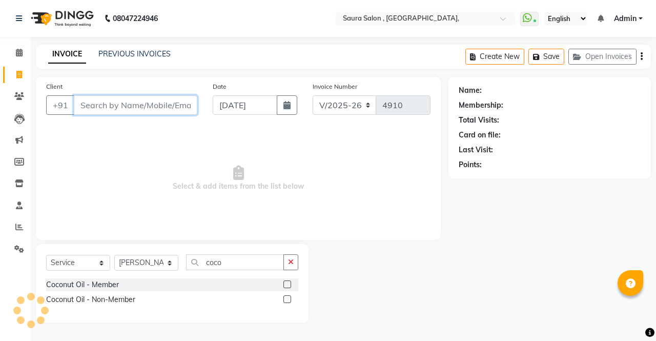
click at [162, 111] on input "Client" at bounding box center [136, 104] width 124 height 19
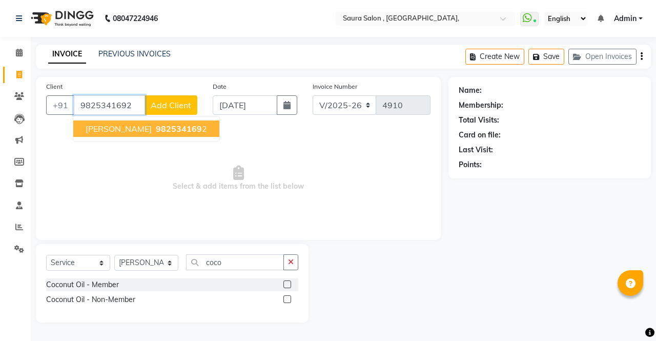
type input "9825341692"
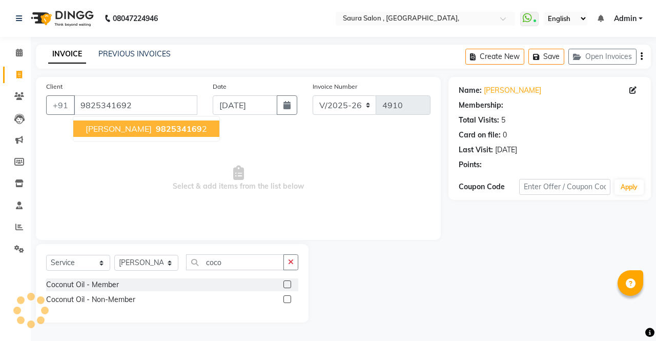
select select "1: Object"
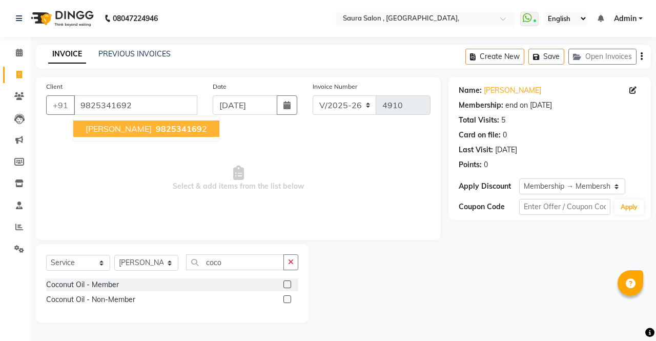
click at [154, 132] on ngb-highlight "982534169 2" at bounding box center [180, 129] width 53 height 10
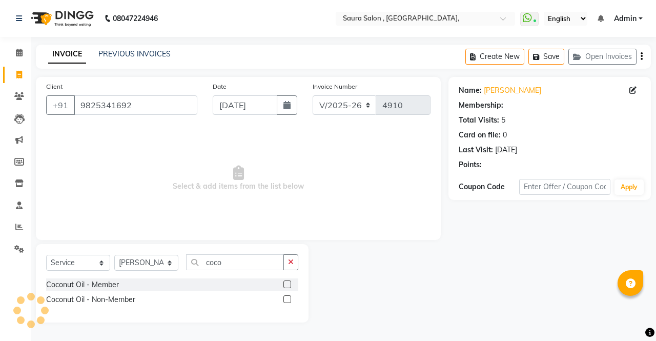
select select "1: Object"
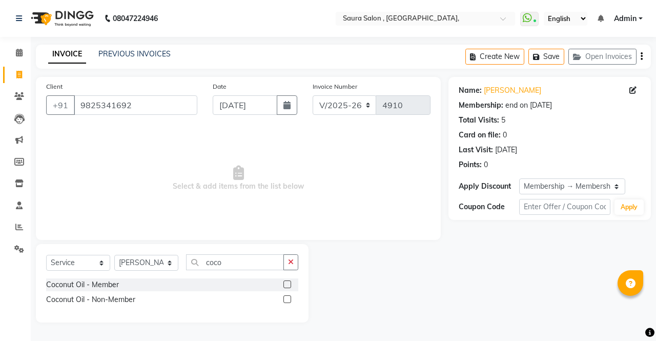
click at [287, 285] on label at bounding box center [288, 284] width 8 height 8
click at [287, 285] on input "checkbox" at bounding box center [287, 284] width 7 height 7
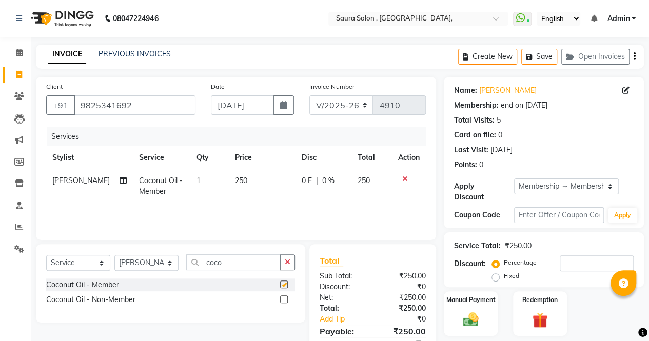
checkbox input "false"
click at [287, 266] on button "button" at bounding box center [287, 262] width 15 height 16
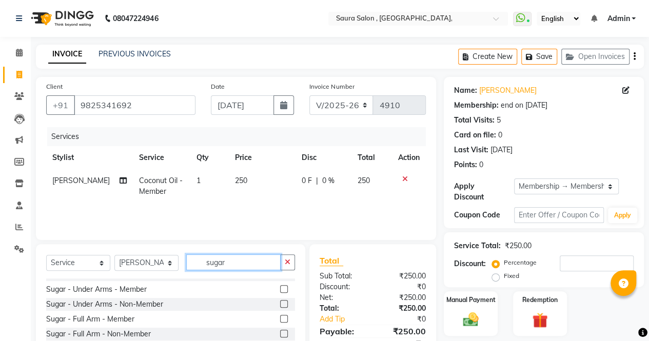
scroll to position [248, 0]
type input "sugar"
click at [280, 289] on label at bounding box center [284, 290] width 8 height 8
click at [280, 289] on input "checkbox" at bounding box center [283, 290] width 7 height 7
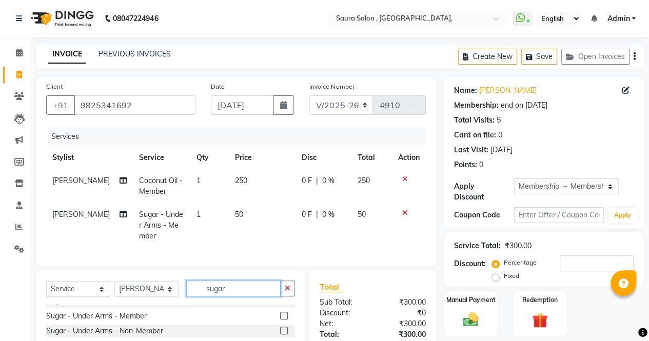
click at [228, 296] on input "sugar" at bounding box center [233, 288] width 94 height 16
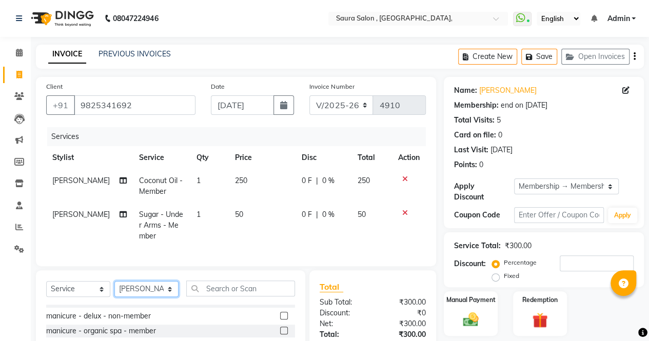
click at [172, 297] on select "Select Stylist archana asha [PERSON_NAME] deepika [PERSON_NAME] [PERSON_NAME] […" at bounding box center [146, 289] width 64 height 16
click at [114, 289] on select "Select Stylist archana asha [PERSON_NAME] deepika [PERSON_NAME] [PERSON_NAME] […" at bounding box center [146, 289] width 64 height 16
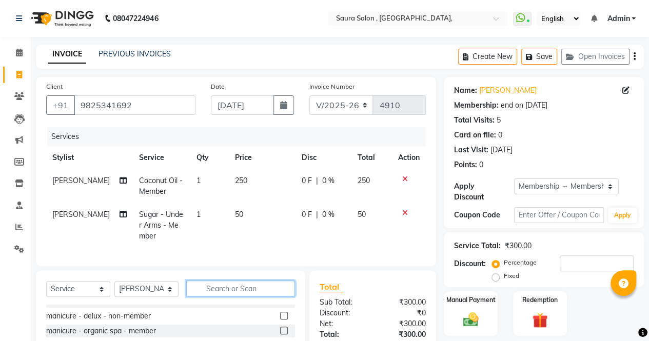
click at [221, 296] on input "text" at bounding box center [240, 288] width 109 height 16
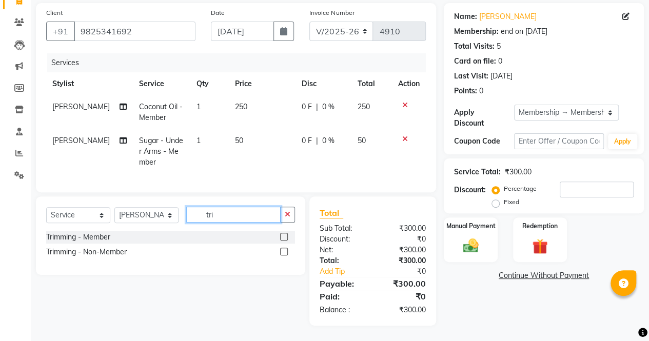
scroll to position [0, 0]
click at [281, 239] on label at bounding box center [284, 237] width 8 height 8
click at [281, 239] on input "checkbox" at bounding box center [283, 237] width 7 height 7
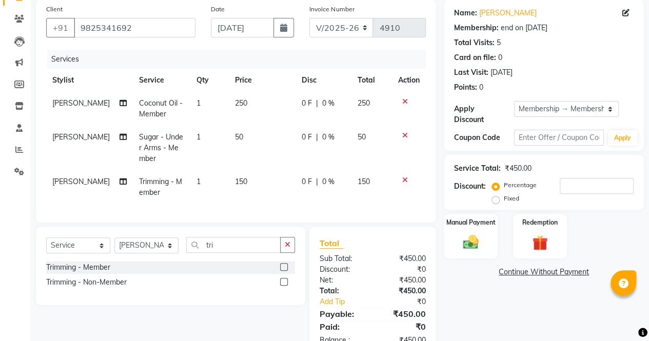
scroll to position [115, 0]
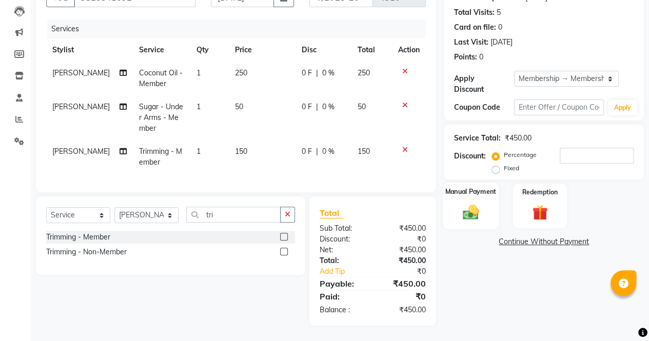
click at [479, 203] on img at bounding box center [470, 212] width 26 height 18
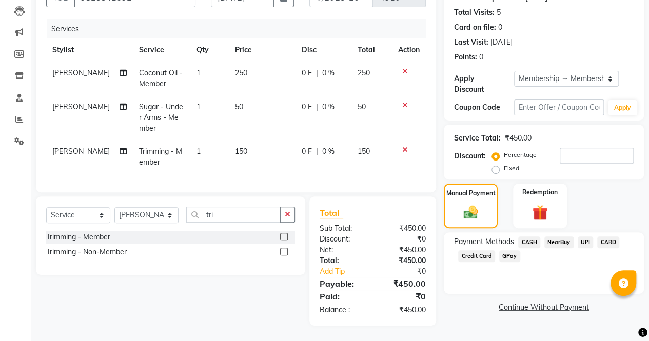
click at [528, 236] on span "CASH" at bounding box center [529, 242] width 22 height 12
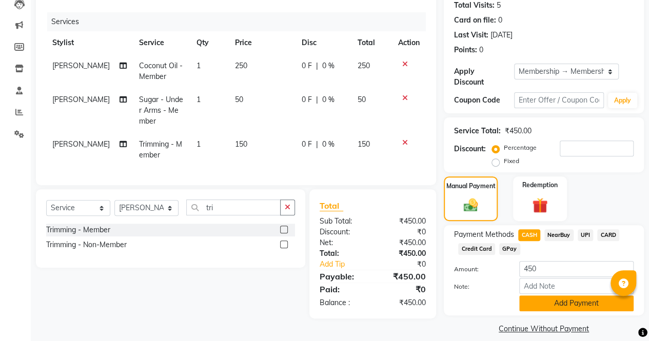
click at [558, 309] on button "Add Payment" at bounding box center [576, 303] width 114 height 16
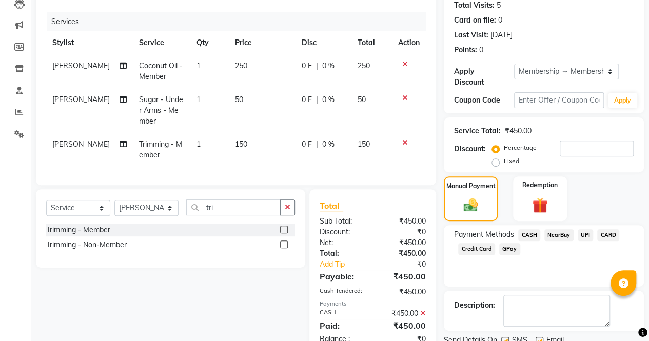
scroll to position [154, 0]
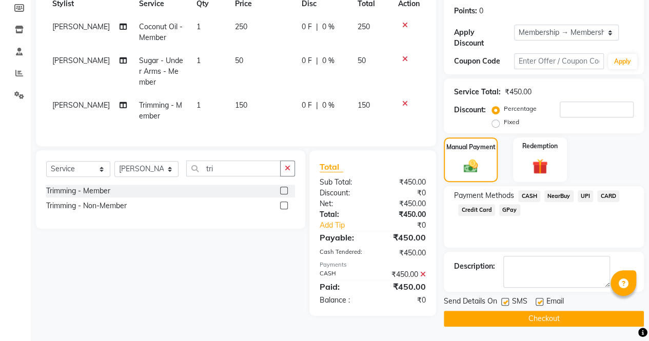
click at [527, 311] on button "Checkout" at bounding box center [543, 319] width 200 height 16
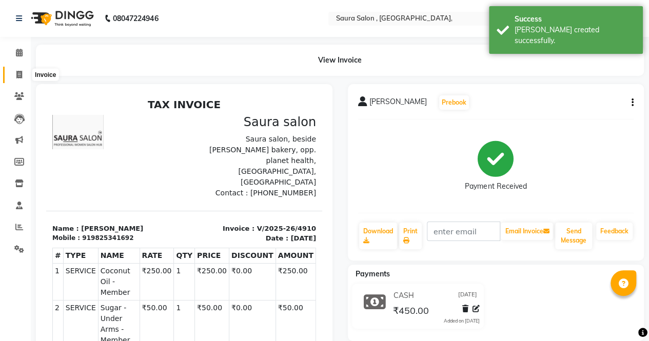
click at [18, 73] on icon at bounding box center [19, 75] width 6 height 8
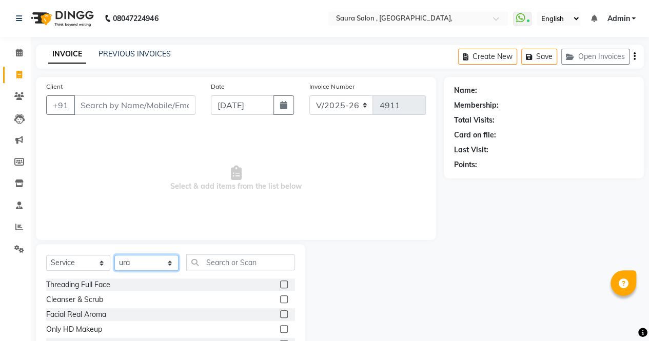
click at [166, 264] on select "Select Stylist archana asha [PERSON_NAME] deepika [PERSON_NAME] [PERSON_NAME] […" at bounding box center [146, 263] width 64 height 16
click at [94, 107] on input "Client" at bounding box center [135, 104] width 122 height 19
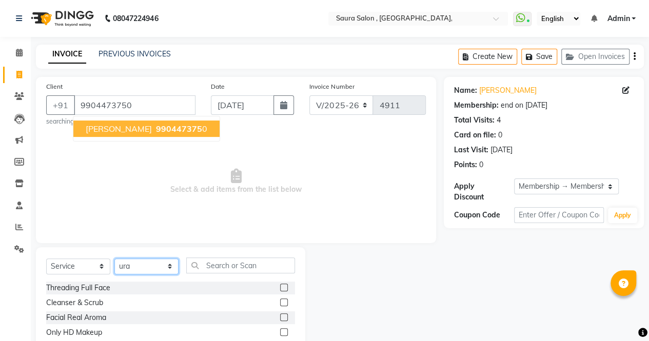
click at [146, 268] on select "Select Stylist archana asha [PERSON_NAME] deepika [PERSON_NAME] [PERSON_NAME] […" at bounding box center [146, 266] width 64 height 16
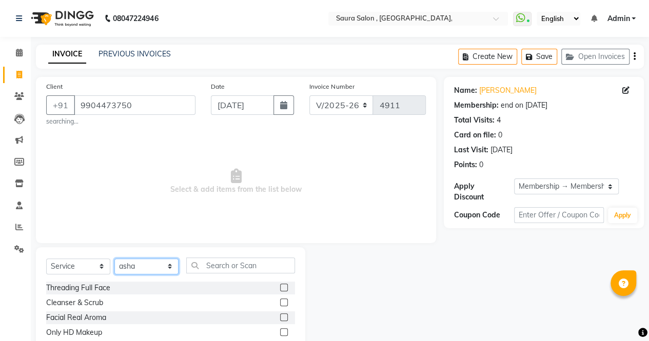
click at [114, 258] on select "Select Stylist archana asha [PERSON_NAME] deepika [PERSON_NAME] [PERSON_NAME] […" at bounding box center [146, 266] width 64 height 16
click at [229, 267] on input "text" at bounding box center [240, 265] width 109 height 16
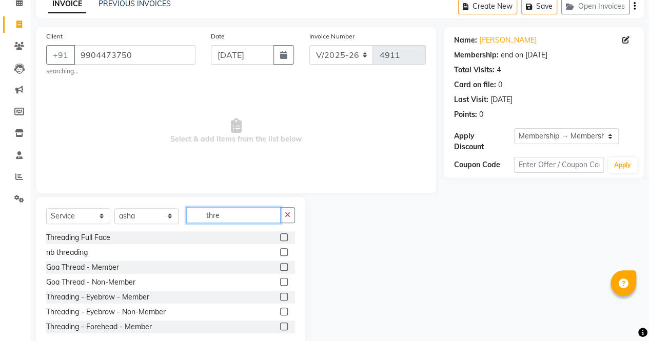
scroll to position [72, 0]
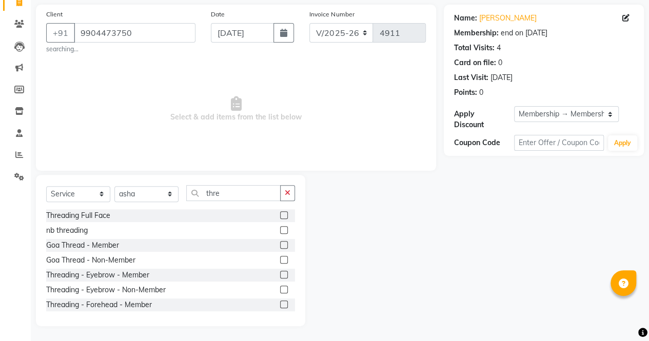
click at [280, 273] on label at bounding box center [284, 275] width 8 height 8
click at [280, 273] on input "checkbox" at bounding box center [283, 275] width 7 height 7
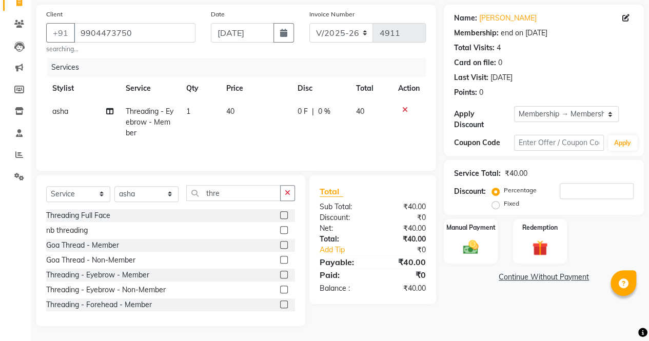
click at [280, 305] on div at bounding box center [287, 304] width 15 height 13
click at [280, 305] on label at bounding box center [284, 304] width 8 height 8
click at [280, 305] on input "checkbox" at bounding box center [283, 304] width 7 height 7
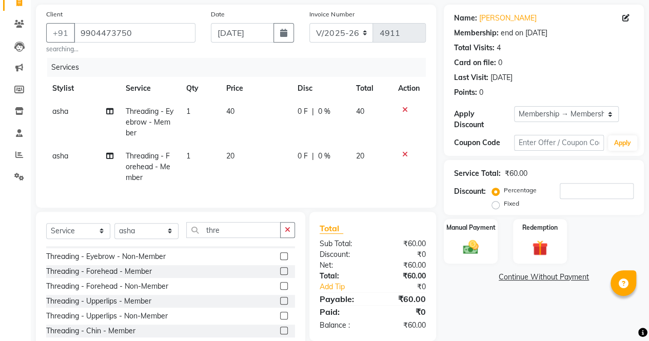
scroll to position [72, 0]
click at [280, 303] on label at bounding box center [284, 299] width 8 height 8
click at [280, 303] on input "checkbox" at bounding box center [283, 299] width 7 height 7
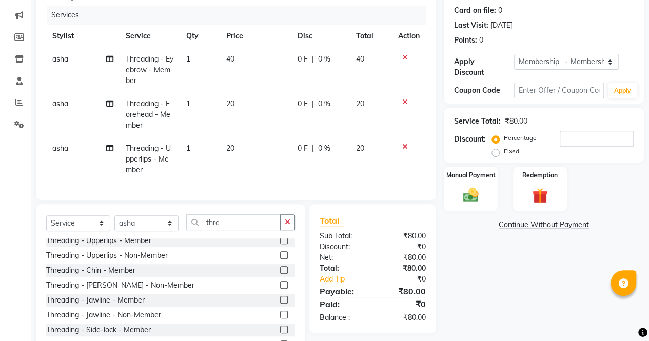
scroll to position [123, 0]
click at [280, 274] on label at bounding box center [284, 271] width 8 height 8
click at [280, 274] on input "checkbox" at bounding box center [283, 271] width 7 height 7
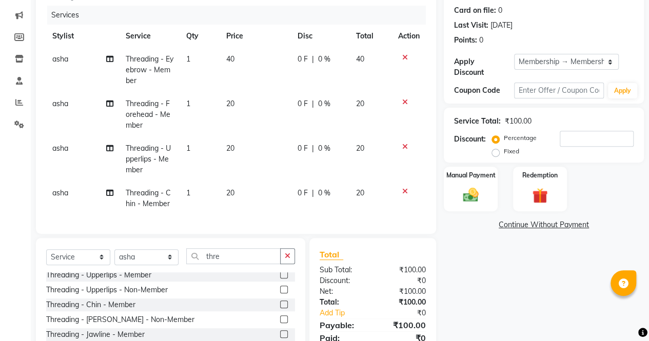
scroll to position [196, 0]
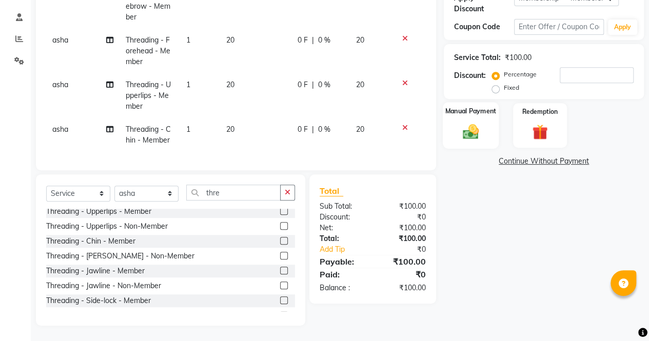
click at [471, 129] on img at bounding box center [470, 131] width 26 height 18
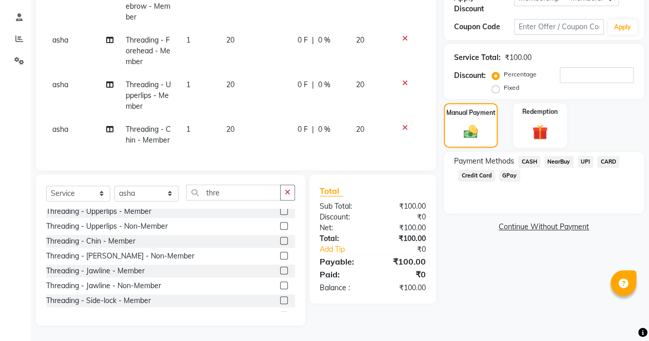
click at [525, 156] on span "CASH" at bounding box center [529, 162] width 22 height 12
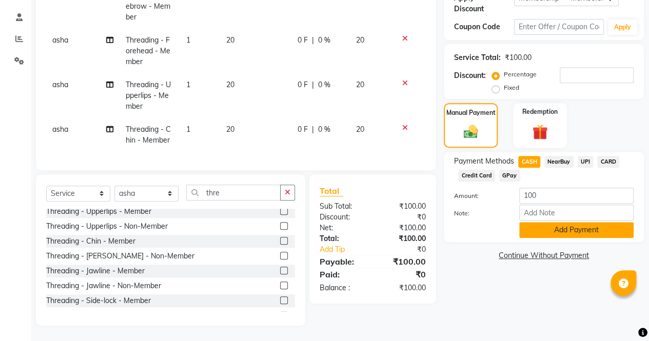
click at [597, 224] on button "Add Payment" at bounding box center [576, 230] width 114 height 16
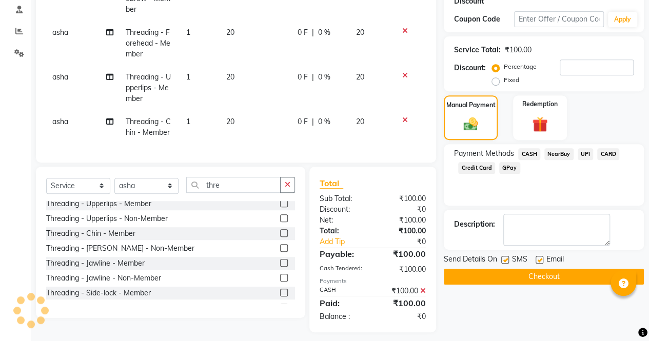
click at [526, 278] on button "Checkout" at bounding box center [543, 277] width 200 height 16
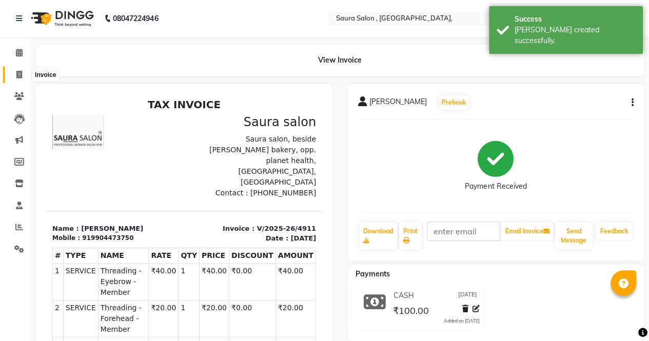
click at [18, 77] on icon at bounding box center [19, 75] width 6 height 8
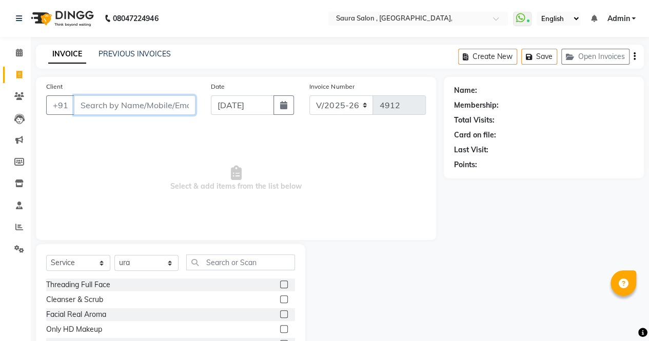
click at [105, 108] on input "Client" at bounding box center [135, 104] width 122 height 19
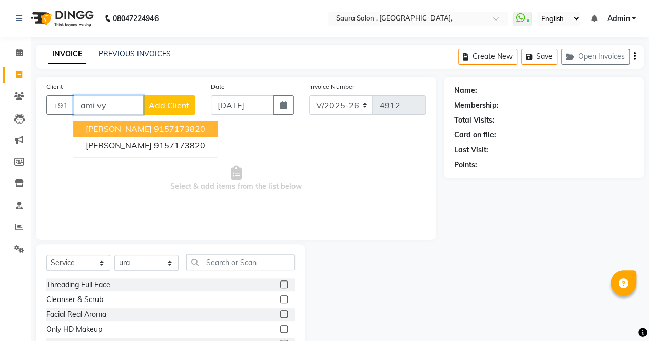
click at [157, 129] on ngb-highlight "9157173820" at bounding box center [179, 129] width 51 height 10
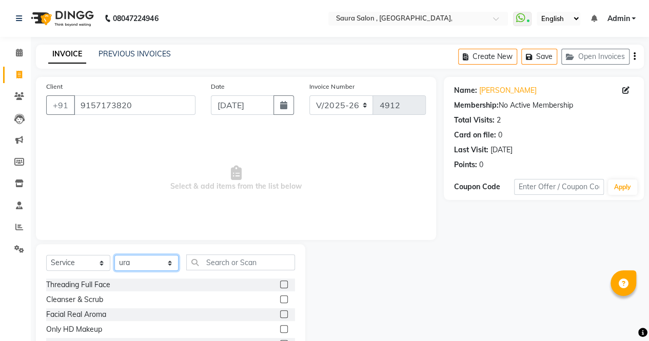
click at [168, 261] on select "Select Stylist archana asha [PERSON_NAME] deepika [PERSON_NAME] [PERSON_NAME] […" at bounding box center [146, 263] width 64 height 16
click at [114, 255] on select "Select Stylist archana asha [PERSON_NAME] deepika [PERSON_NAME] [PERSON_NAME] […" at bounding box center [146, 263] width 64 height 16
click at [232, 265] on input "text" at bounding box center [240, 262] width 109 height 16
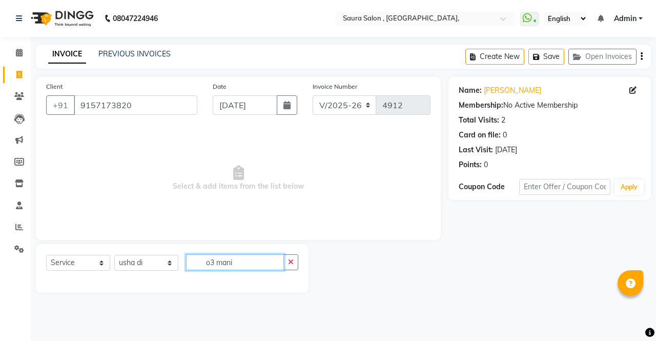
click at [246, 263] on input "o3 mani" at bounding box center [235, 262] width 98 height 16
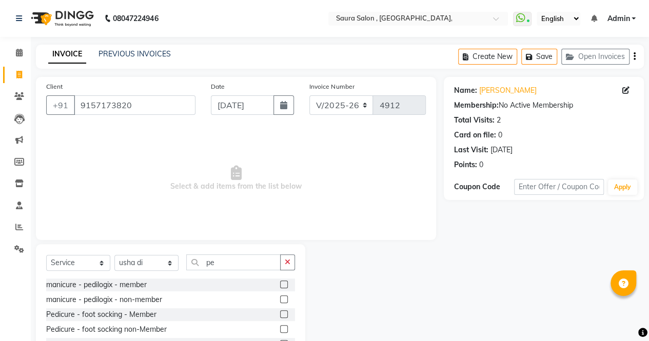
click at [280, 285] on label at bounding box center [284, 284] width 8 height 8
click at [280, 285] on input "checkbox" at bounding box center [283, 284] width 7 height 7
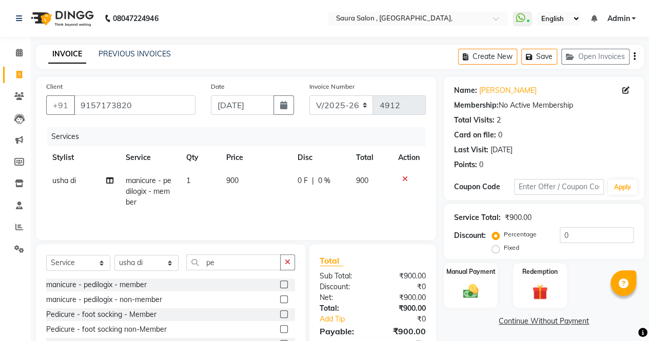
click at [0, 264] on li "Completed InProgress Upcoming Dropped Tentative Check-In Confirm" at bounding box center [15, 262] width 31 height 5
click at [158, 104] on input "9157173820" at bounding box center [135, 104] width 122 height 19
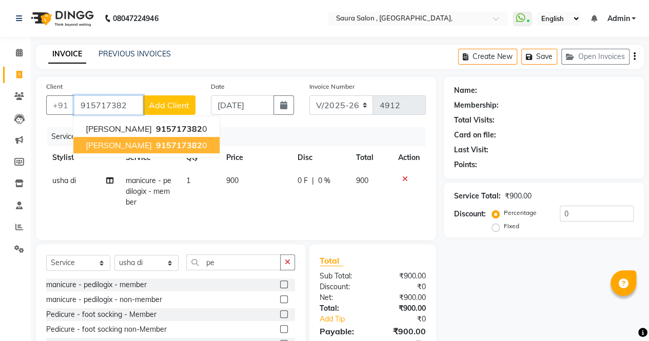
click at [156, 142] on span "915717382" at bounding box center [179, 145] width 46 height 10
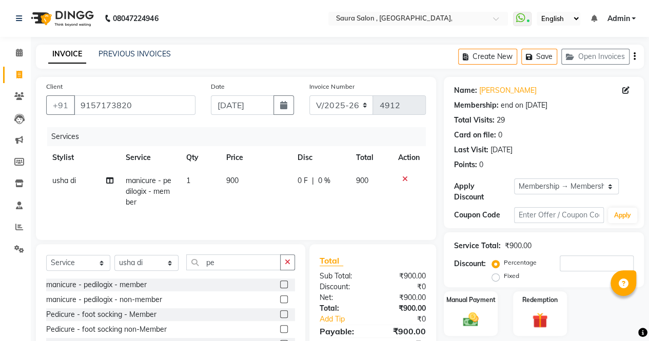
drag, startPoint x: 627, startPoint y: 156, endPoint x: 618, endPoint y: 157, distance: 8.8
click at [618, 157] on div "Name: [PERSON_NAME] Membership: end on [DATE] Total Visits: 29 Card on file: 0 …" at bounding box center [543, 125] width 179 height 89
click at [221, 263] on input "pe" at bounding box center [233, 262] width 94 height 16
click at [282, 312] on label at bounding box center [284, 314] width 8 height 8
click at [282, 312] on input "checkbox" at bounding box center [283, 314] width 7 height 7
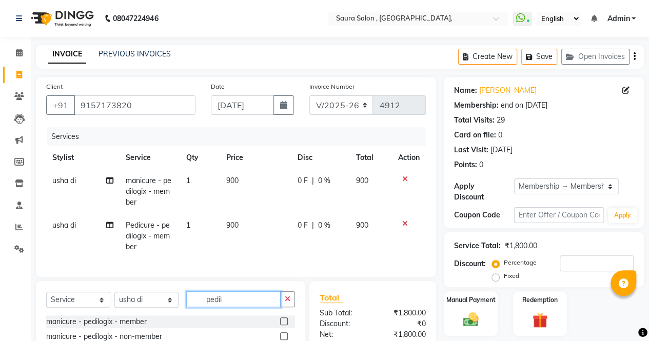
click at [222, 307] on input "pedil" at bounding box center [233, 299] width 94 height 16
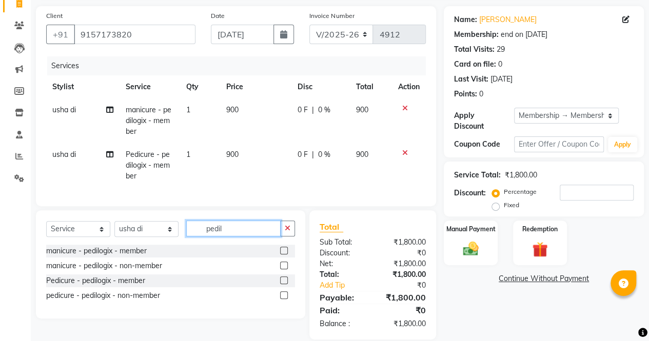
scroll to position [91, 0]
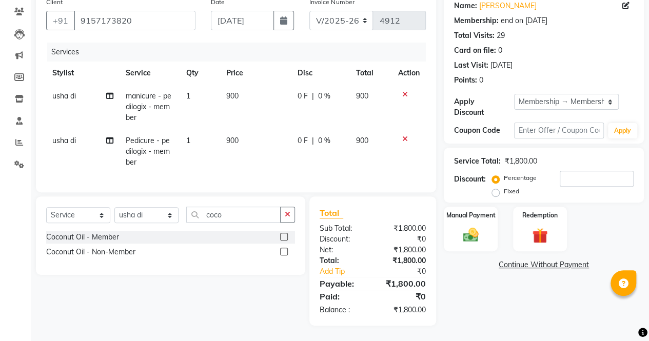
click at [284, 237] on label at bounding box center [284, 237] width 8 height 8
click at [284, 237] on input "checkbox" at bounding box center [283, 237] width 7 height 7
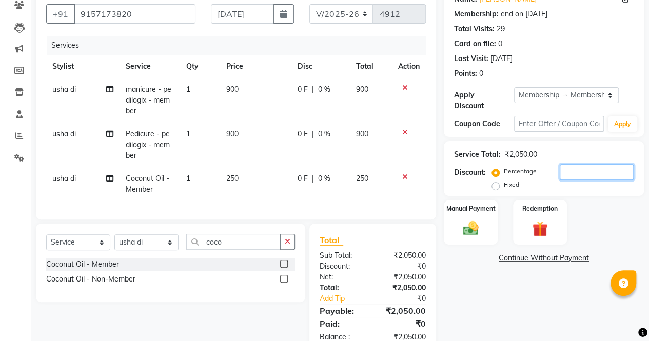
click at [578, 165] on input "number" at bounding box center [596, 172] width 74 height 16
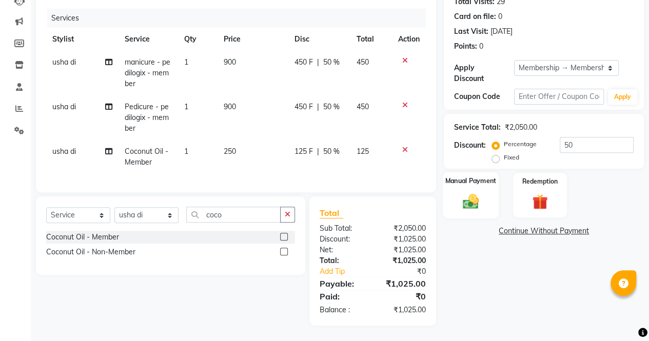
click at [469, 202] on img at bounding box center [470, 201] width 26 height 18
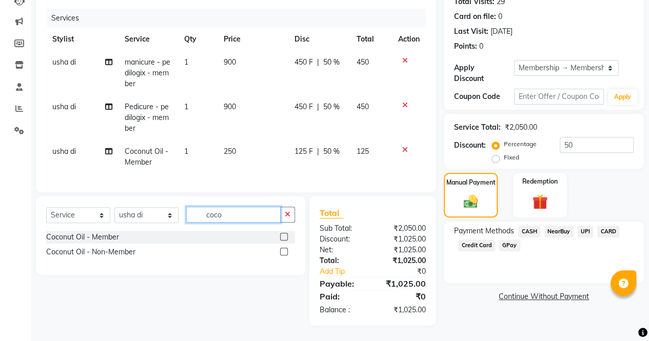
click at [234, 217] on input "coco" at bounding box center [233, 215] width 94 height 16
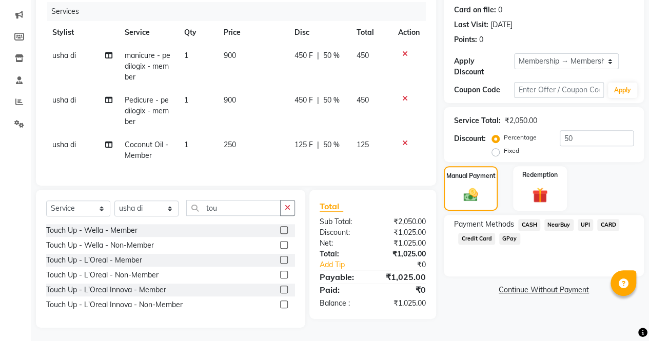
click at [285, 264] on label at bounding box center [284, 260] width 8 height 8
click at [285, 264] on input "checkbox" at bounding box center [283, 260] width 7 height 7
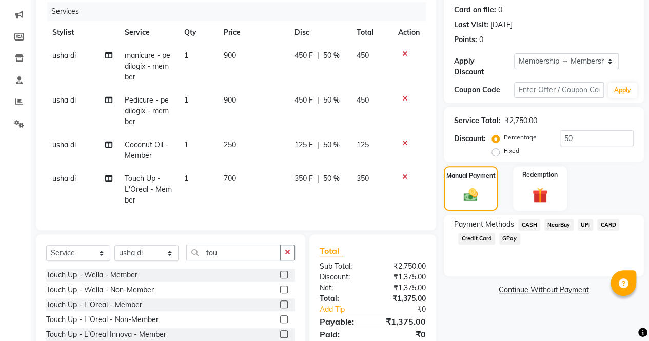
click at [228, 178] on span "700" at bounding box center [230, 178] width 12 height 9
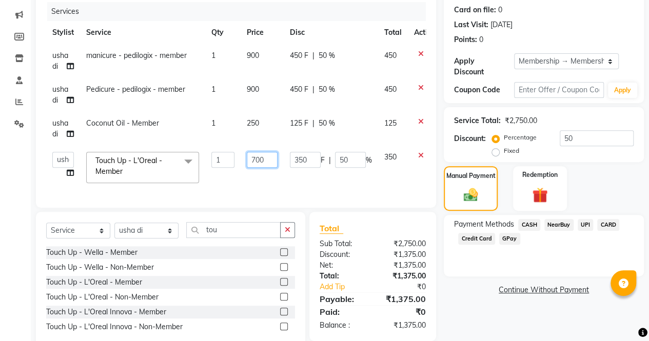
click at [251, 159] on input "700" at bounding box center [262, 160] width 31 height 16
click at [420, 154] on tbody "usha di manicure - pedilogix - member 1 900 450 F | 50 % 450 usha di Pedicure -…" at bounding box center [243, 116] width 395 height 145
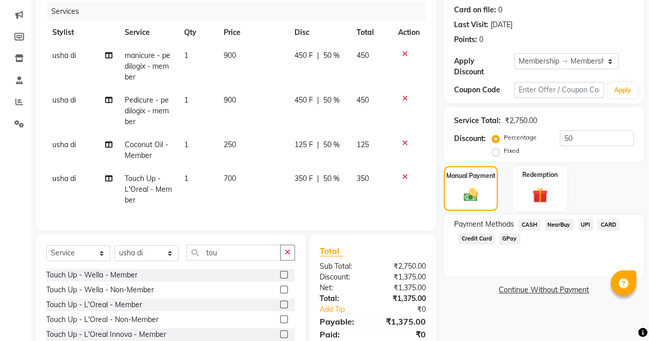
click at [404, 174] on icon at bounding box center [405, 176] width 6 height 7
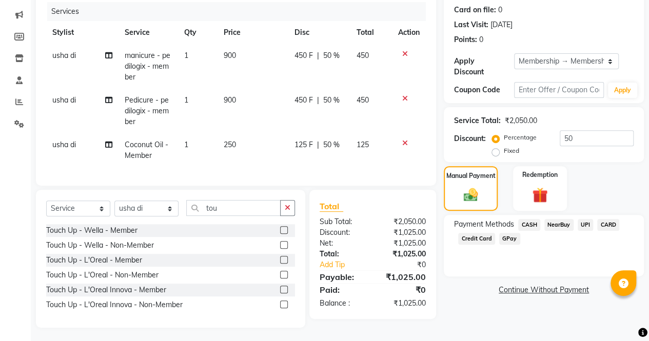
click at [455, 308] on div "Name: [PERSON_NAME] Membership: end on [DATE] Total Visits: 29 Card on file: 0 …" at bounding box center [547, 140] width 208 height 376
click at [283, 293] on label at bounding box center [284, 290] width 8 height 8
click at [283, 293] on input "checkbox" at bounding box center [283, 290] width 7 height 7
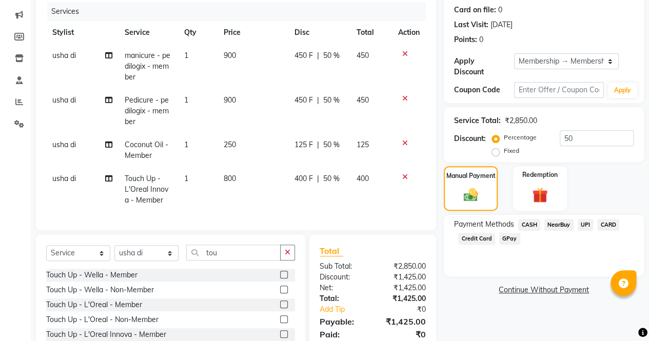
click at [403, 178] on icon at bounding box center [405, 176] width 6 height 7
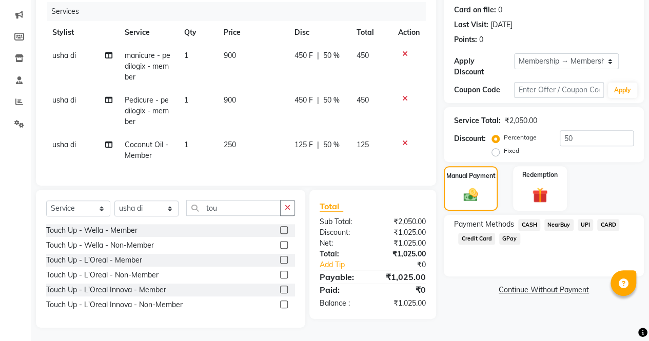
click at [527, 226] on span "CASH" at bounding box center [529, 225] width 22 height 12
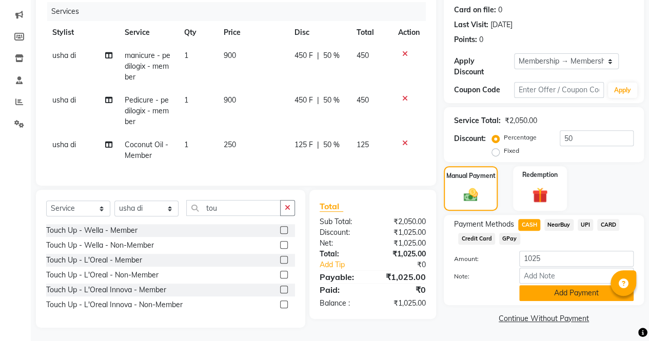
click at [568, 293] on button "Add Payment" at bounding box center [576, 293] width 114 height 16
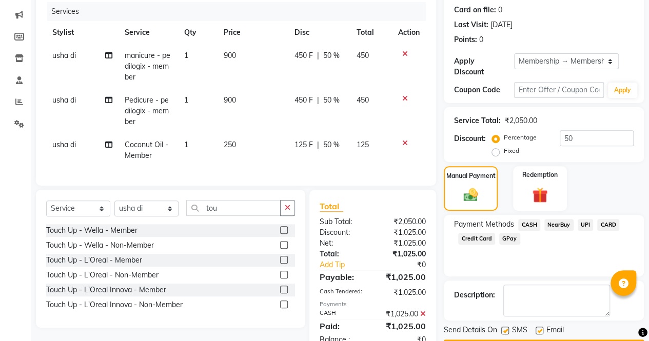
scroll to position [161, 0]
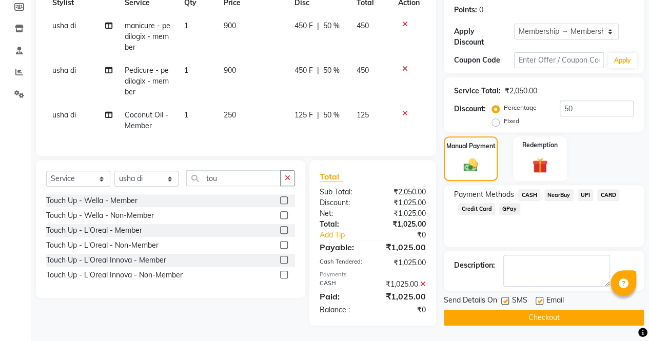
click at [546, 310] on button "Checkout" at bounding box center [543, 318] width 200 height 16
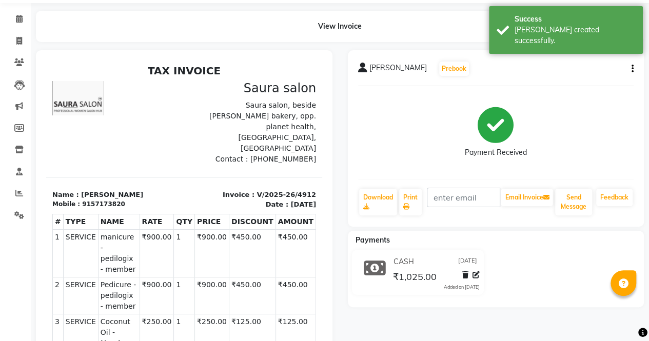
scroll to position [33, 0]
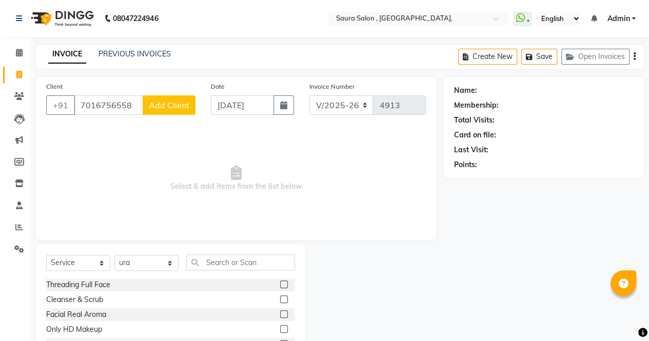
click at [158, 102] on span "Add Client" at bounding box center [169, 105] width 41 height 10
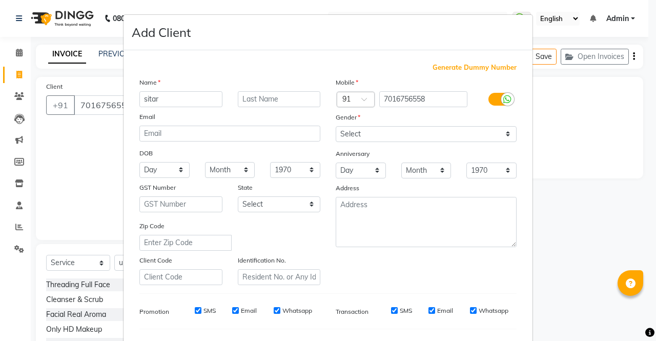
click at [185, 102] on input "sitar" at bounding box center [180, 99] width 83 height 16
click at [269, 103] on input "text" at bounding box center [279, 99] width 83 height 16
click at [170, 170] on select "Day 01 02 03 04 05 06 07 08 09 10 11 12 13 14 15 16 17 18 19 20 21 22 23 24 25 …" at bounding box center [164, 170] width 50 height 16
click at [166, 170] on select "Day 01 02 03 04 05 06 07 08 09 10 11 12 13 14 15 16 17 18 19 20 21 22 23 24 25 …" at bounding box center [164, 170] width 50 height 16
click at [139, 162] on select "Day 01 02 03 04 05 06 07 08 09 10 11 12 13 14 15 16 17 18 19 20 21 22 23 24 25 …" at bounding box center [164, 170] width 50 height 16
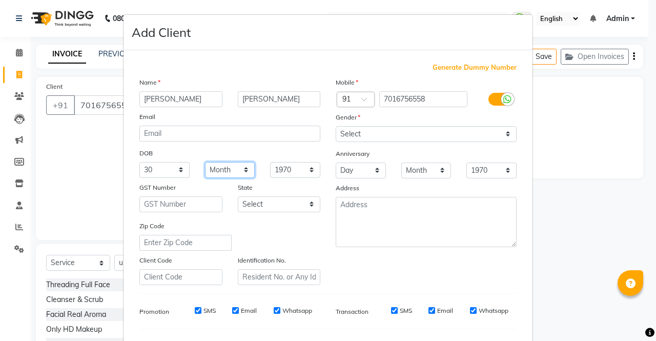
click at [230, 170] on select "Month January February March April May June July August September October Novem…" at bounding box center [230, 170] width 50 height 16
click at [205, 162] on select "Month January February March April May June July August September October Novem…" at bounding box center [230, 170] width 50 height 16
click at [294, 168] on select "1940 1941 1942 1943 1944 1945 1946 1947 1948 1949 1950 1951 1952 1953 1954 1955…" at bounding box center [295, 170] width 50 height 16
click at [270, 162] on select "1940 1941 1942 1943 1944 1945 1946 1947 1948 1949 1950 1951 1952 1953 1954 1955…" at bounding box center [295, 170] width 50 height 16
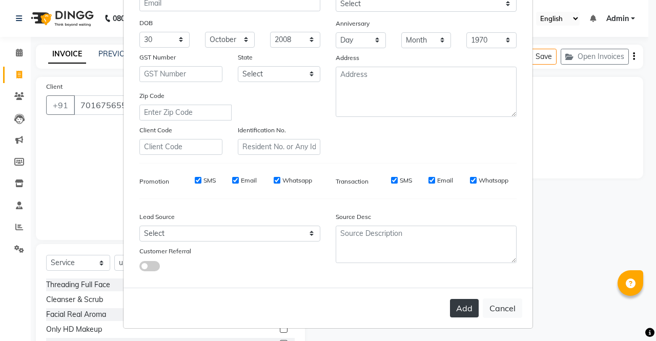
click at [459, 305] on button "Add" at bounding box center [464, 308] width 29 height 18
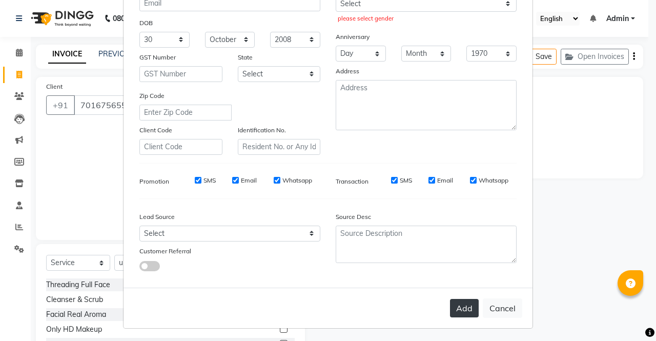
click at [459, 305] on button "Add" at bounding box center [464, 308] width 29 height 18
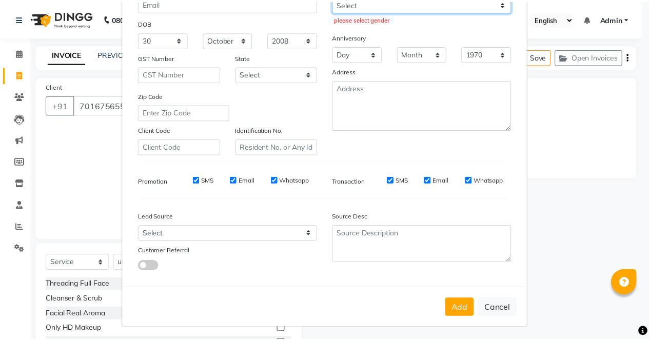
scroll to position [125, 0]
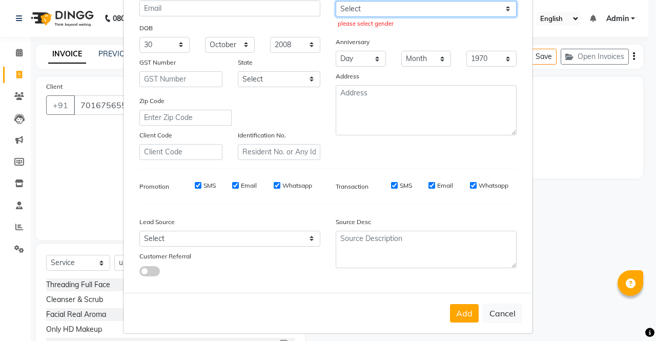
click at [359, 4] on select "Select [DEMOGRAPHIC_DATA] [DEMOGRAPHIC_DATA] Other Prefer Not To Say" at bounding box center [426, 9] width 181 height 16
click at [336, 1] on select "Select [DEMOGRAPHIC_DATA] [DEMOGRAPHIC_DATA] Other Prefer Not To Say" at bounding box center [426, 9] width 181 height 16
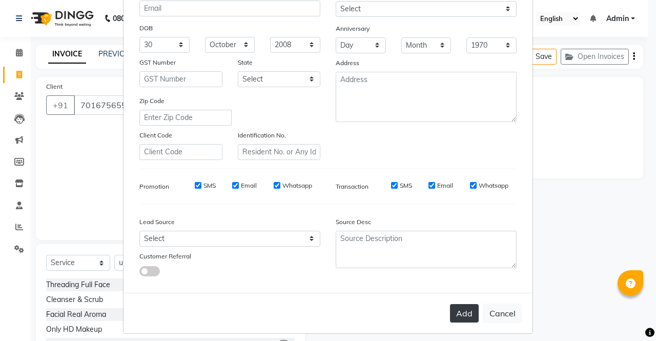
click at [460, 309] on button "Add" at bounding box center [464, 313] width 29 height 18
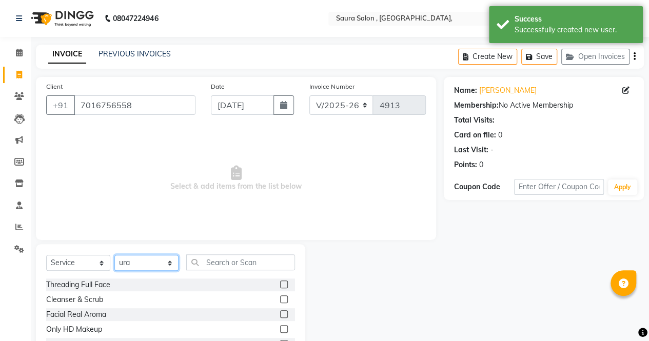
click at [127, 264] on select "Select Stylist archana asha [PERSON_NAME] deepika [PERSON_NAME] [PERSON_NAME] […" at bounding box center [146, 263] width 64 height 16
click at [114, 255] on select "Select Stylist archana asha [PERSON_NAME] deepika [PERSON_NAME] [PERSON_NAME] […" at bounding box center [146, 263] width 64 height 16
click at [246, 259] on input "text" at bounding box center [240, 262] width 109 height 16
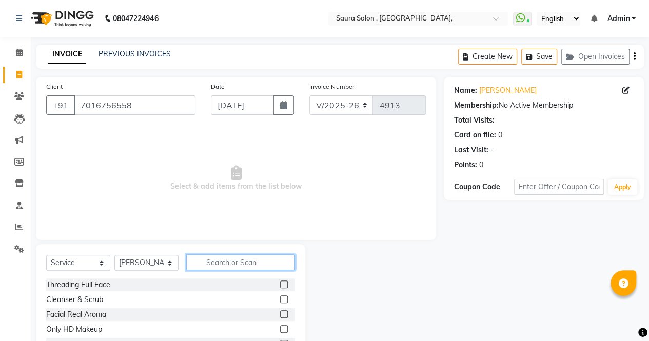
click at [248, 268] on input "text" at bounding box center [240, 262] width 109 height 16
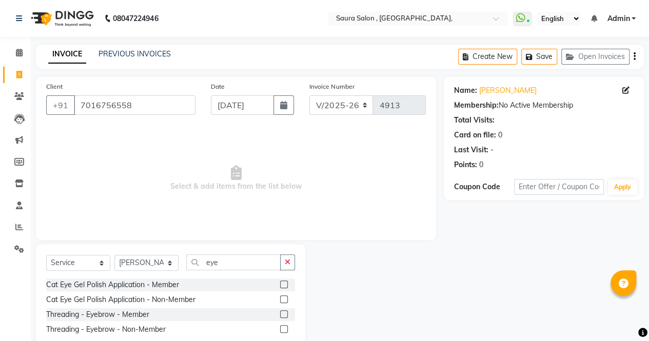
click at [291, 300] on div at bounding box center [287, 299] width 15 height 13
click at [283, 327] on label at bounding box center [284, 329] width 8 height 8
click at [283, 327] on input "checkbox" at bounding box center [283, 329] width 7 height 7
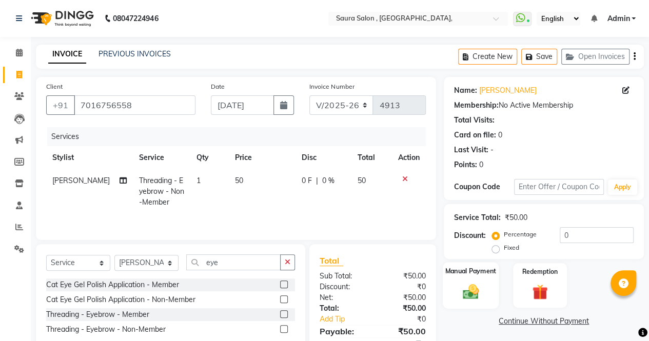
click at [462, 293] on img at bounding box center [470, 291] width 26 height 18
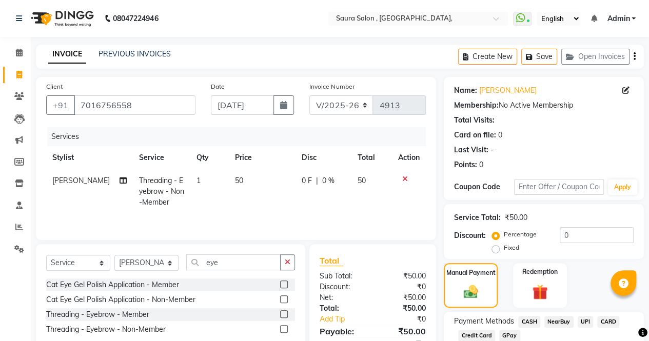
click at [529, 322] on span "CASH" at bounding box center [529, 322] width 22 height 12
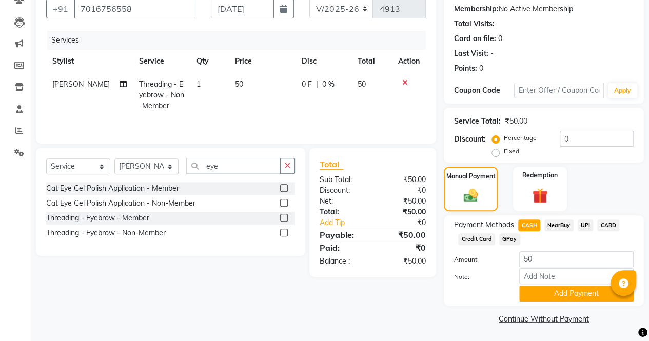
scroll to position [96, 0]
click at [576, 296] on button "Add Payment" at bounding box center [576, 294] width 114 height 16
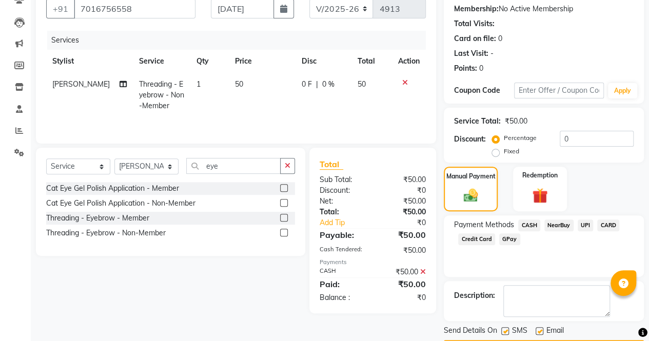
scroll to position [125, 0]
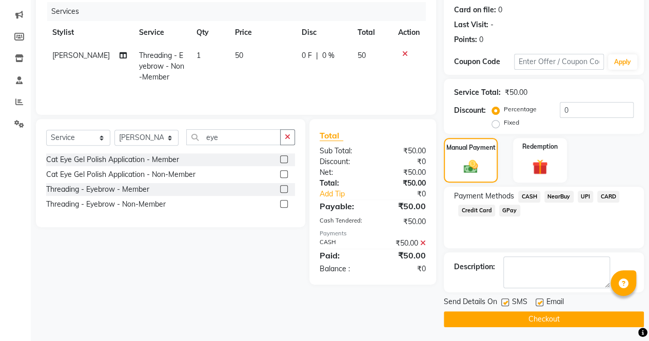
click at [518, 322] on button "Checkout" at bounding box center [543, 319] width 200 height 16
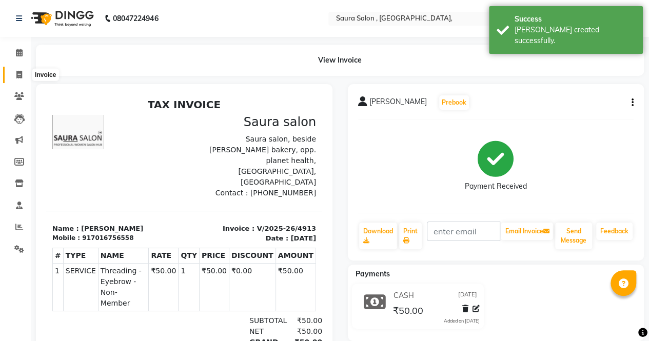
click at [15, 71] on span at bounding box center [19, 75] width 18 height 12
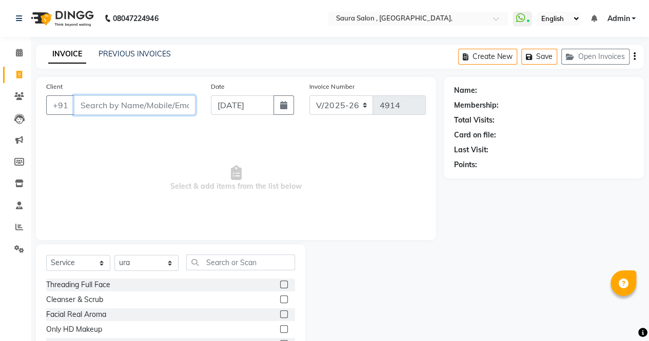
click at [89, 114] on input "Client" at bounding box center [135, 104] width 122 height 19
click at [165, 106] on span "Add Client" at bounding box center [169, 105] width 41 height 10
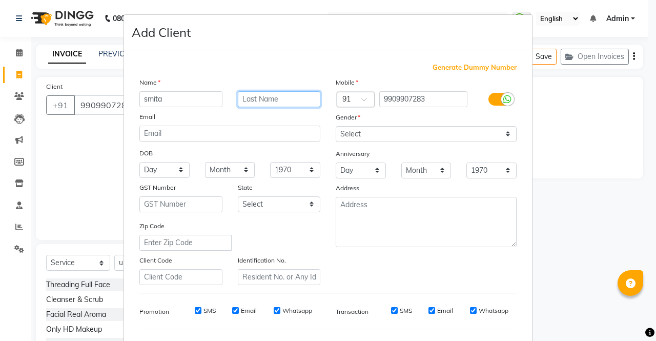
click at [248, 103] on input "text" at bounding box center [279, 99] width 83 height 16
click at [169, 171] on select "Day 01 02 03 04 05 06 07 08 09 10 11 12 13 14 15 16 17 18 19 20 21 22 23 24 25 …" at bounding box center [164, 170] width 50 height 16
click at [139, 162] on select "Day 01 02 03 04 05 06 07 08 09 10 11 12 13 14 15 16 17 18 19 20 21 22 23 24 25 …" at bounding box center [164, 170] width 50 height 16
click at [234, 165] on select "Month January February March April May June July August September October Novem…" at bounding box center [230, 170] width 50 height 16
click at [205, 162] on select "Month January February March April May June July August September October Novem…" at bounding box center [230, 170] width 50 height 16
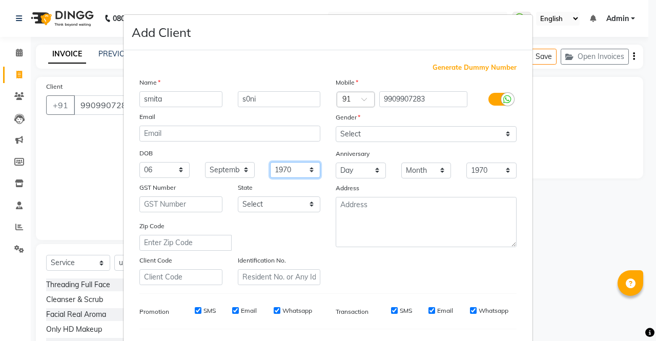
click at [290, 169] on select "1940 1941 1942 1943 1944 1945 1946 1947 1948 1949 1950 1951 1952 1953 1954 1955…" at bounding box center [295, 170] width 50 height 16
click at [270, 162] on select "1940 1941 1942 1943 1944 1945 1946 1947 1948 1949 1950 1951 1952 1953 1954 1955…" at bounding box center [295, 170] width 50 height 16
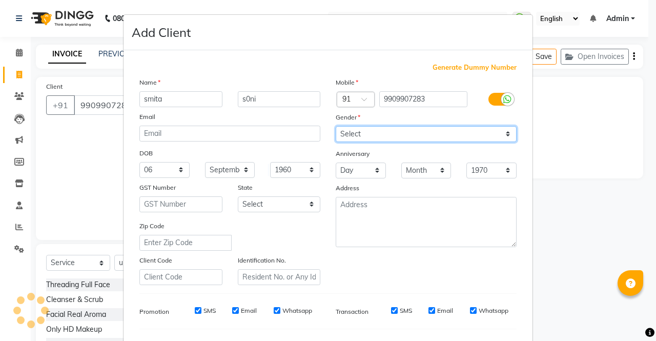
click at [447, 128] on select "Select [DEMOGRAPHIC_DATA] [DEMOGRAPHIC_DATA] Other Prefer Not To Say" at bounding box center [426, 134] width 181 height 16
click at [336, 126] on select "Select [DEMOGRAPHIC_DATA] [DEMOGRAPHIC_DATA] Other Prefer Not To Say" at bounding box center [426, 134] width 181 height 16
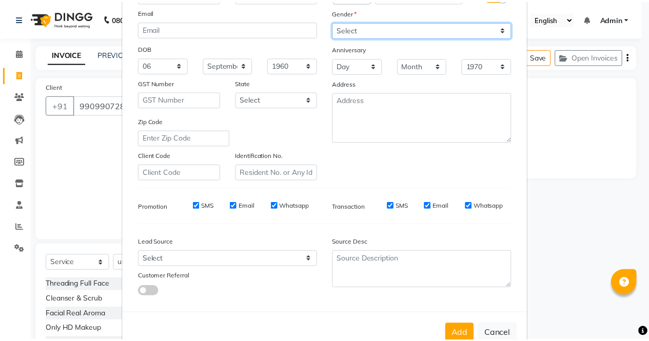
scroll to position [130, 0]
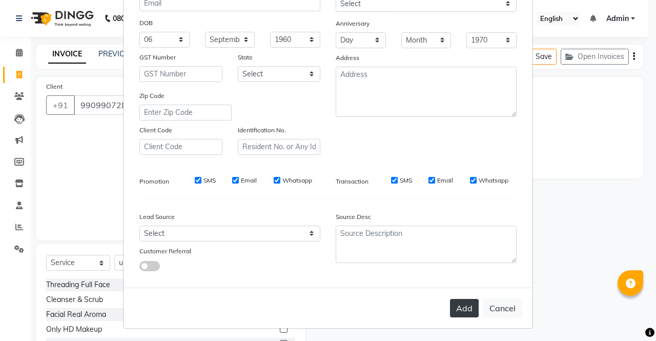
click at [459, 311] on button "Add" at bounding box center [464, 308] width 29 height 18
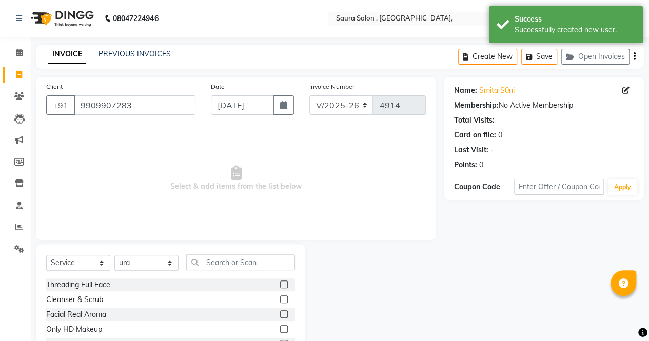
click at [459, 311] on div "Name: [PERSON_NAME] S0ni Membership: No Active Membership Total Visits: Card on…" at bounding box center [547, 236] width 208 height 318
click at [244, 263] on input "text" at bounding box center [240, 262] width 109 height 16
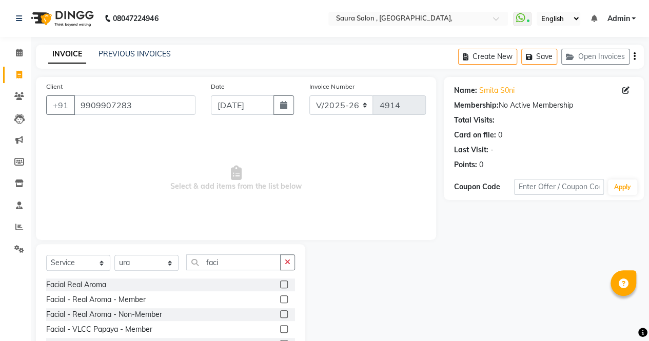
click at [280, 316] on label at bounding box center [284, 314] width 8 height 8
click at [280, 316] on input "checkbox" at bounding box center [283, 314] width 7 height 7
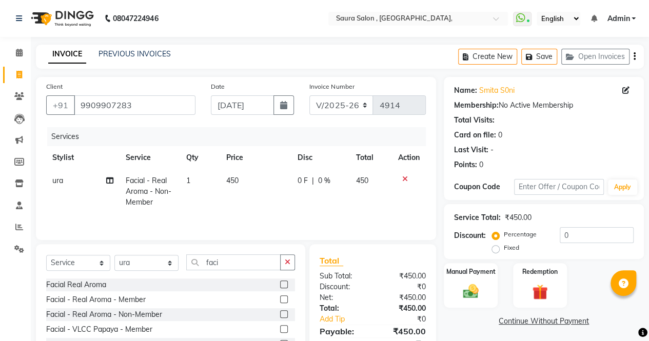
click at [60, 178] on span "ura" at bounding box center [57, 180] width 11 height 9
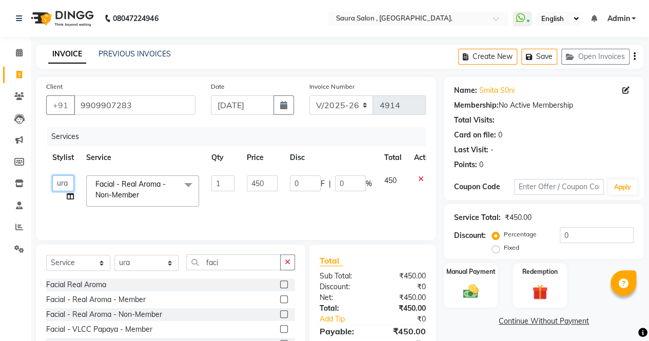
click at [60, 185] on select "archana asha [PERSON_NAME] deepika [PERSON_NAME] [PERSON_NAME] [PERSON_NAME] kh…" at bounding box center [63, 183] width 22 height 16
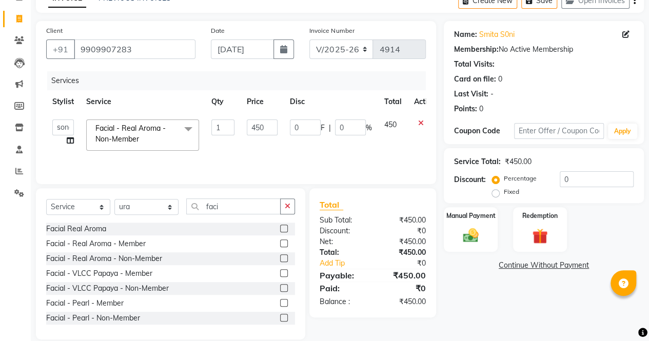
scroll to position [69, 0]
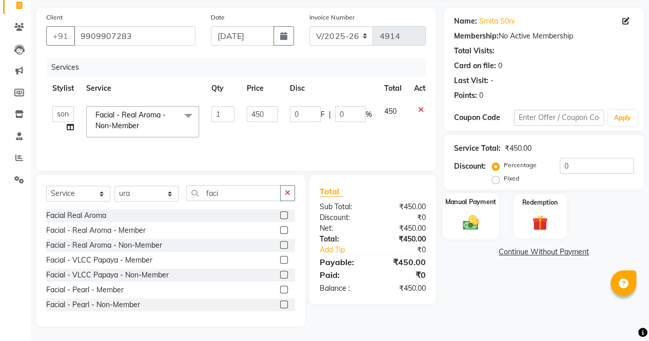
click at [456, 212] on div "Manual Payment" at bounding box center [470, 216] width 56 height 47
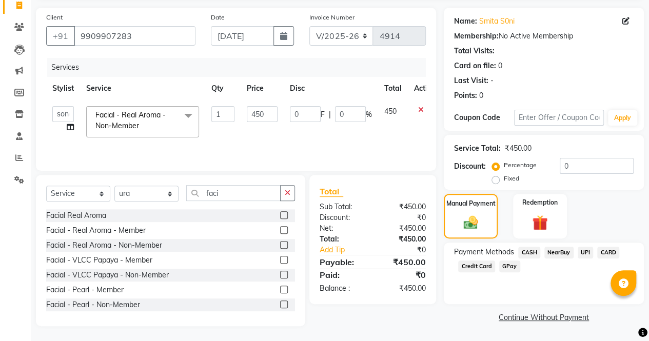
click at [528, 251] on span "CASH" at bounding box center [529, 253] width 22 height 12
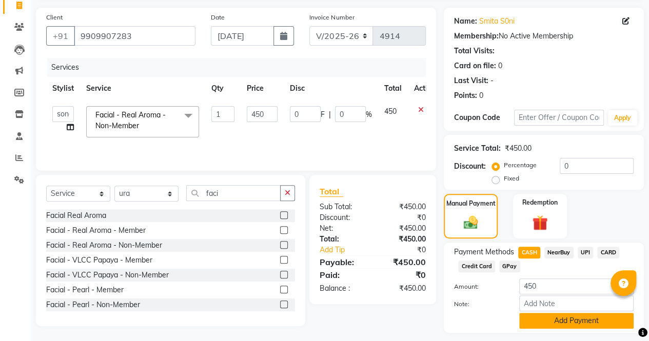
click at [568, 319] on button "Add Payment" at bounding box center [576, 321] width 114 height 16
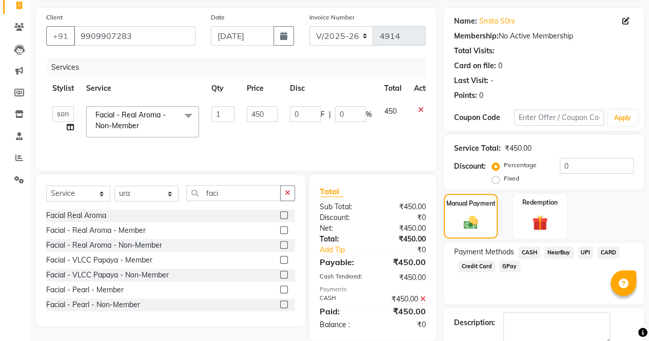
scroll to position [125, 0]
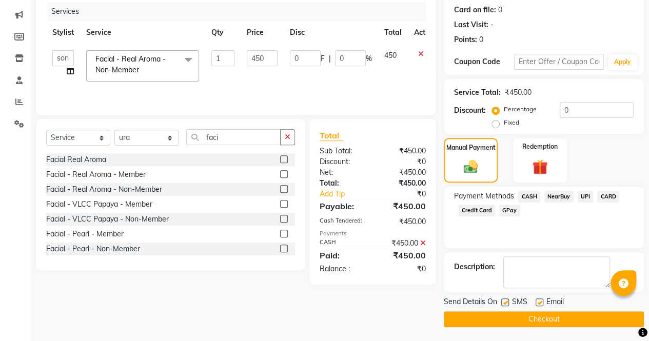
click at [567, 317] on button "Checkout" at bounding box center [543, 319] width 200 height 16
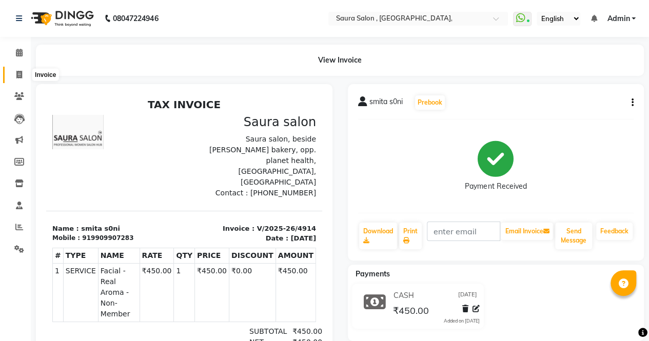
click at [17, 79] on span at bounding box center [19, 75] width 18 height 12
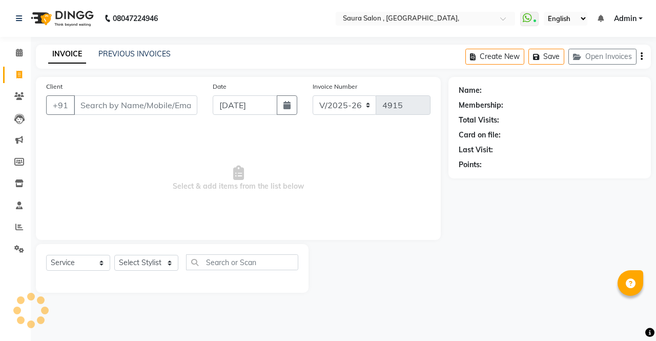
click at [144, 59] on div "INVOICE PREVIOUS INVOICES" at bounding box center [109, 55] width 147 height 12
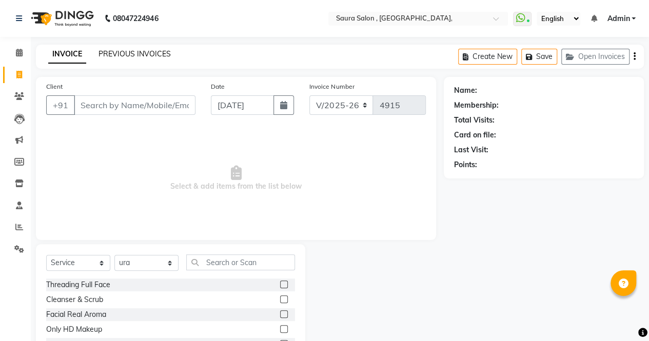
click at [138, 57] on link "PREVIOUS INVOICES" at bounding box center [134, 53] width 72 height 9
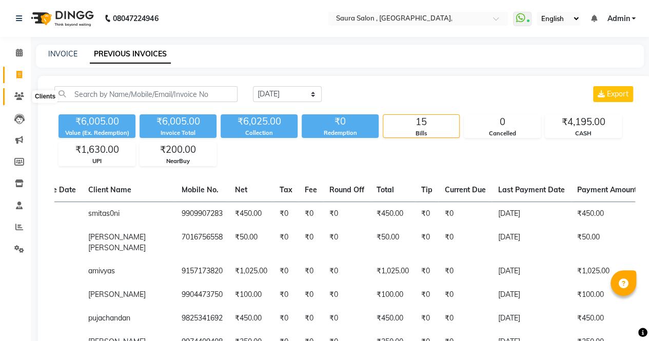
click at [18, 93] on icon at bounding box center [19, 96] width 10 height 8
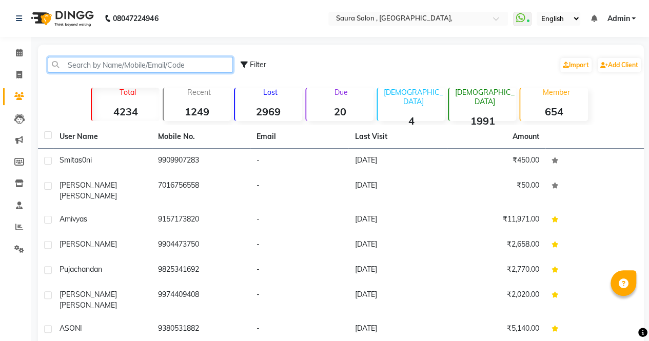
click at [113, 65] on input "text" at bounding box center [140, 65] width 185 height 16
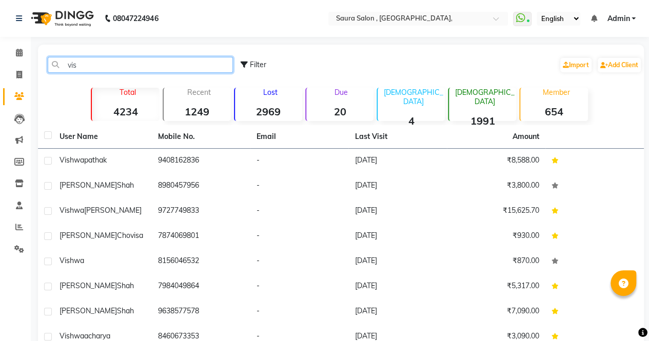
click at [97, 65] on input "vis" at bounding box center [140, 65] width 185 height 16
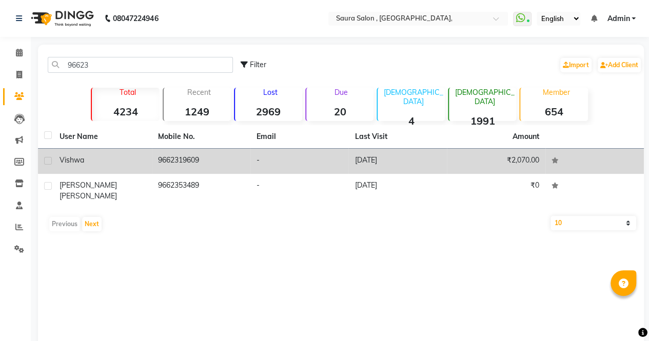
click at [214, 158] on td "9662319609" at bounding box center [201, 161] width 98 height 25
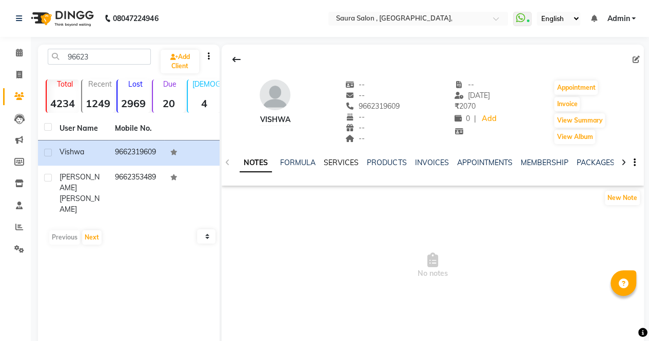
click at [336, 164] on link "SERVICES" at bounding box center [341, 162] width 35 height 9
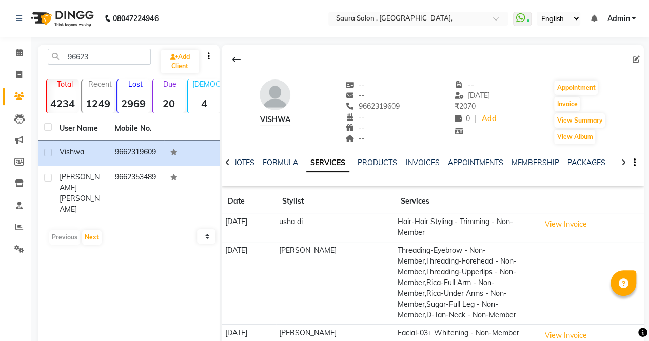
click at [373, 272] on td "[PERSON_NAME]" at bounding box center [335, 282] width 118 height 83
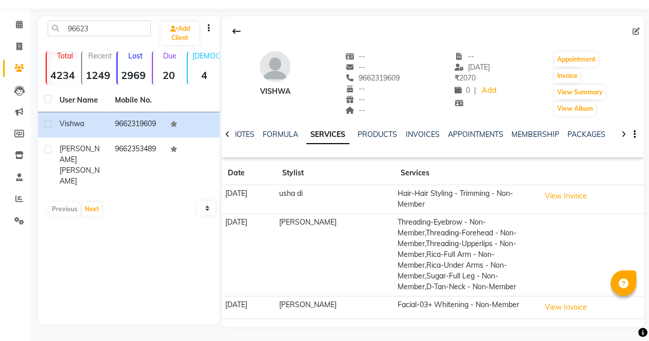
scroll to position [27, 0]
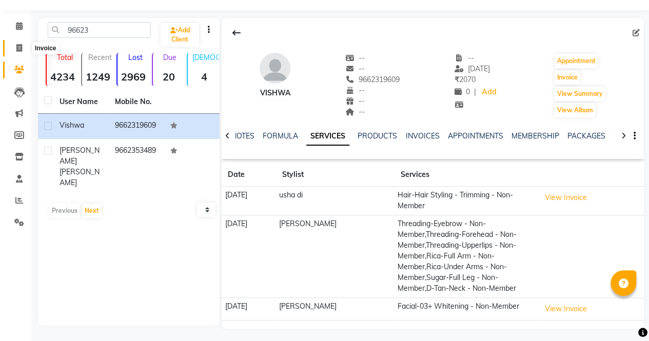
click at [13, 48] on span at bounding box center [19, 49] width 18 height 12
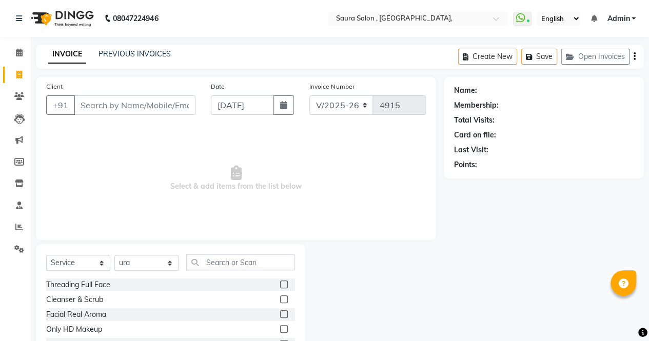
click at [142, 59] on div "PREVIOUS INVOICES" at bounding box center [134, 54] width 72 height 11
click at [144, 55] on link "PREVIOUS INVOICES" at bounding box center [134, 53] width 72 height 9
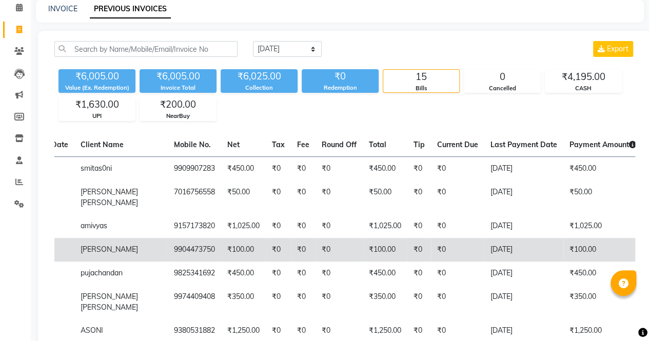
scroll to position [45, 0]
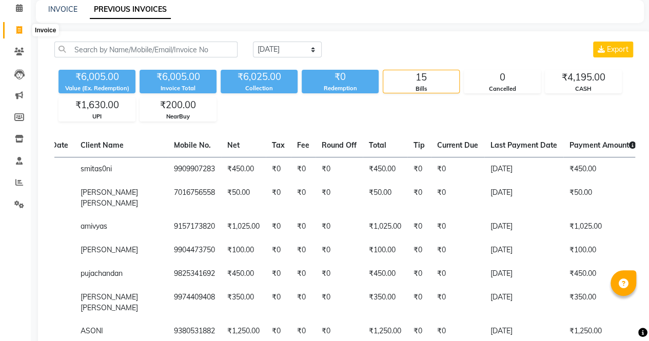
click at [15, 28] on span at bounding box center [19, 31] width 18 height 12
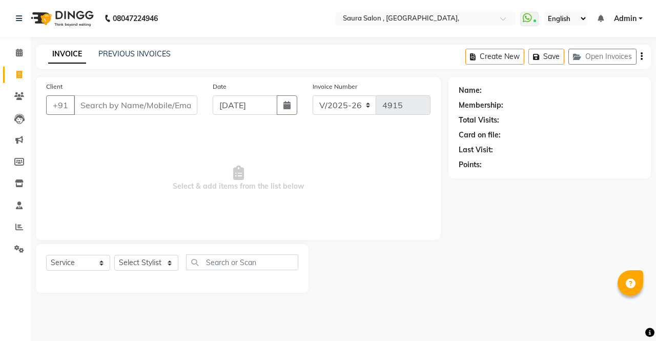
click at [114, 107] on input "Client" at bounding box center [136, 104] width 124 height 19
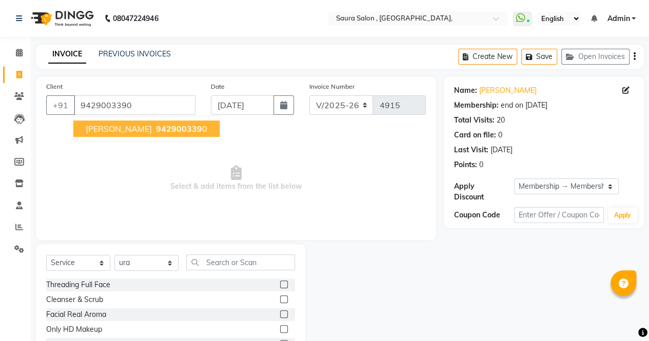
click at [120, 127] on span "[PERSON_NAME]" at bounding box center [119, 129] width 66 height 10
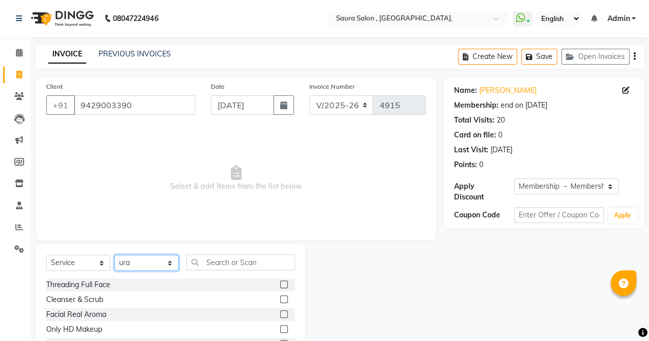
click at [156, 259] on select "Select Stylist archana asha [PERSON_NAME] deepika [PERSON_NAME] [PERSON_NAME] […" at bounding box center [146, 263] width 64 height 16
click at [114, 255] on select "Select Stylist archana asha [PERSON_NAME] deepika [PERSON_NAME] [PERSON_NAME] […" at bounding box center [146, 263] width 64 height 16
click at [212, 262] on input "text" at bounding box center [240, 262] width 109 height 16
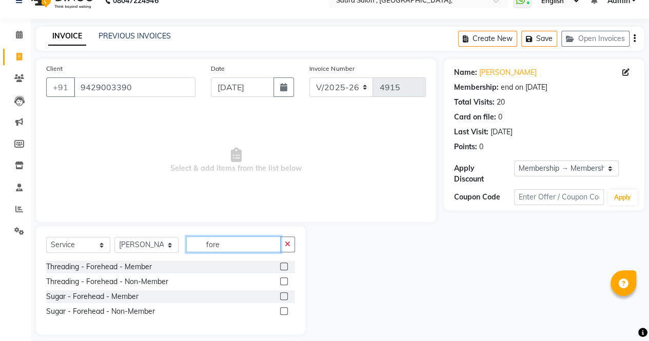
scroll to position [26, 0]
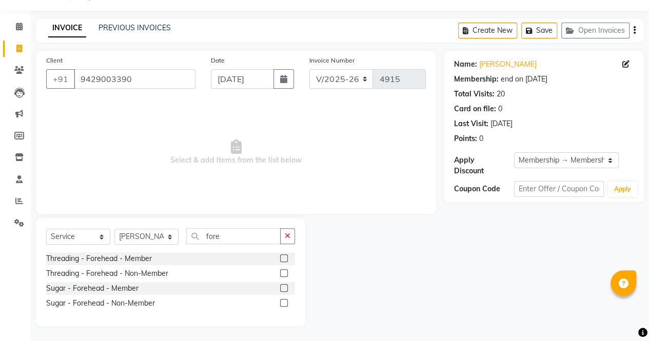
click at [286, 256] on label at bounding box center [284, 258] width 8 height 8
click at [286, 256] on input "checkbox" at bounding box center [283, 258] width 7 height 7
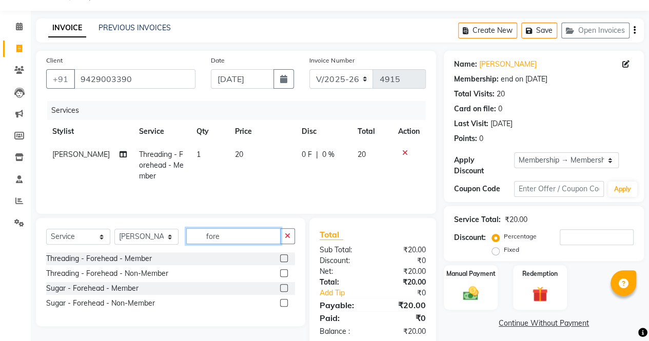
click at [241, 237] on input "fore" at bounding box center [233, 236] width 94 height 16
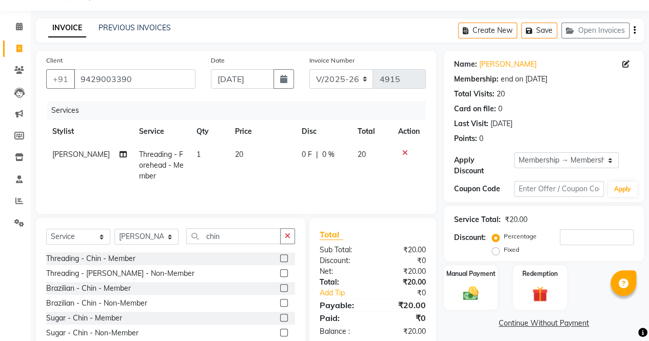
click at [282, 256] on label at bounding box center [284, 258] width 8 height 8
click at [282, 256] on input "checkbox" at bounding box center [283, 258] width 7 height 7
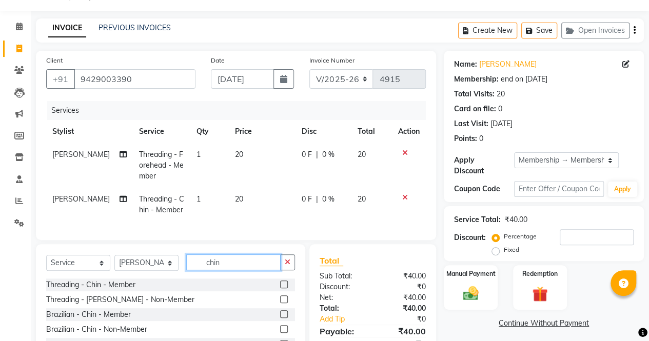
click at [245, 268] on input "chin" at bounding box center [233, 262] width 94 height 16
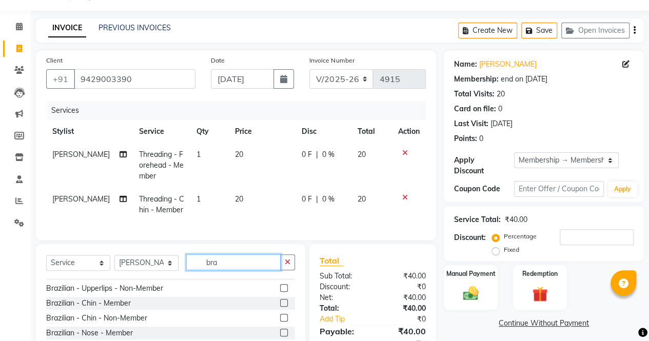
scroll to position [7, 0]
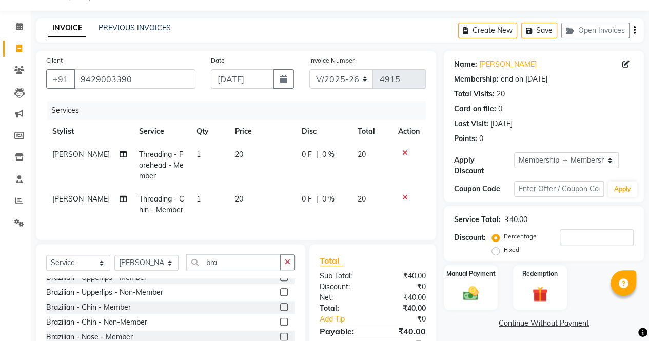
click at [280, 281] on label at bounding box center [284, 277] width 8 height 8
click at [280, 281] on input "checkbox" at bounding box center [283, 277] width 7 height 7
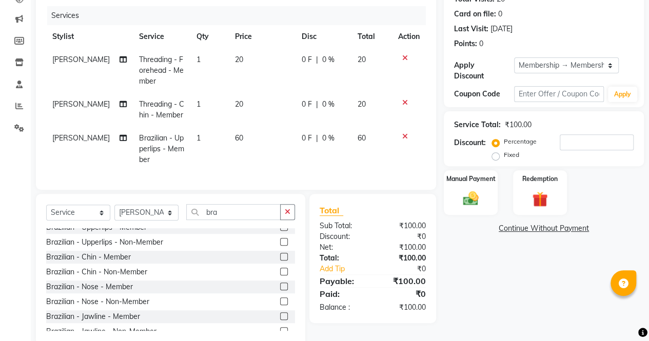
scroll to position [140, 0]
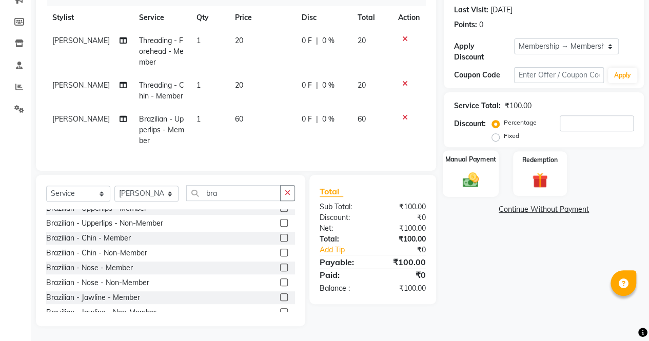
click at [485, 173] on div "Manual Payment" at bounding box center [470, 173] width 56 height 47
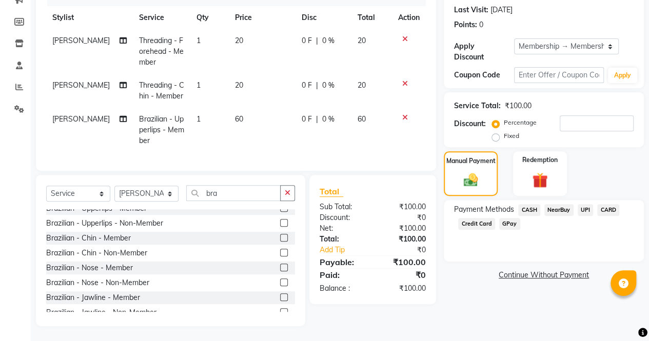
click at [584, 213] on span "UPI" at bounding box center [585, 210] width 16 height 12
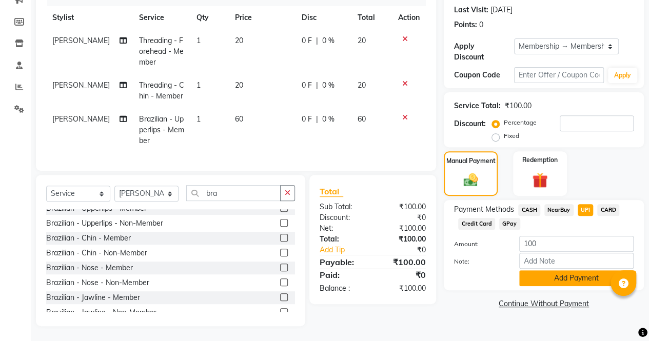
click at [564, 279] on button "Add Payment" at bounding box center [576, 278] width 114 height 16
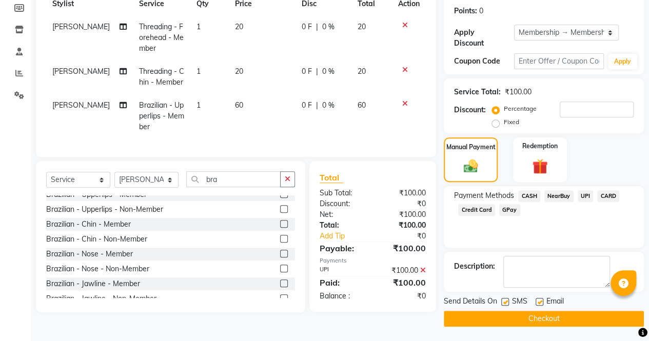
scroll to position [153, 0]
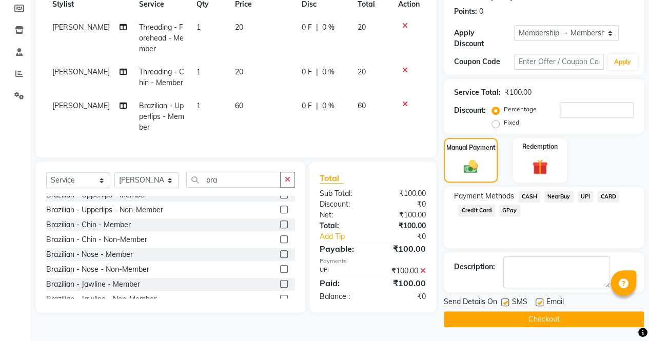
click at [571, 314] on button "Checkout" at bounding box center [543, 319] width 200 height 16
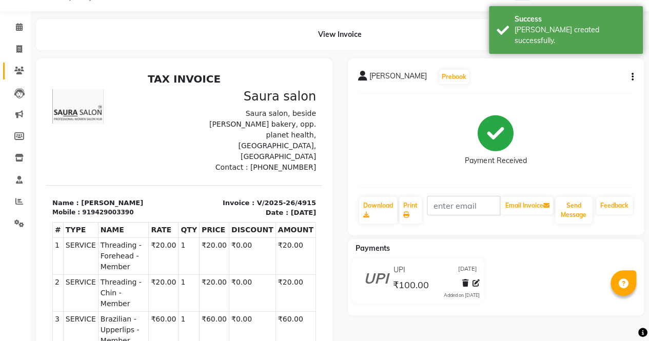
scroll to position [25, 0]
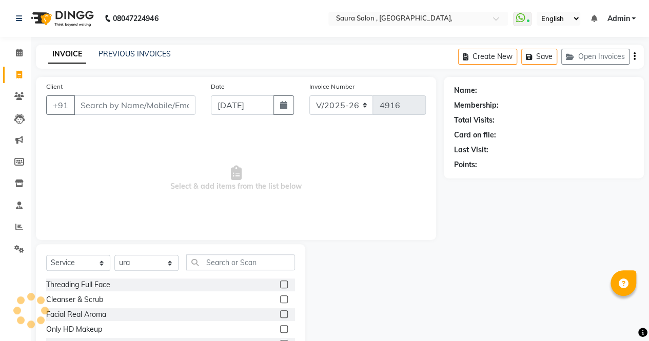
click at [87, 98] on input "Client" at bounding box center [135, 104] width 122 height 19
click at [126, 55] on link "PREVIOUS INVOICES" at bounding box center [134, 53] width 72 height 9
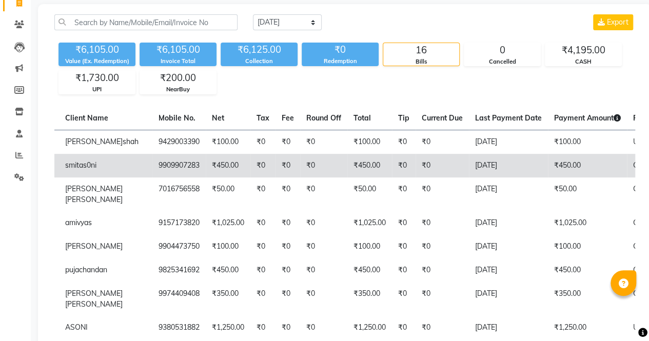
scroll to position [53, 0]
